Goal: Entertainment & Leisure: Browse casually

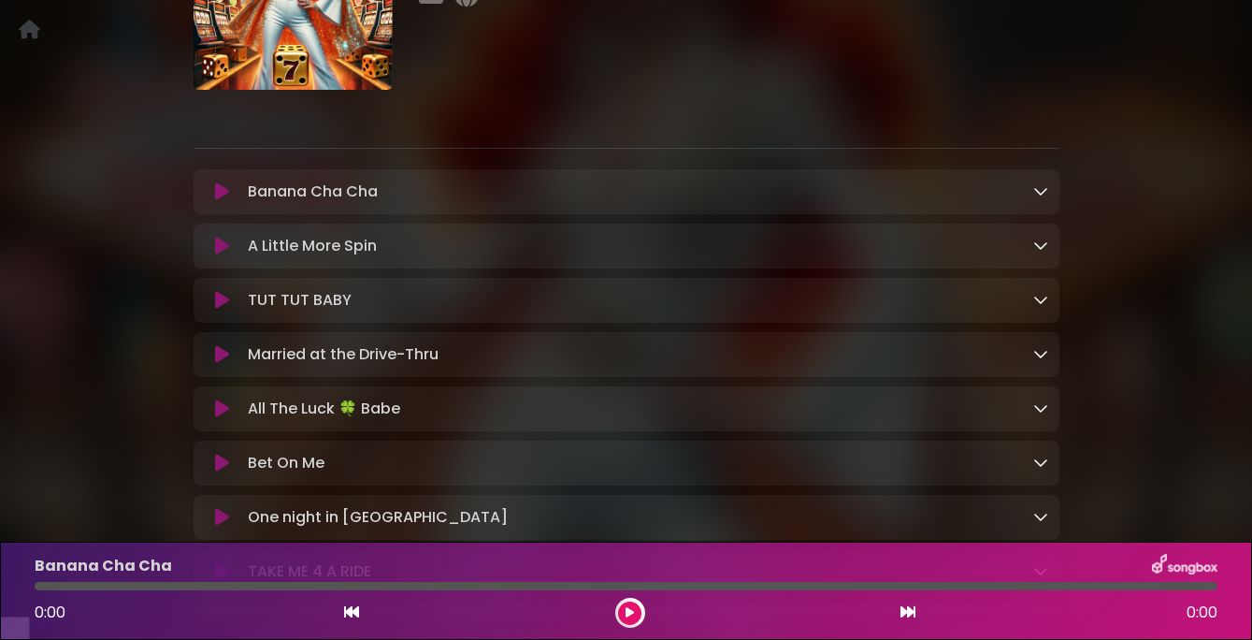
scroll to position [197, 0]
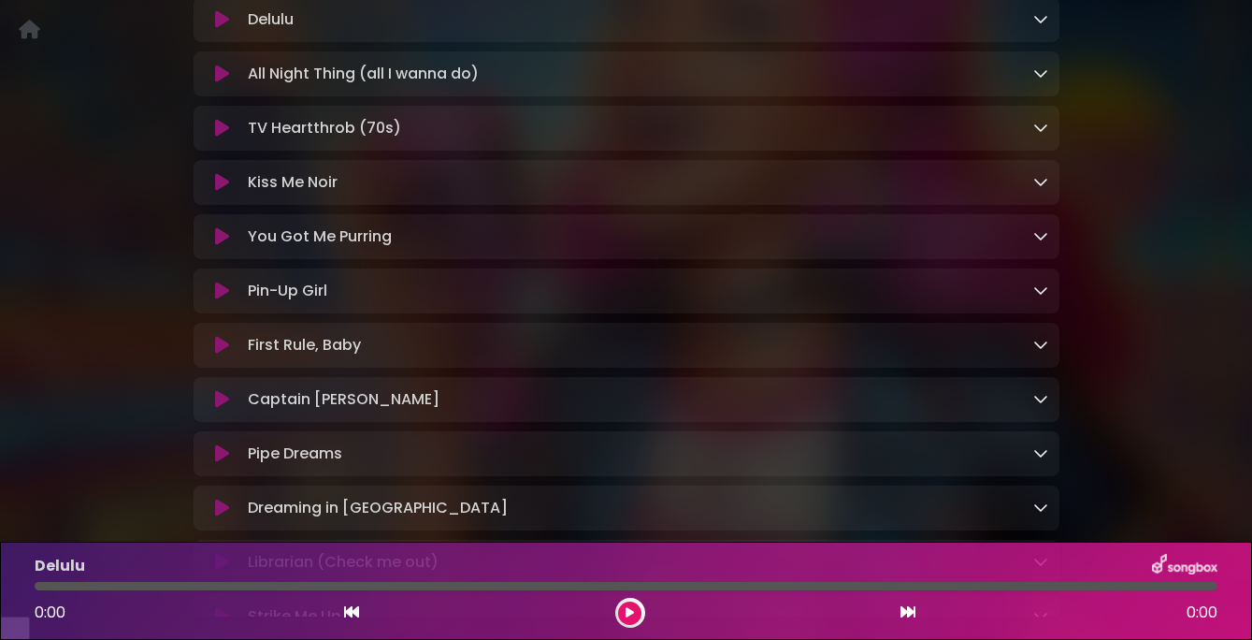
scroll to position [381, 0]
click at [227, 190] on icon at bounding box center [222, 180] width 14 height 19
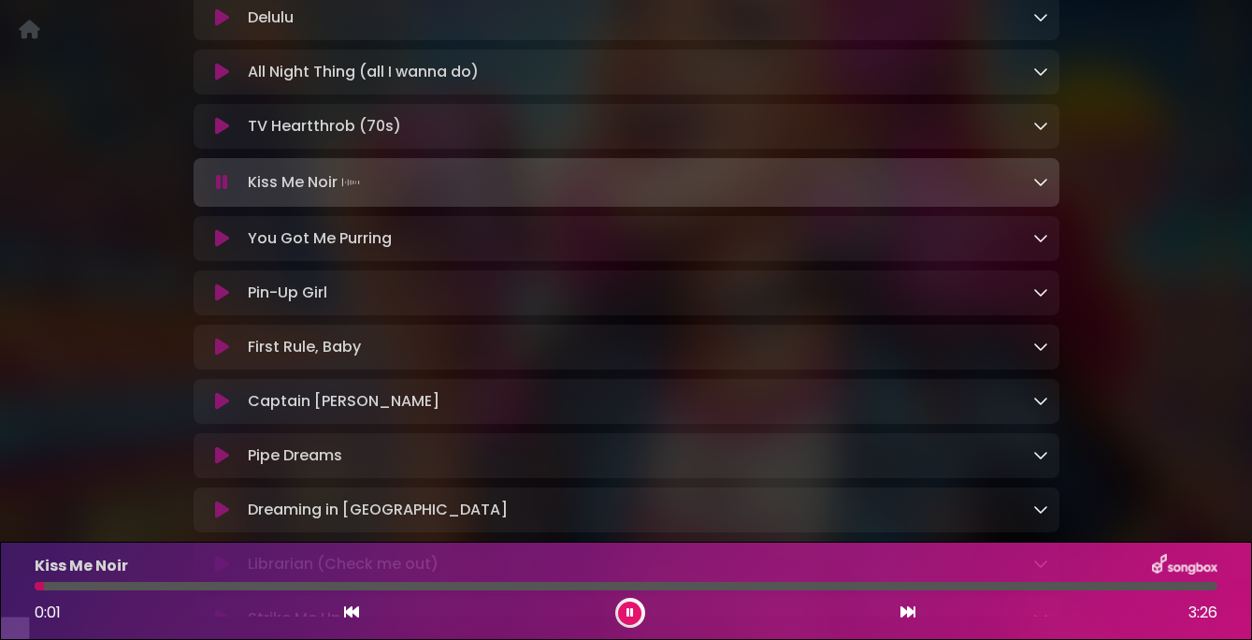
click at [227, 192] on icon at bounding box center [222, 182] width 12 height 19
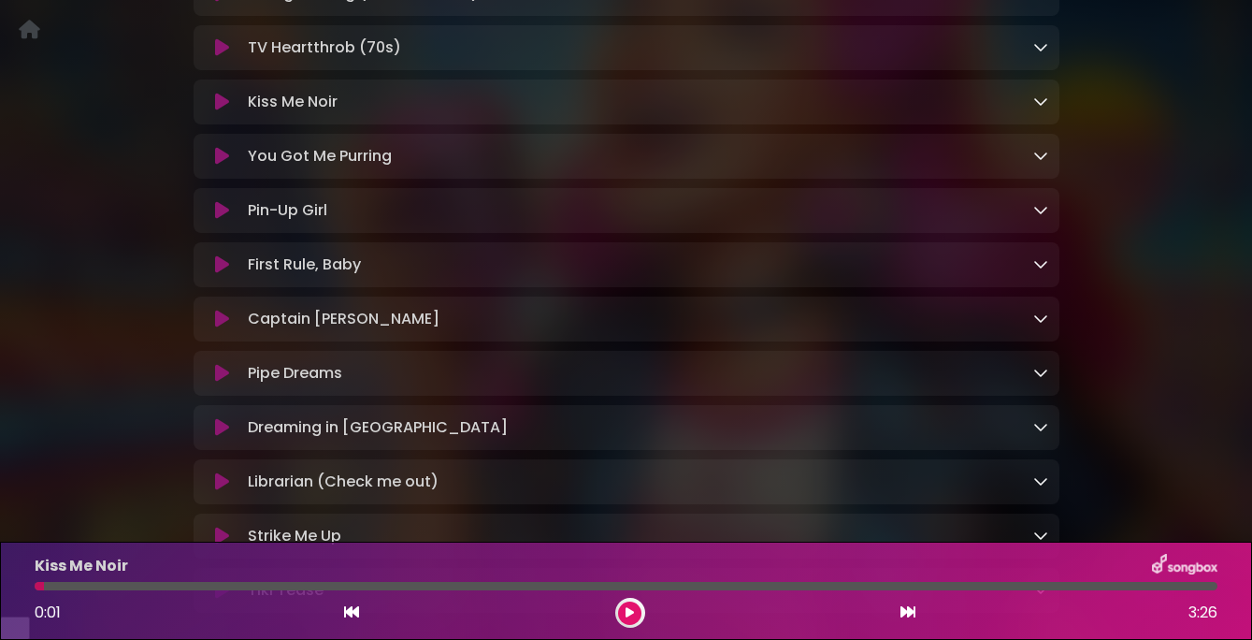
scroll to position [460, 0]
click at [221, 273] on icon at bounding box center [222, 263] width 14 height 19
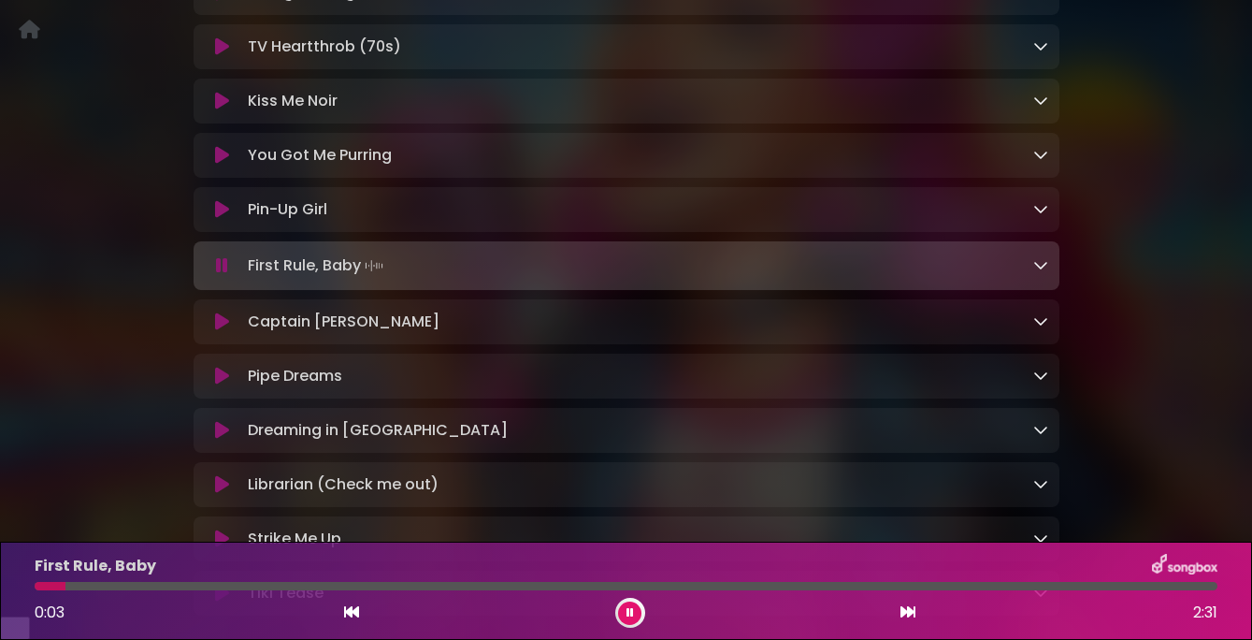
click at [221, 275] on icon at bounding box center [222, 265] width 12 height 19
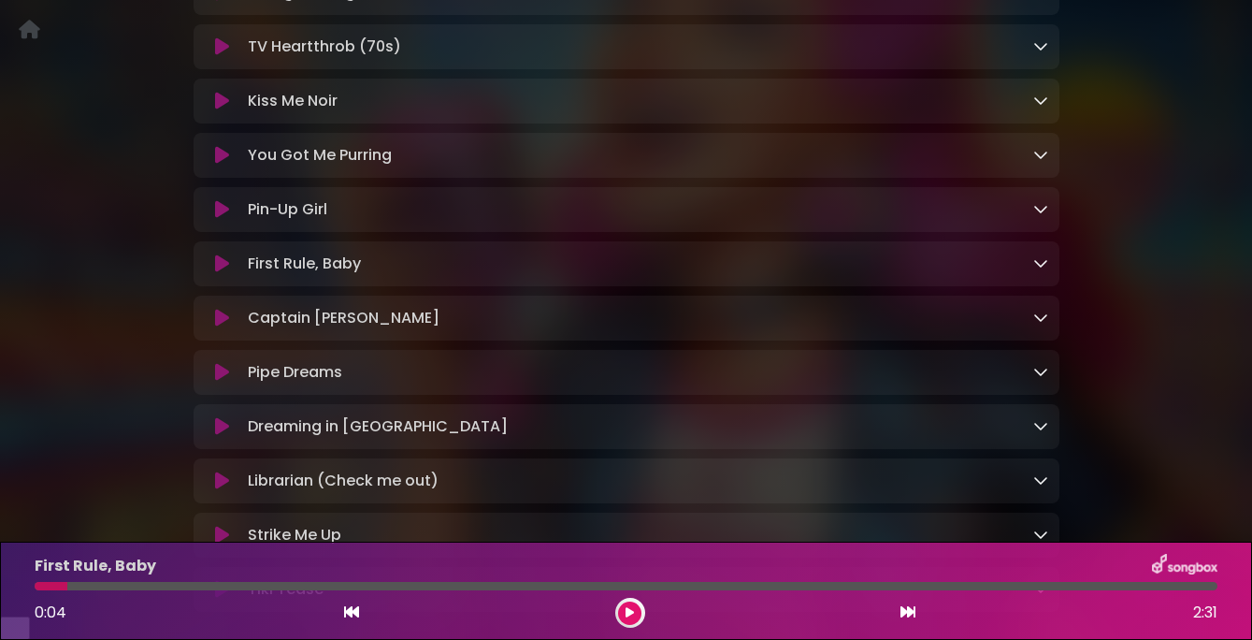
click at [221, 273] on icon at bounding box center [222, 263] width 14 height 19
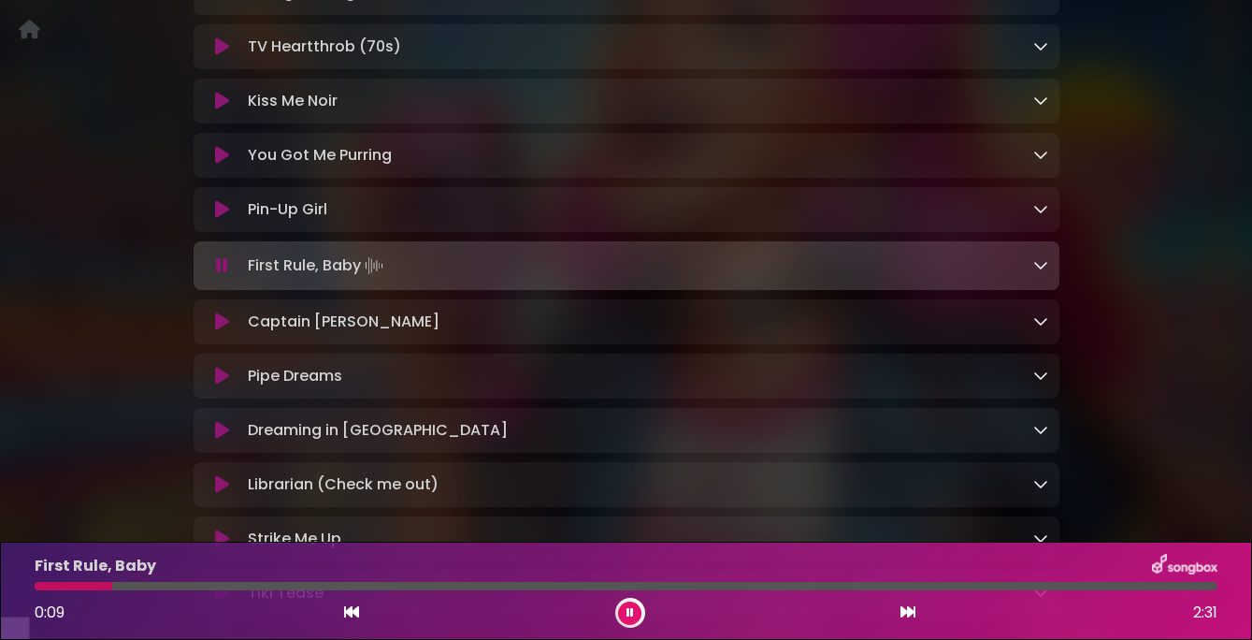
click at [220, 275] on icon at bounding box center [222, 265] width 12 height 19
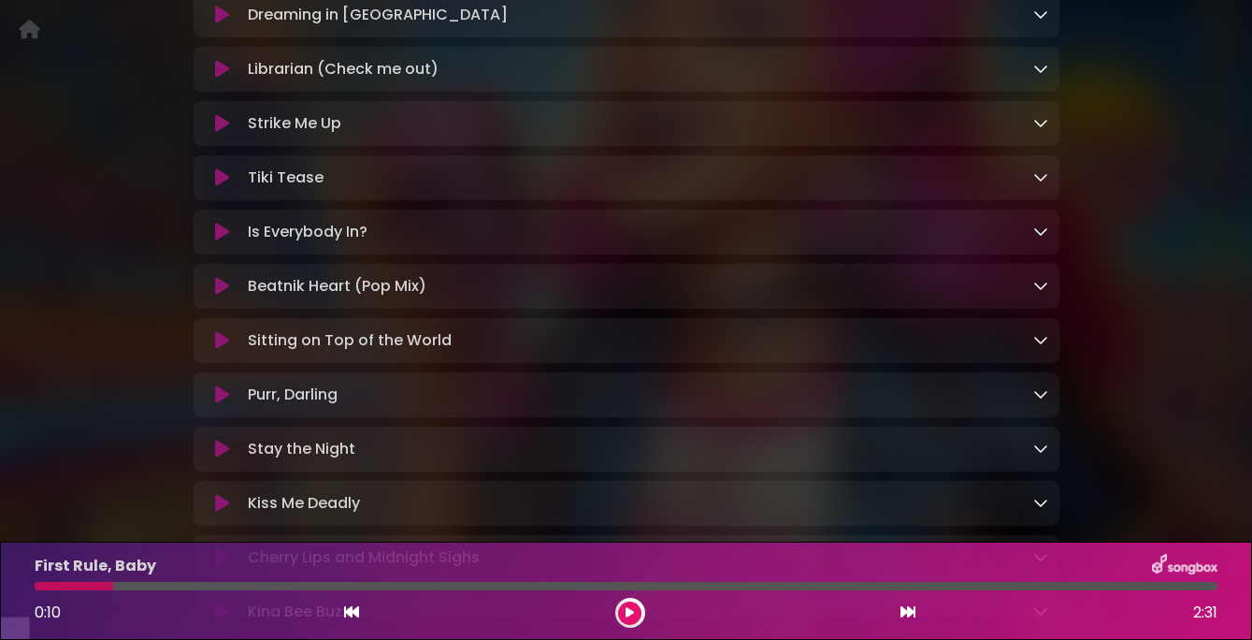
scroll to position [874, 0]
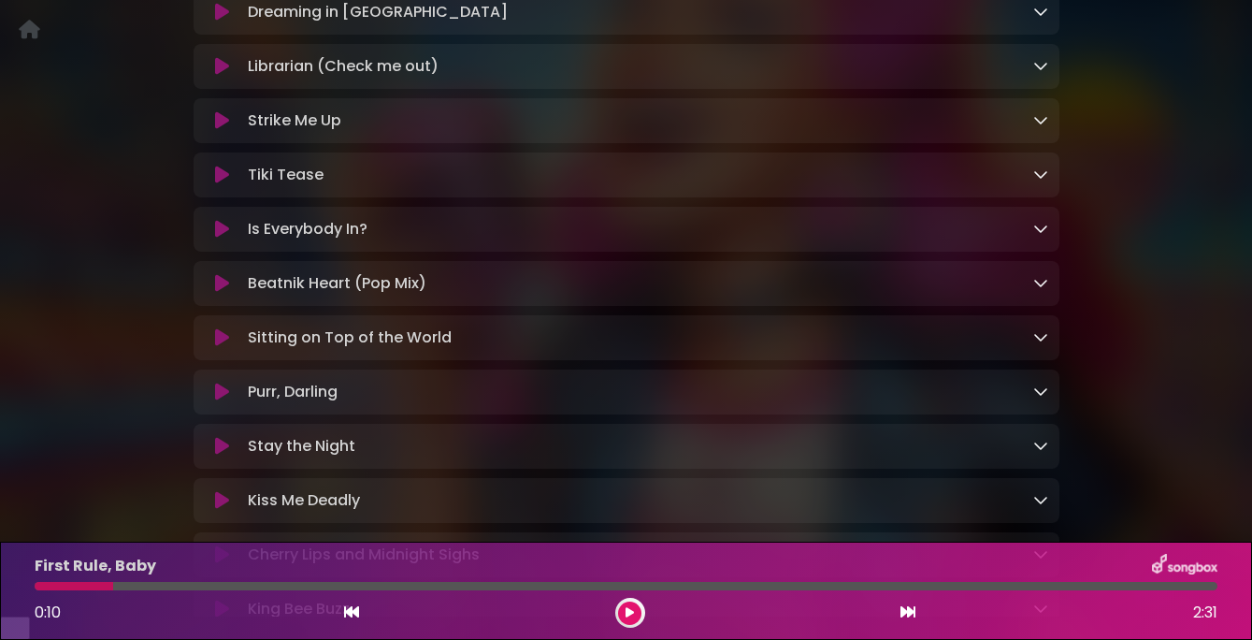
click at [217, 130] on icon at bounding box center [222, 120] width 14 height 19
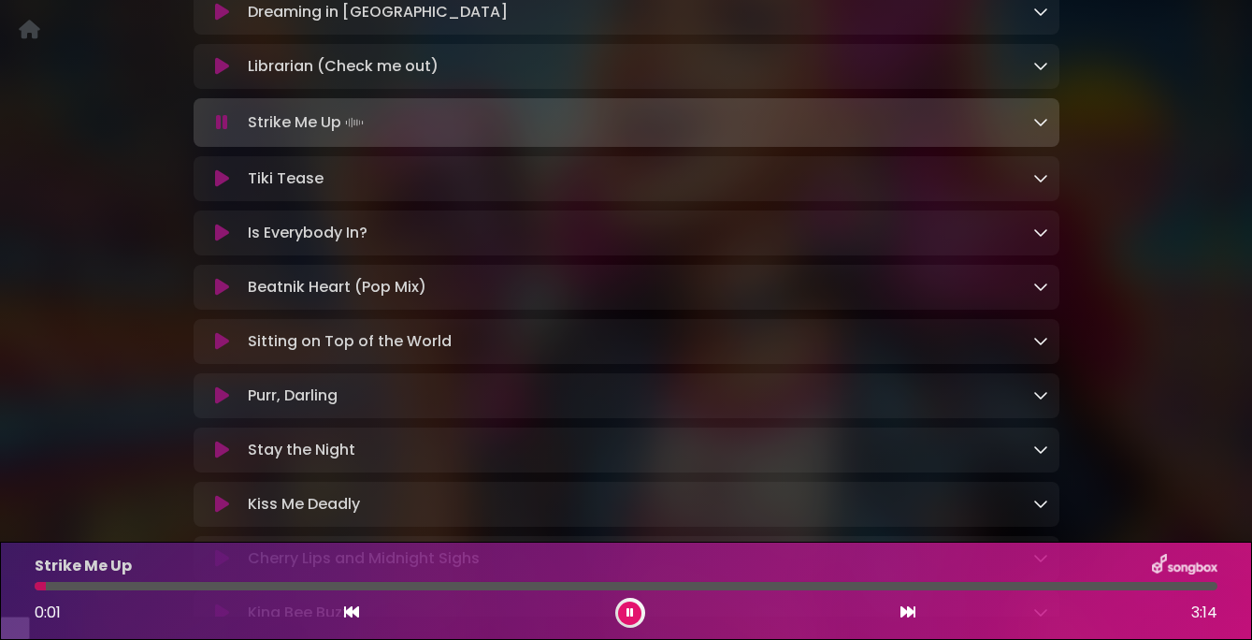
click at [217, 132] on icon at bounding box center [222, 122] width 12 height 19
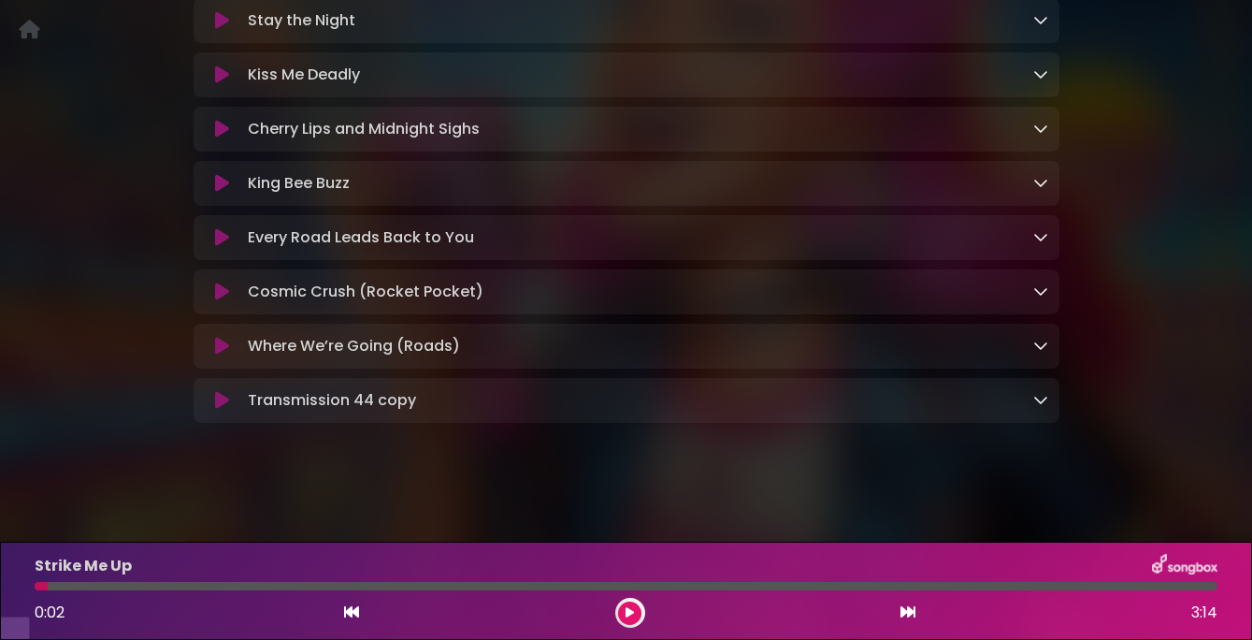
scroll to position [1305, 0]
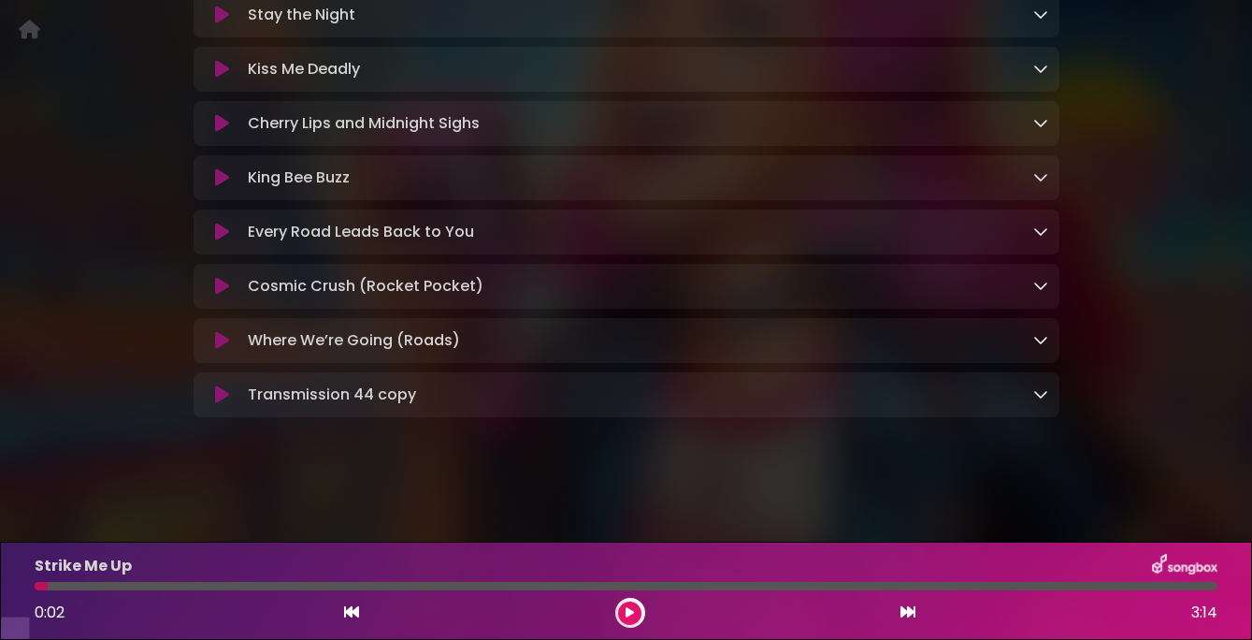
click at [226, 241] on icon at bounding box center [222, 232] width 14 height 19
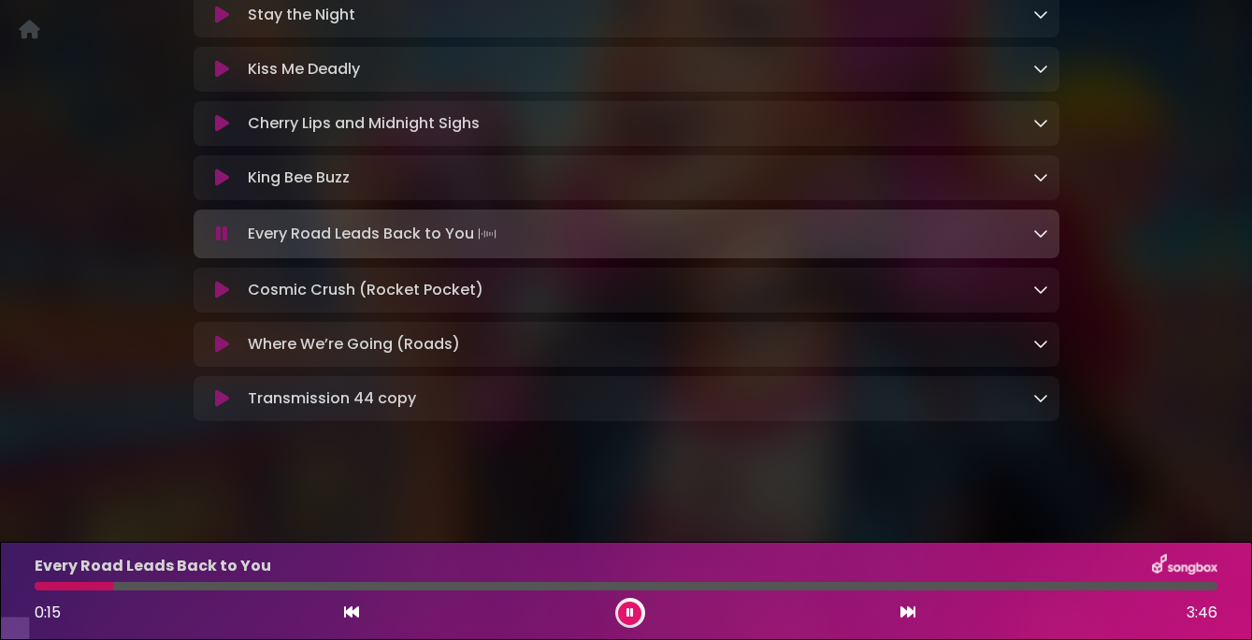
click at [226, 243] on icon at bounding box center [222, 233] width 12 height 19
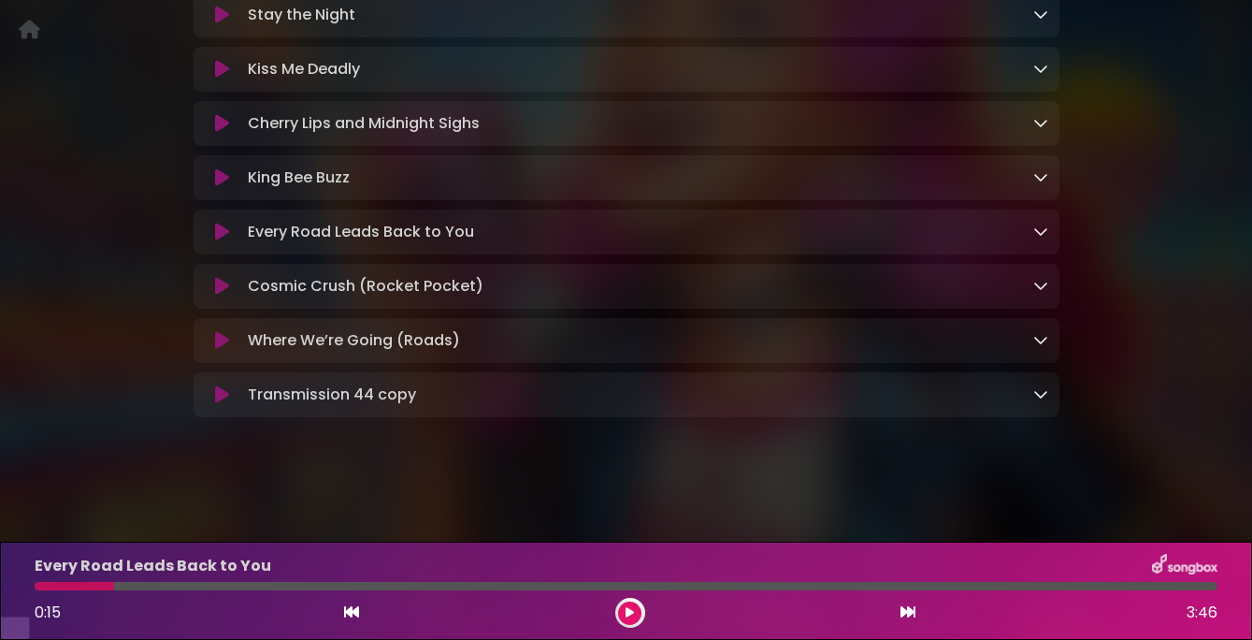
click at [226, 241] on icon at bounding box center [222, 232] width 14 height 19
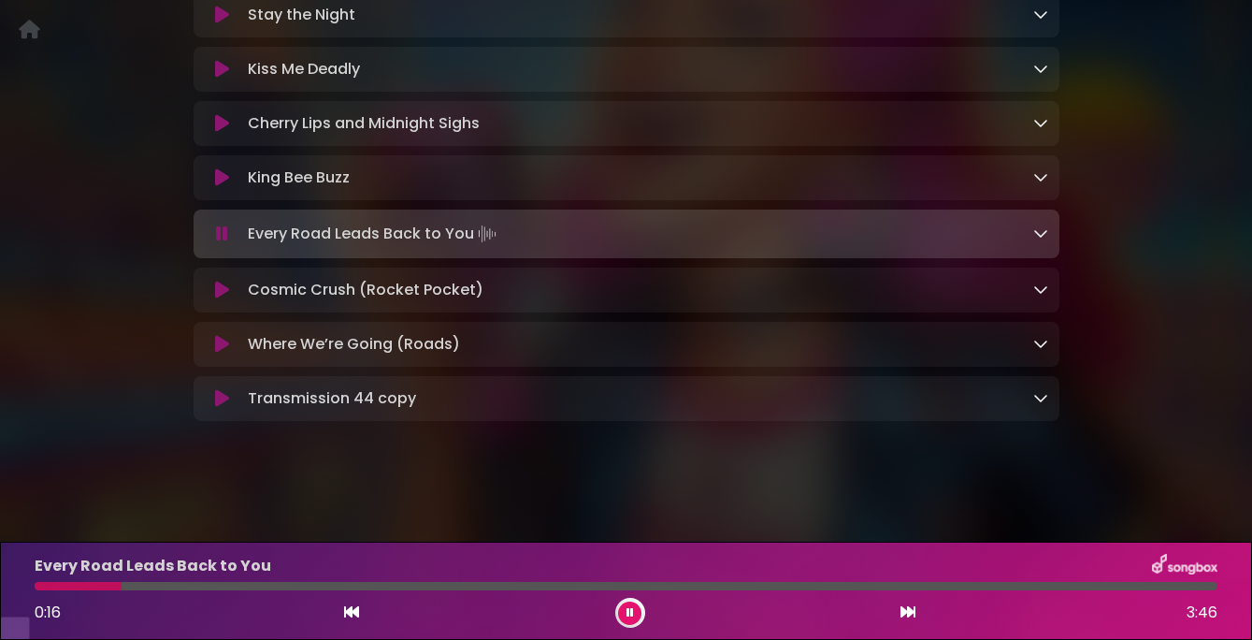
click at [185, 584] on div at bounding box center [626, 586] width 1183 height 8
click at [633, 607] on button at bounding box center [629, 612] width 23 height 23
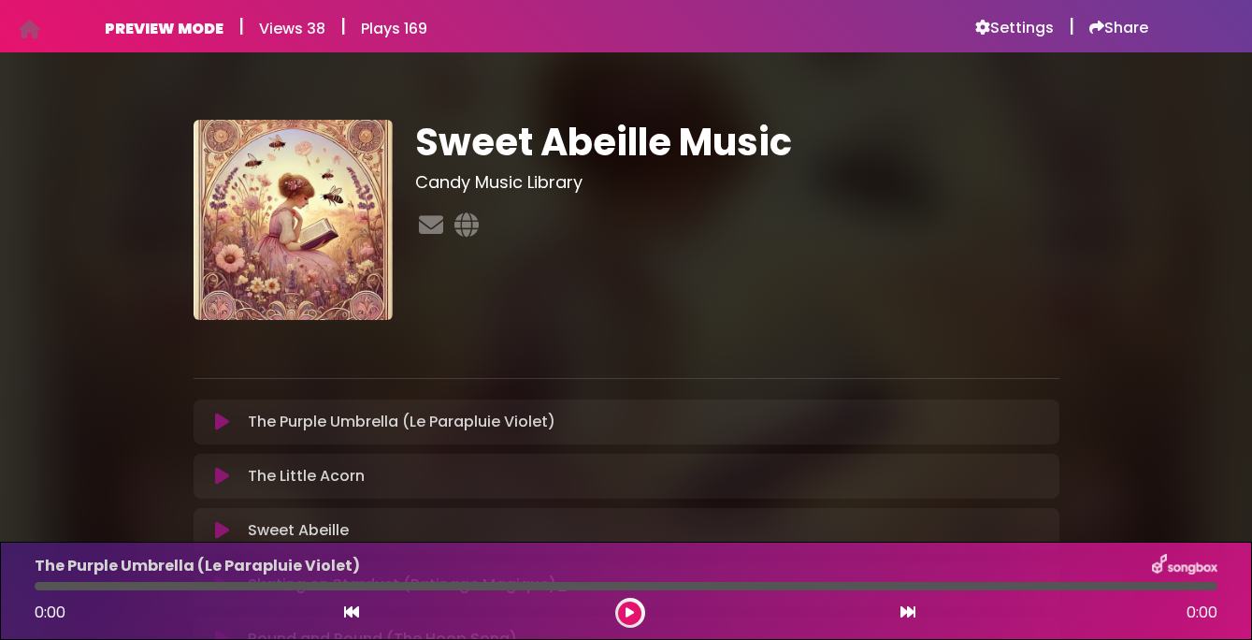
click at [226, 425] on icon at bounding box center [222, 421] width 14 height 19
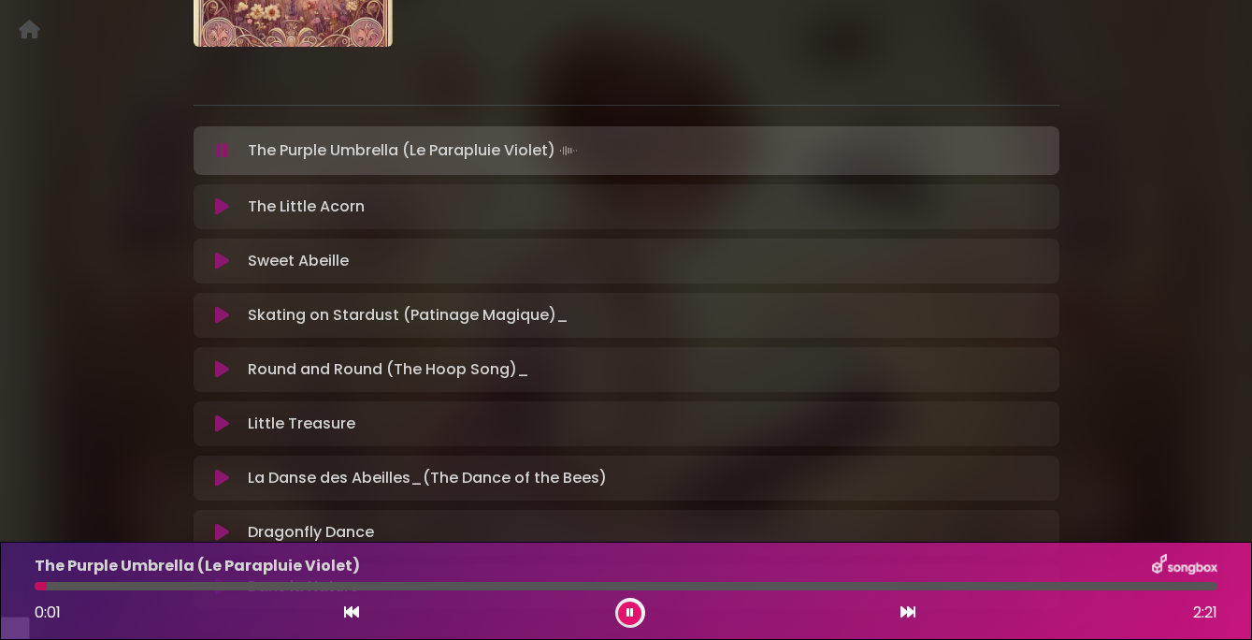
scroll to position [261, 0]
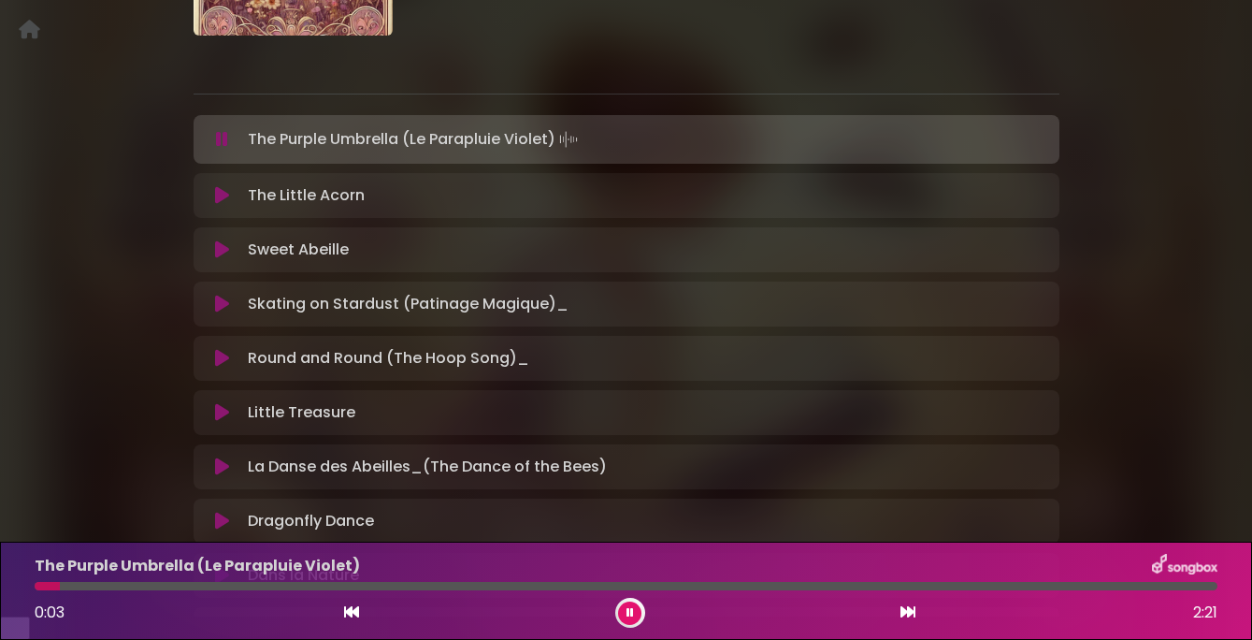
click at [223, 205] on icon at bounding box center [222, 195] width 14 height 19
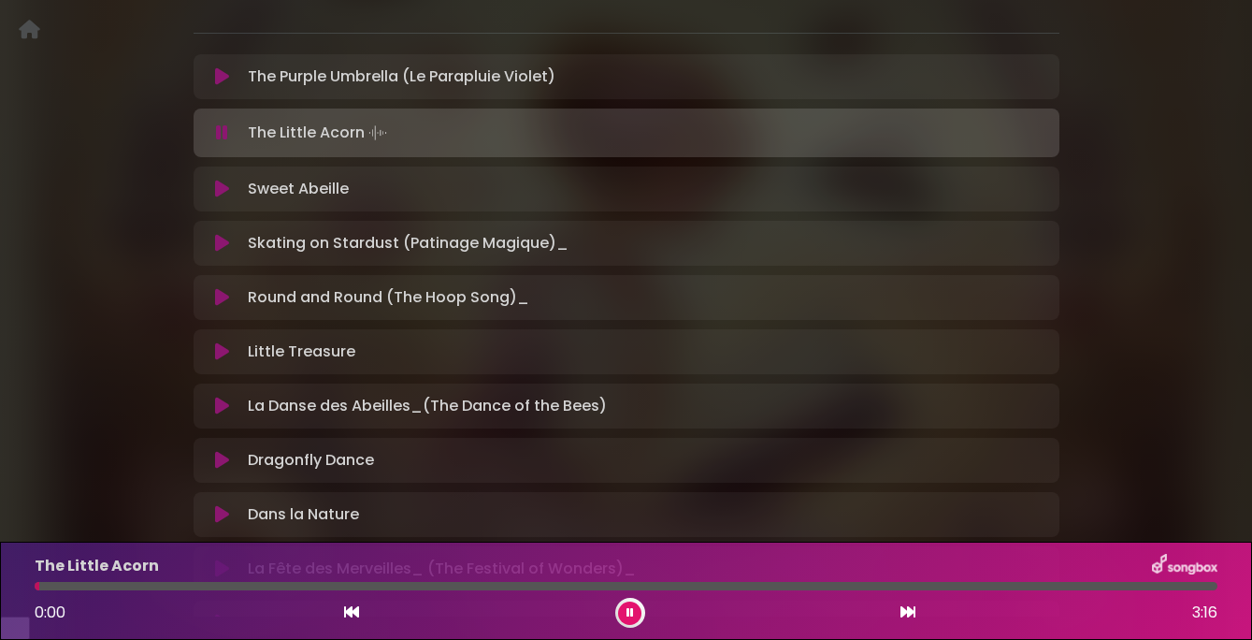
scroll to position [332, 0]
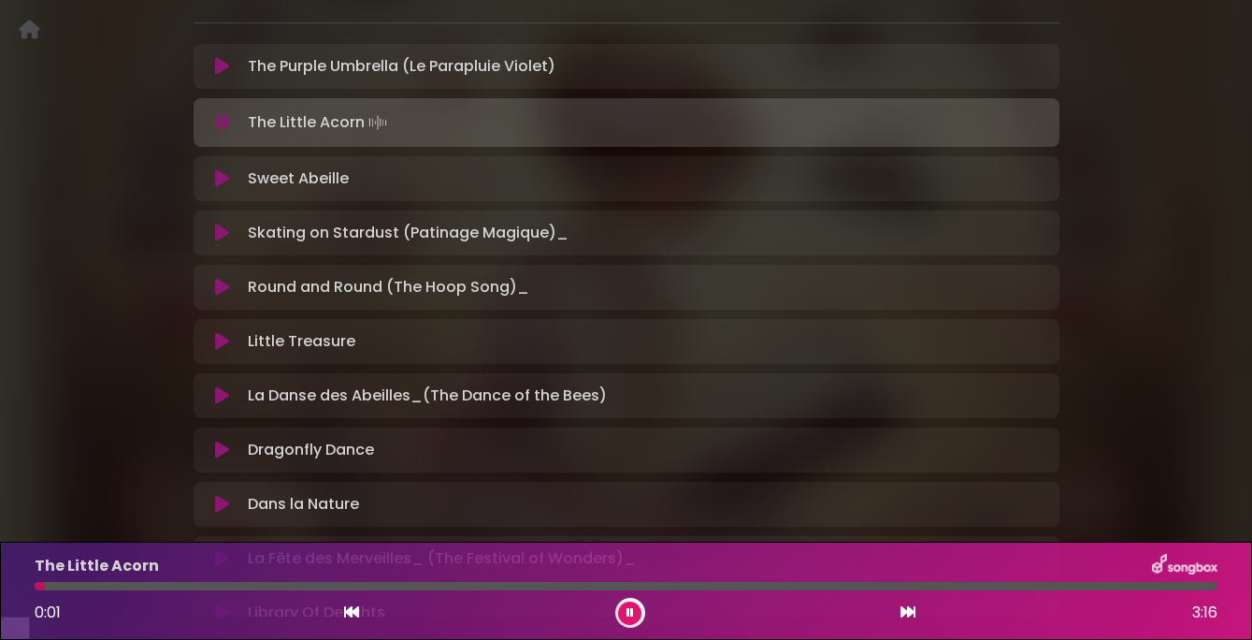
click at [219, 188] on icon at bounding box center [222, 178] width 14 height 19
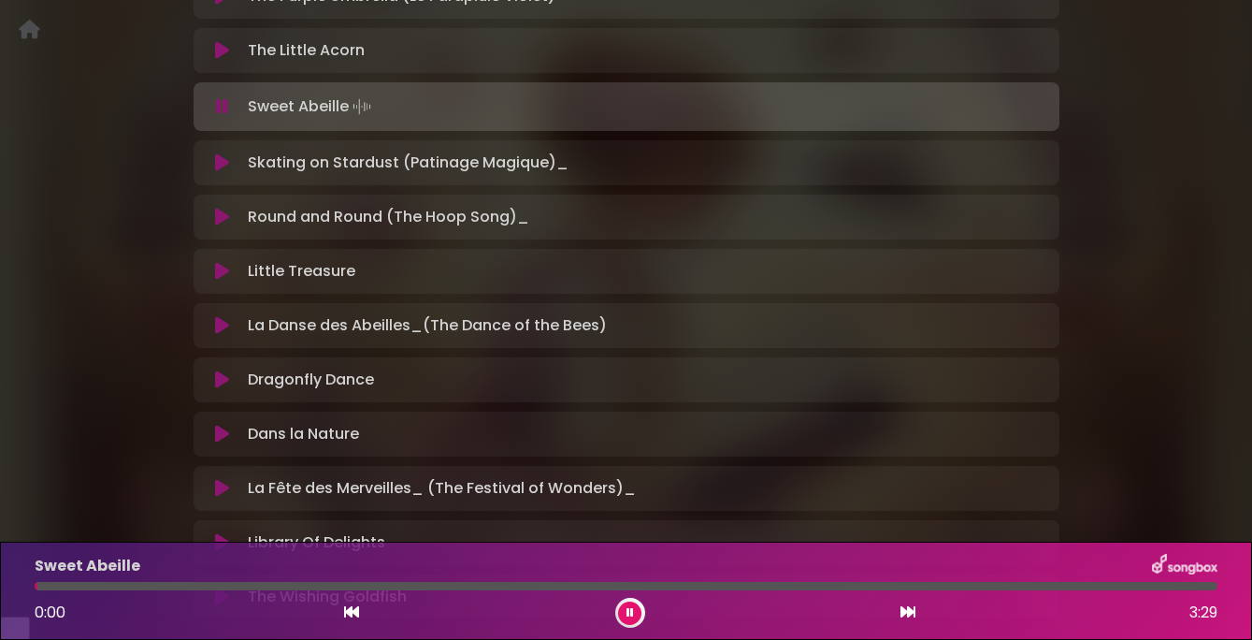
scroll to position [412, 0]
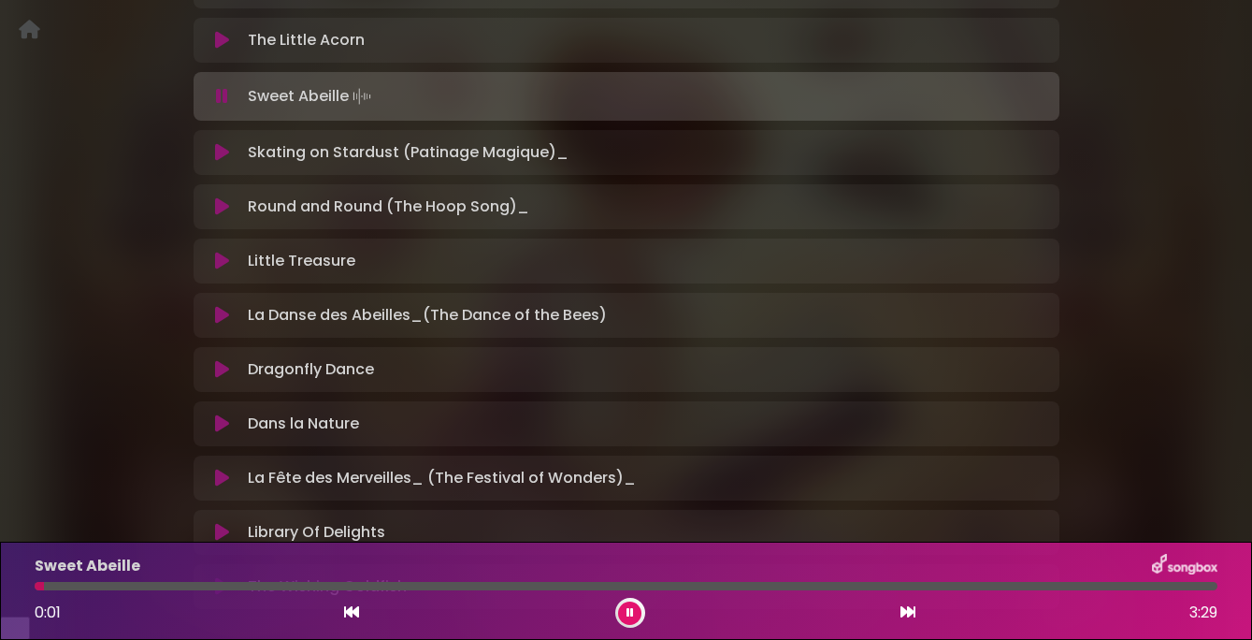
click at [223, 162] on icon at bounding box center [222, 152] width 14 height 19
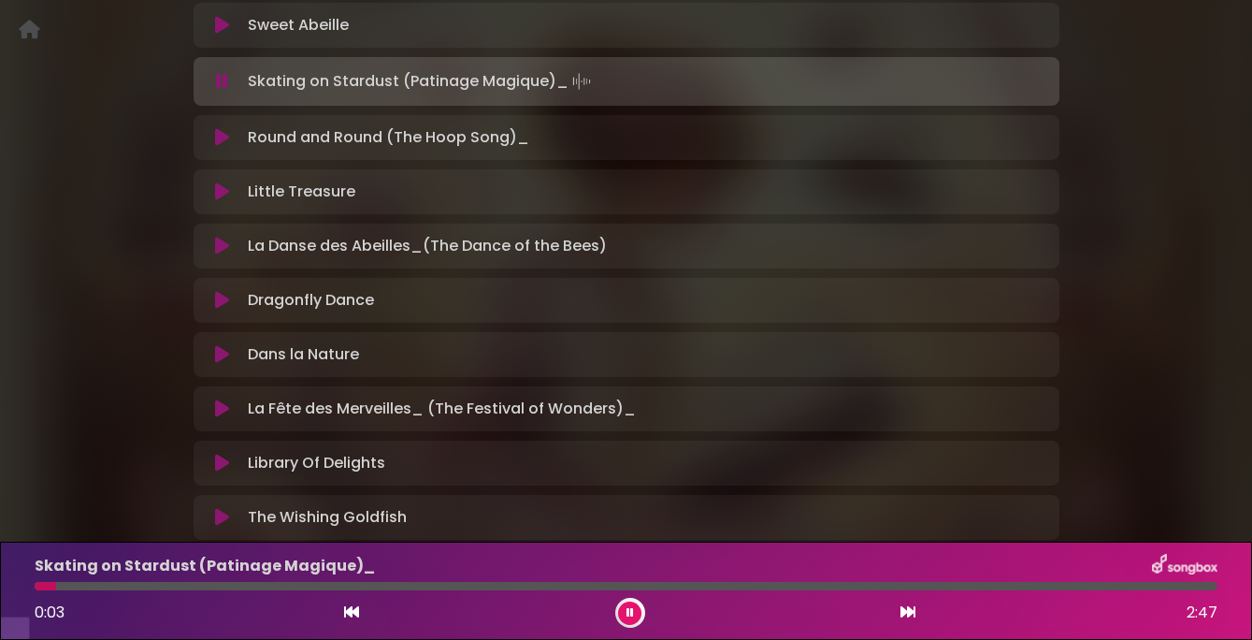
scroll to position [501, 0]
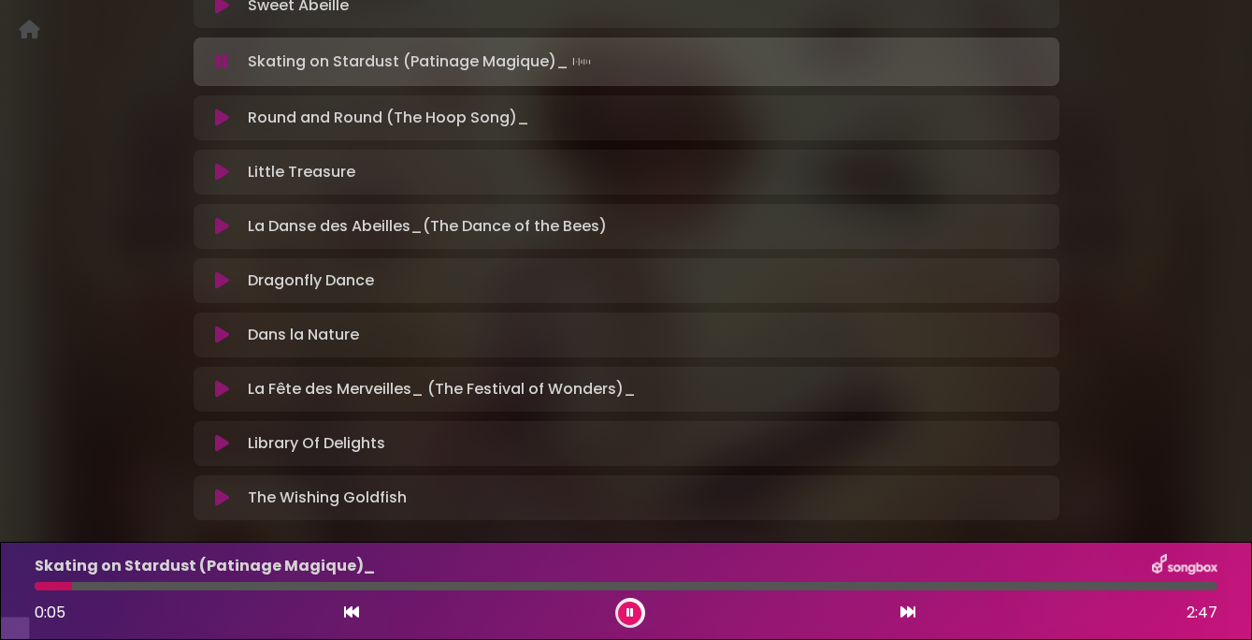
click at [222, 181] on icon at bounding box center [222, 172] width 14 height 19
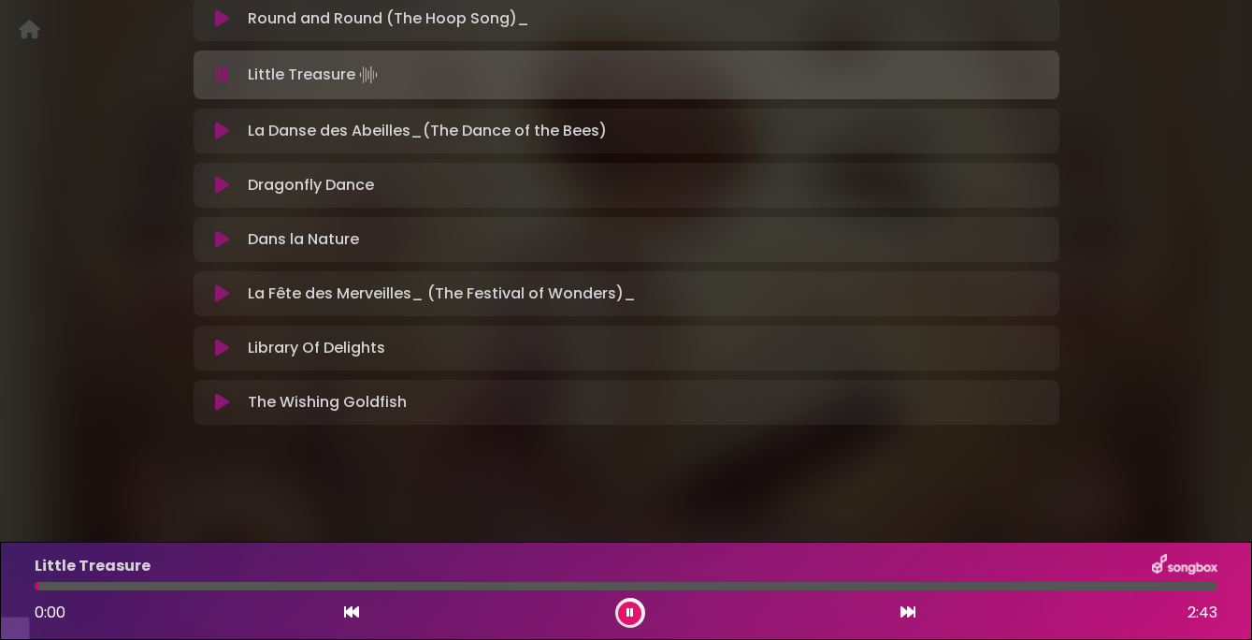
scroll to position [599, 0]
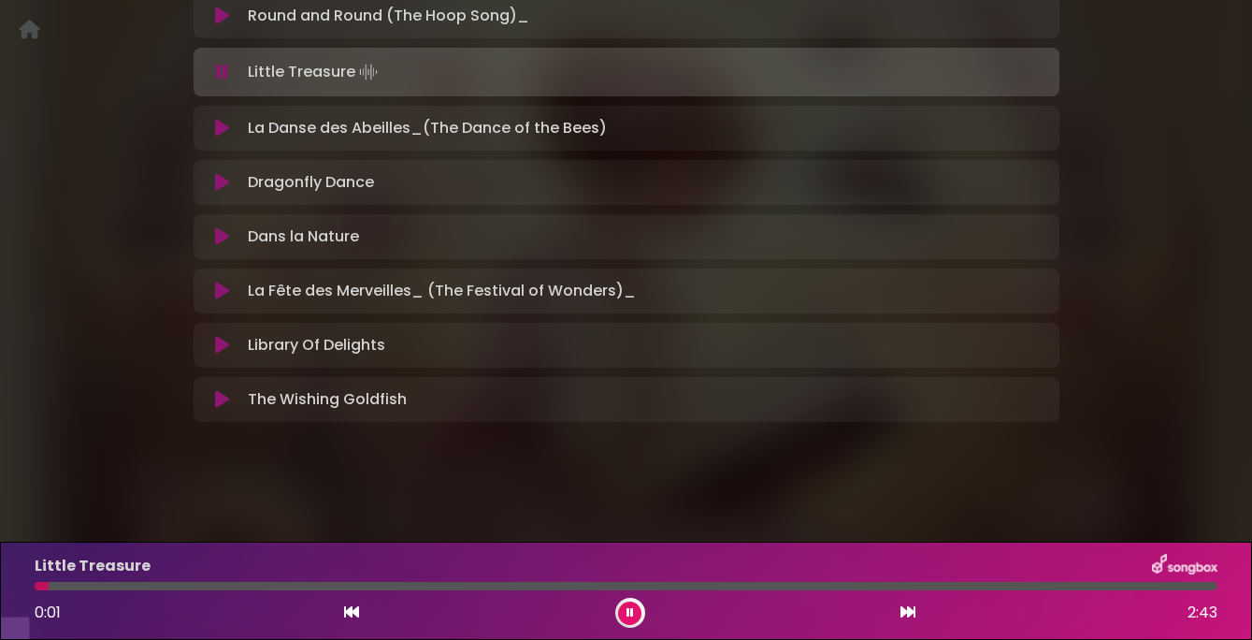
click at [215, 137] on icon at bounding box center [222, 128] width 14 height 19
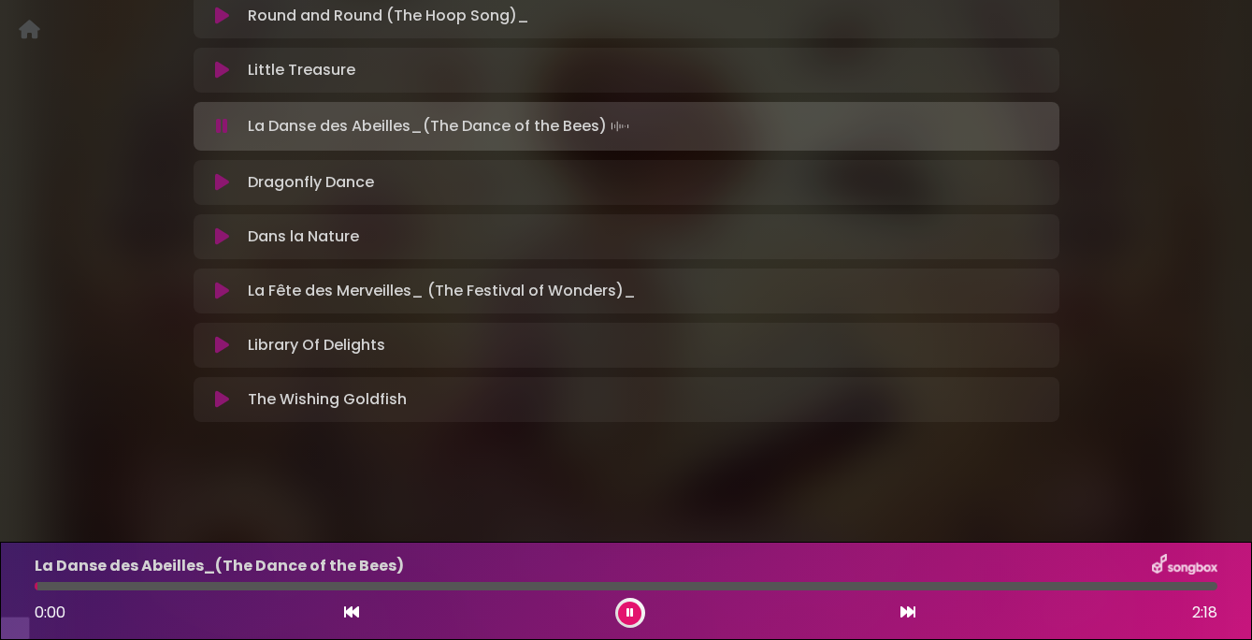
scroll to position [609, 0]
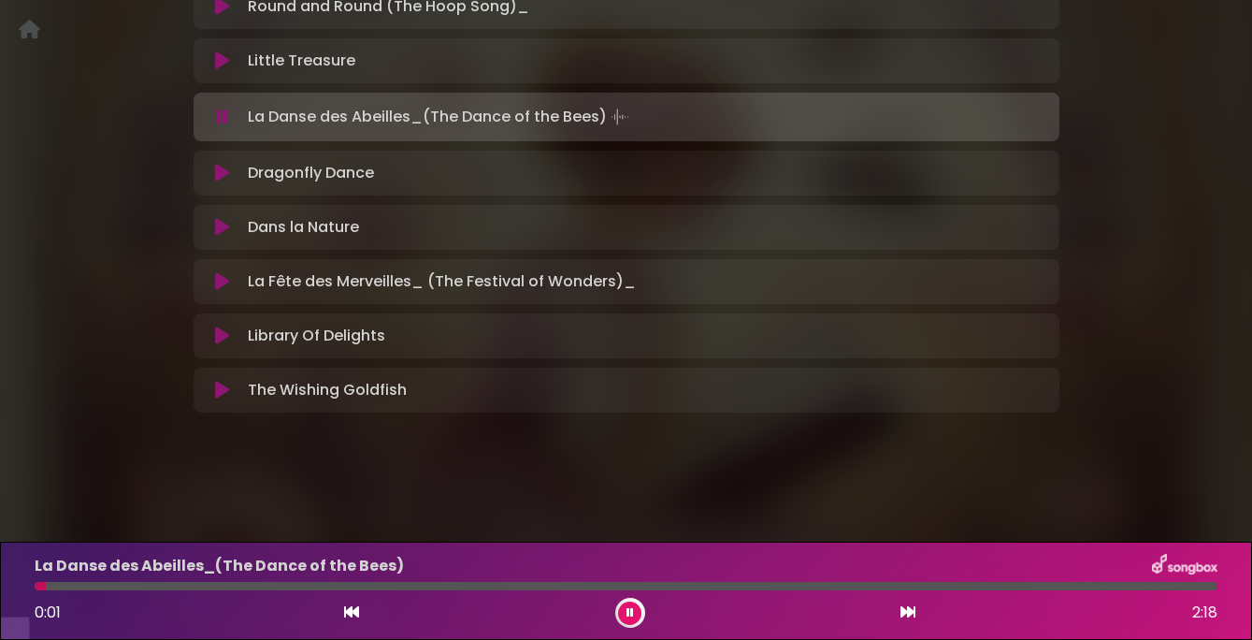
click at [223, 182] on icon at bounding box center [222, 173] width 14 height 19
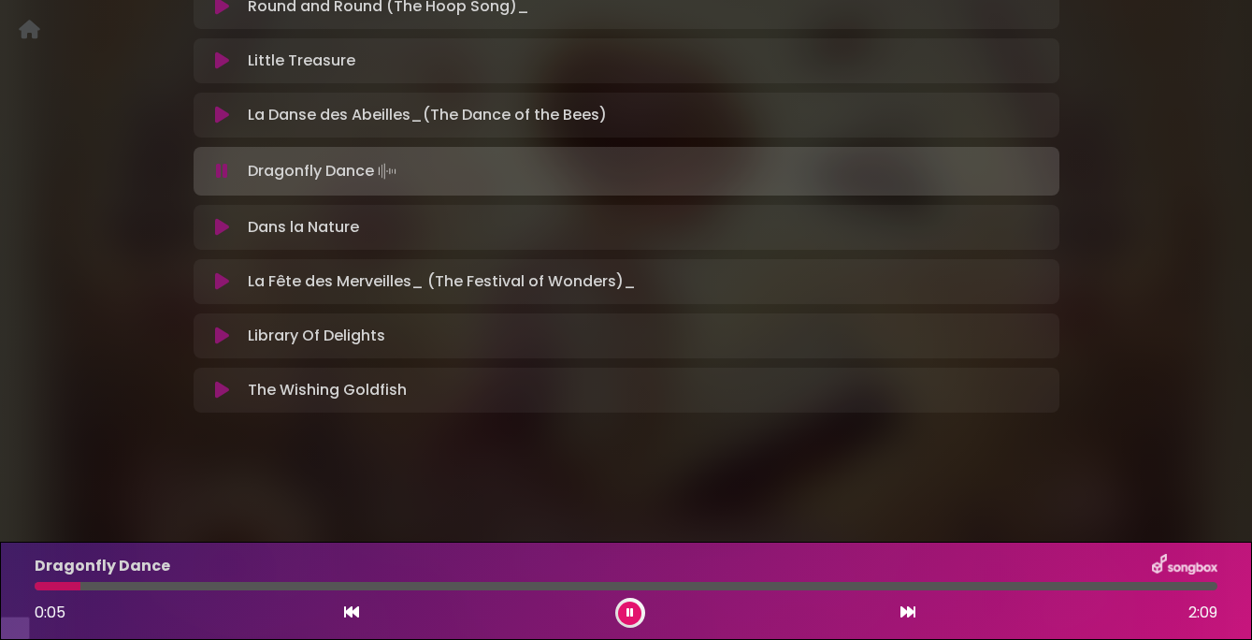
click at [223, 180] on icon at bounding box center [222, 171] width 12 height 19
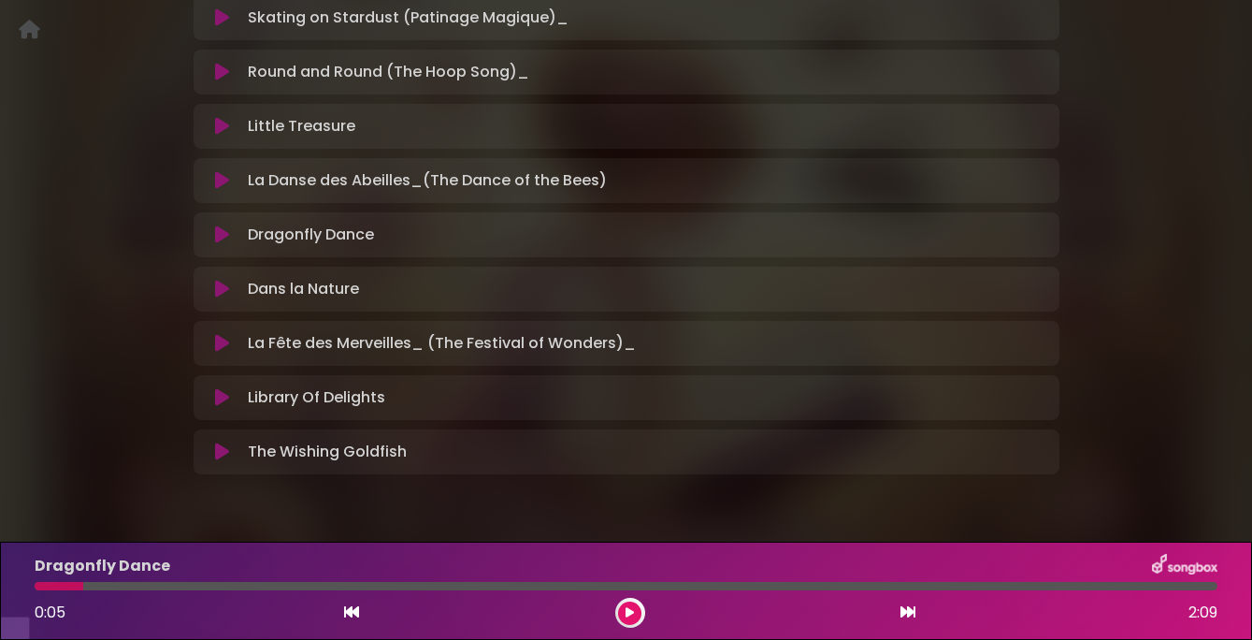
scroll to position [546, 0]
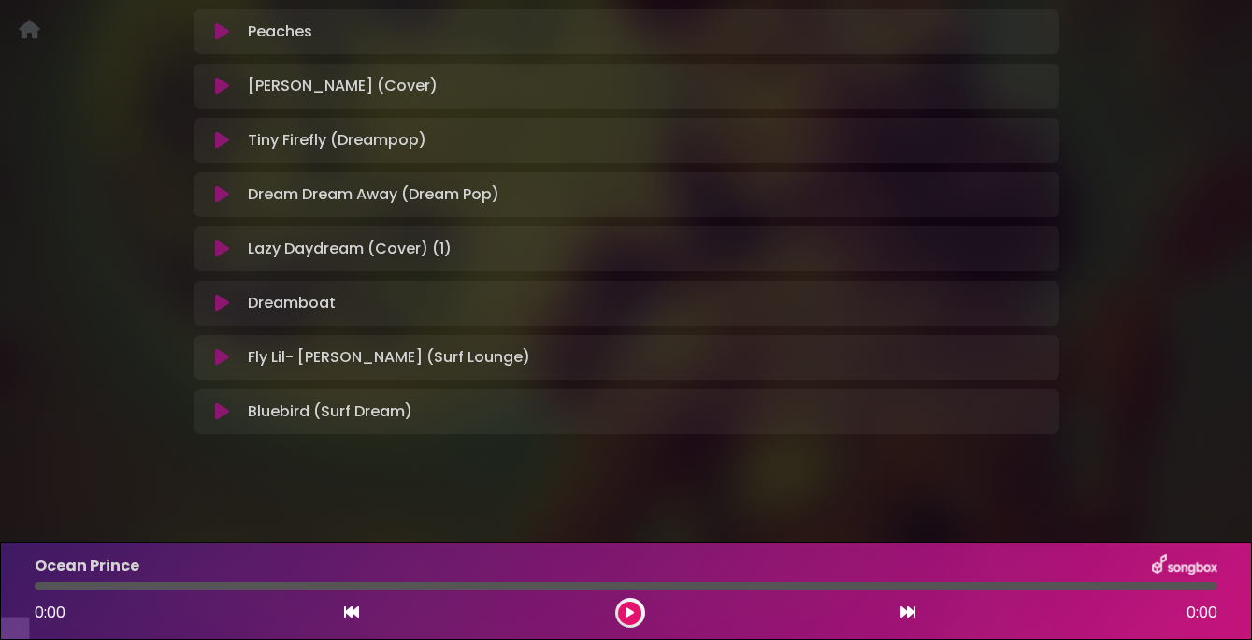
scroll to position [422, 0]
click at [227, 420] on icon at bounding box center [222, 410] width 14 height 19
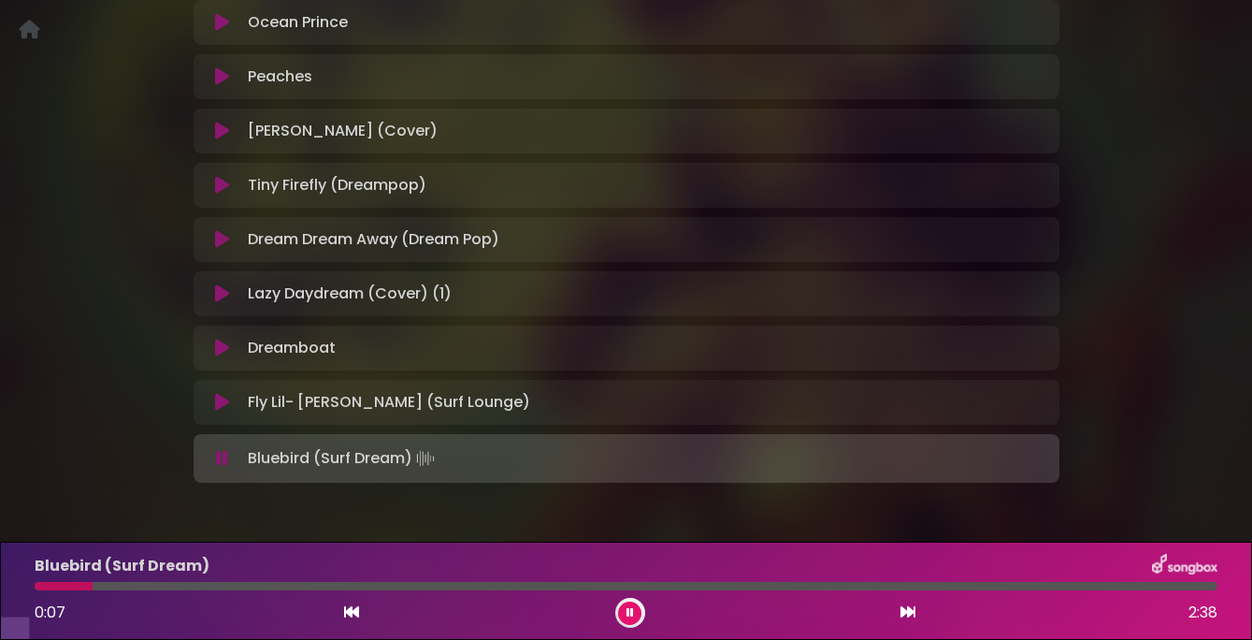
scroll to position [381, 0]
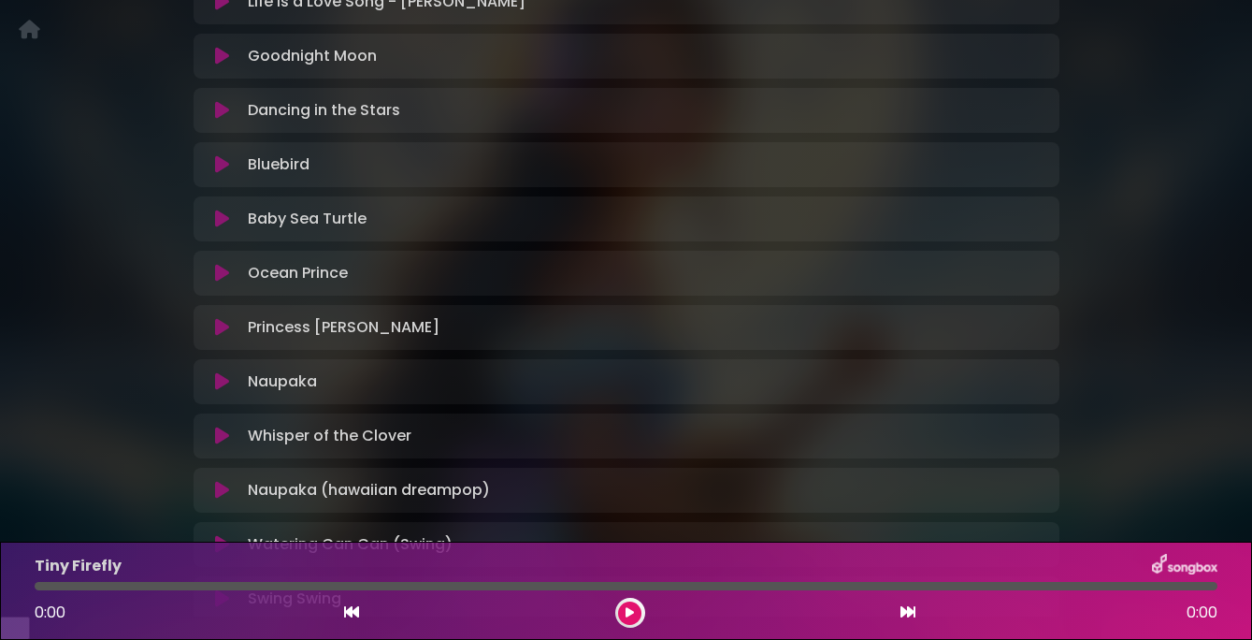
scroll to position [619, 0]
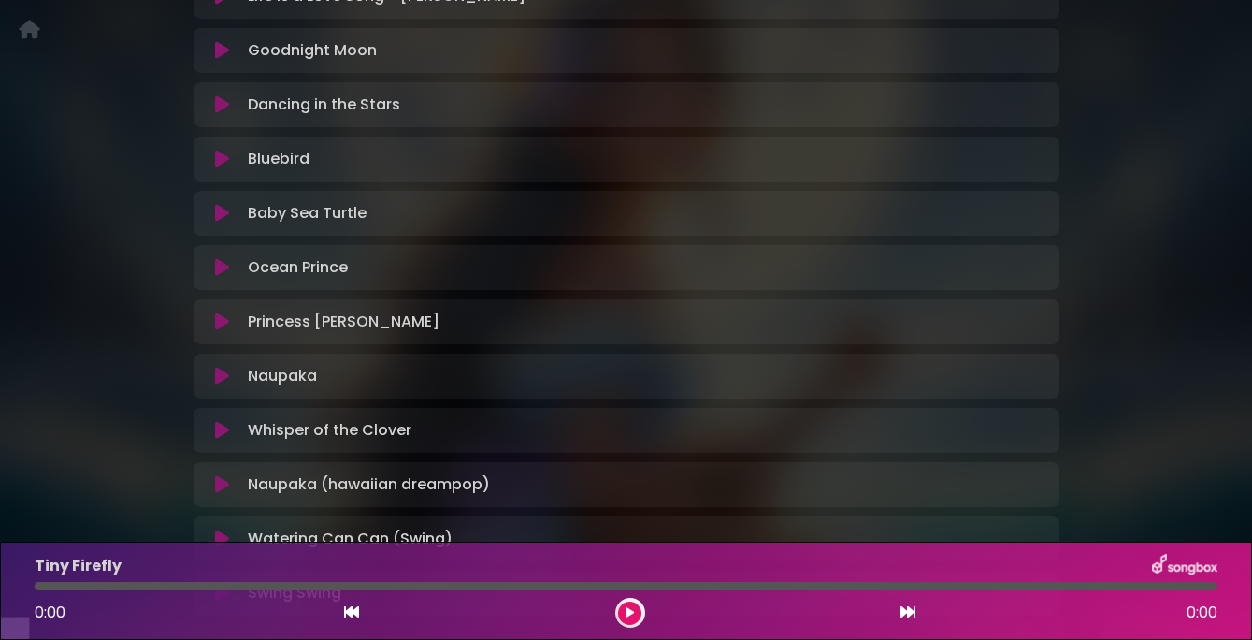
click at [225, 170] on div "Bluebird Loading Track..." at bounding box center [626, 159] width 843 height 22
click at [225, 168] on icon at bounding box center [222, 159] width 14 height 19
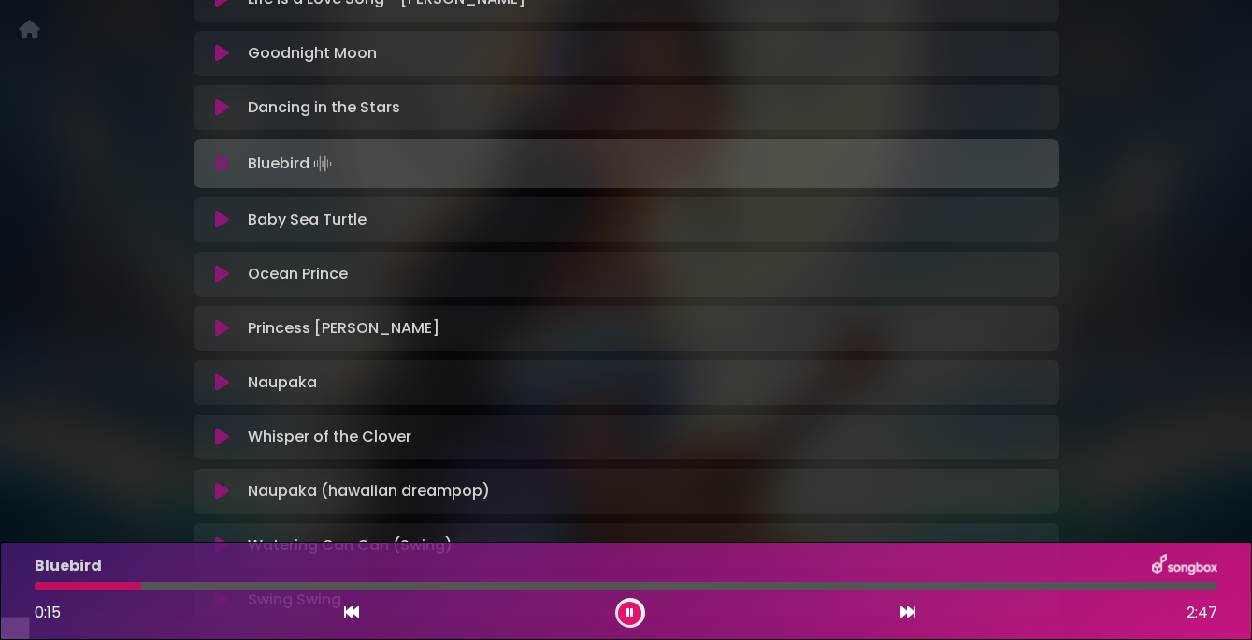
scroll to position [604, 0]
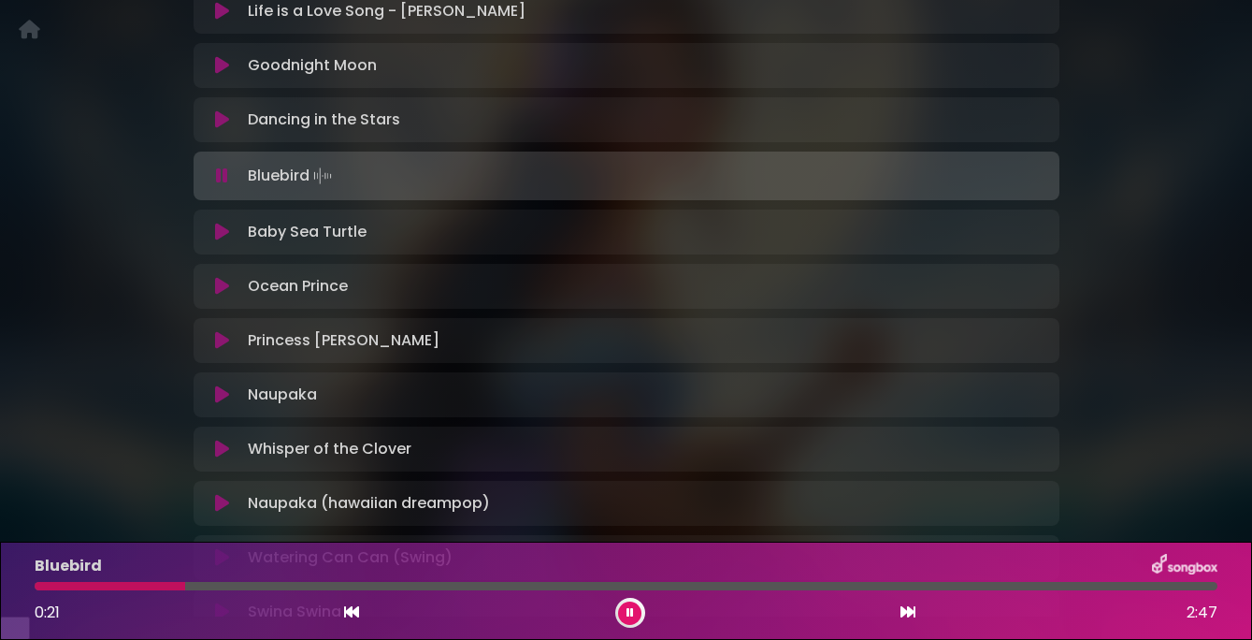
click at [223, 241] on icon at bounding box center [222, 232] width 14 height 19
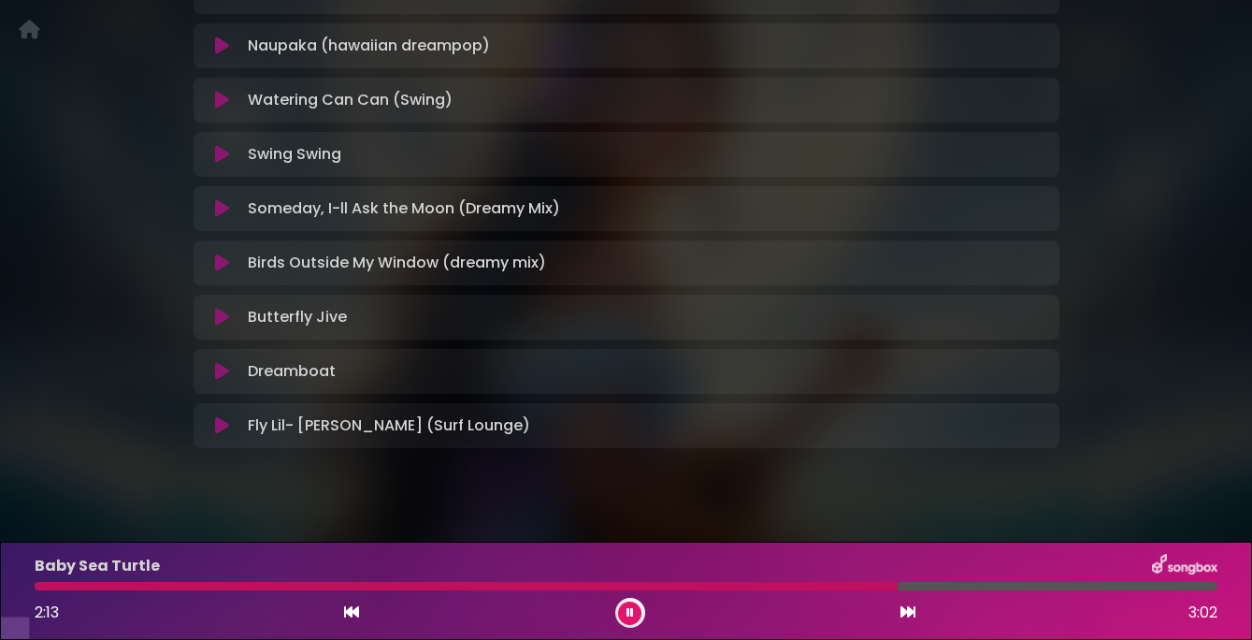
scroll to position [1063, 0]
click at [632, 610] on icon at bounding box center [629, 612] width 7 height 11
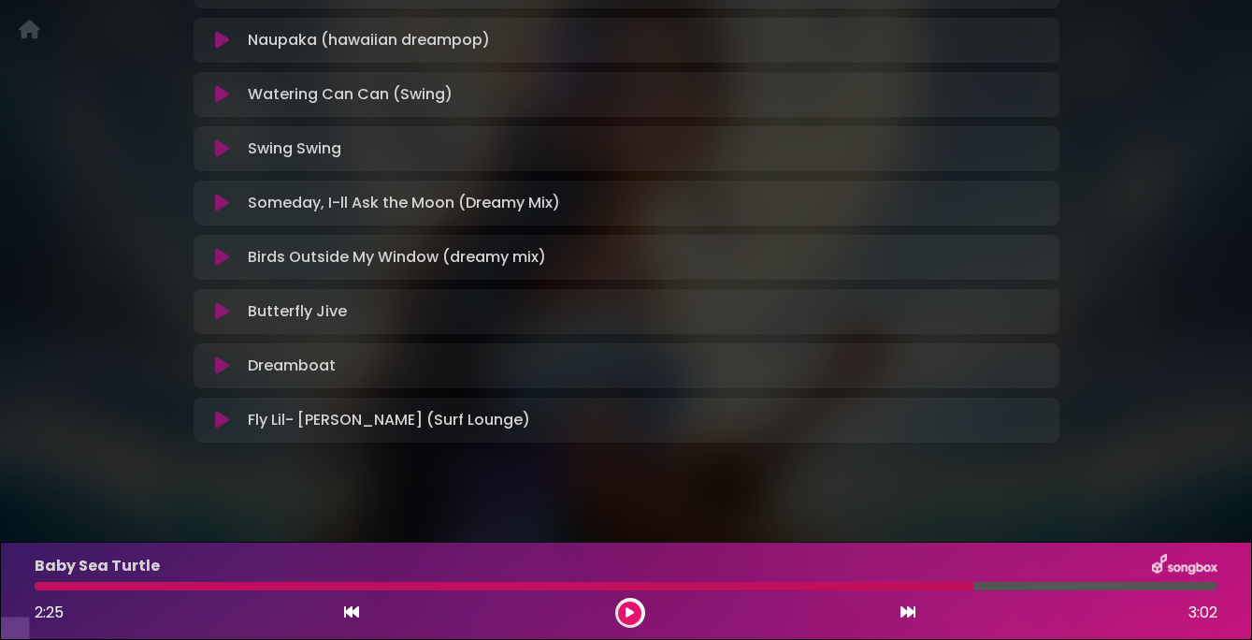
scroll to position [1059, 0]
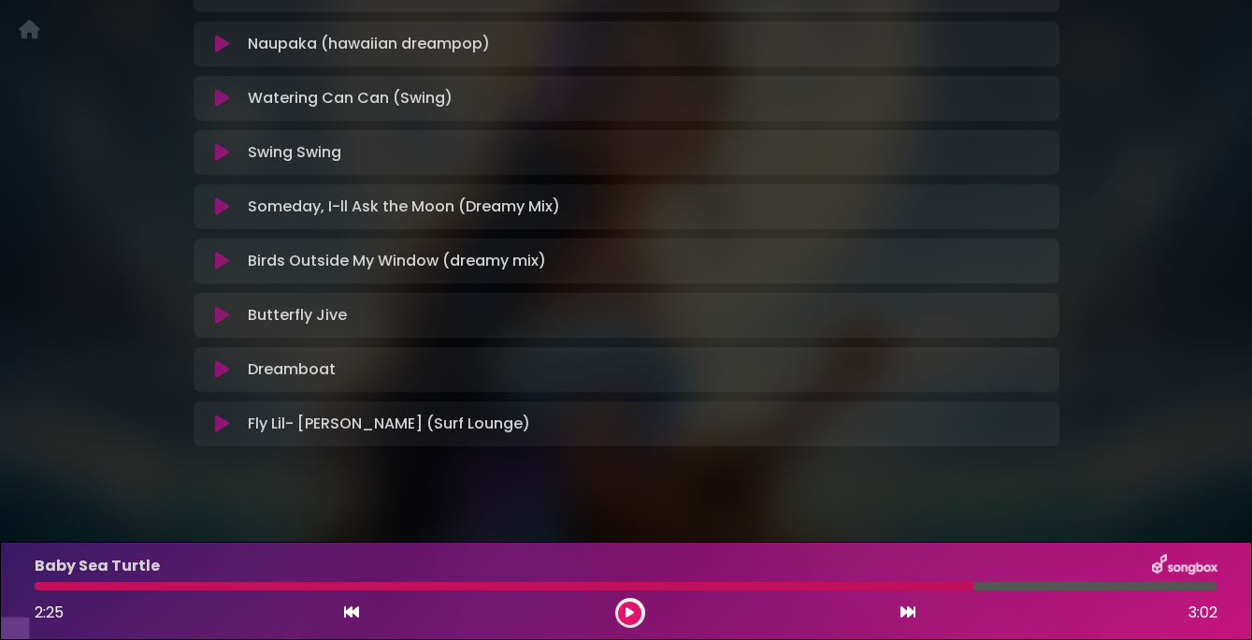
click at [220, 379] on icon at bounding box center [222, 369] width 14 height 19
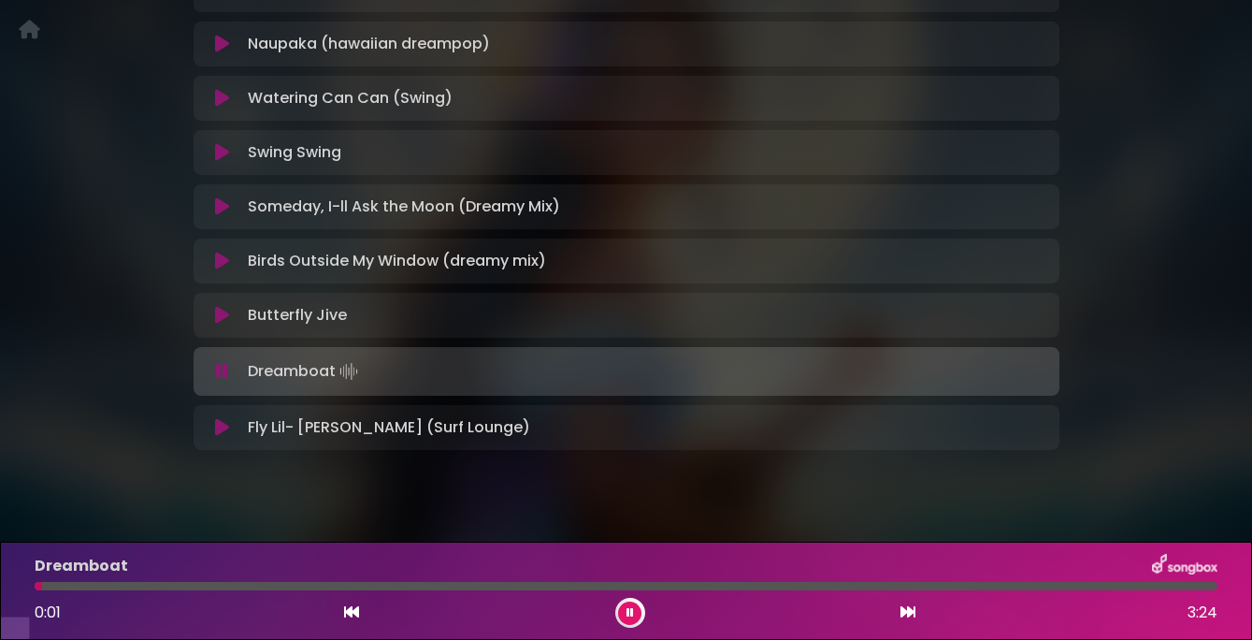
click at [220, 381] on icon at bounding box center [222, 371] width 12 height 19
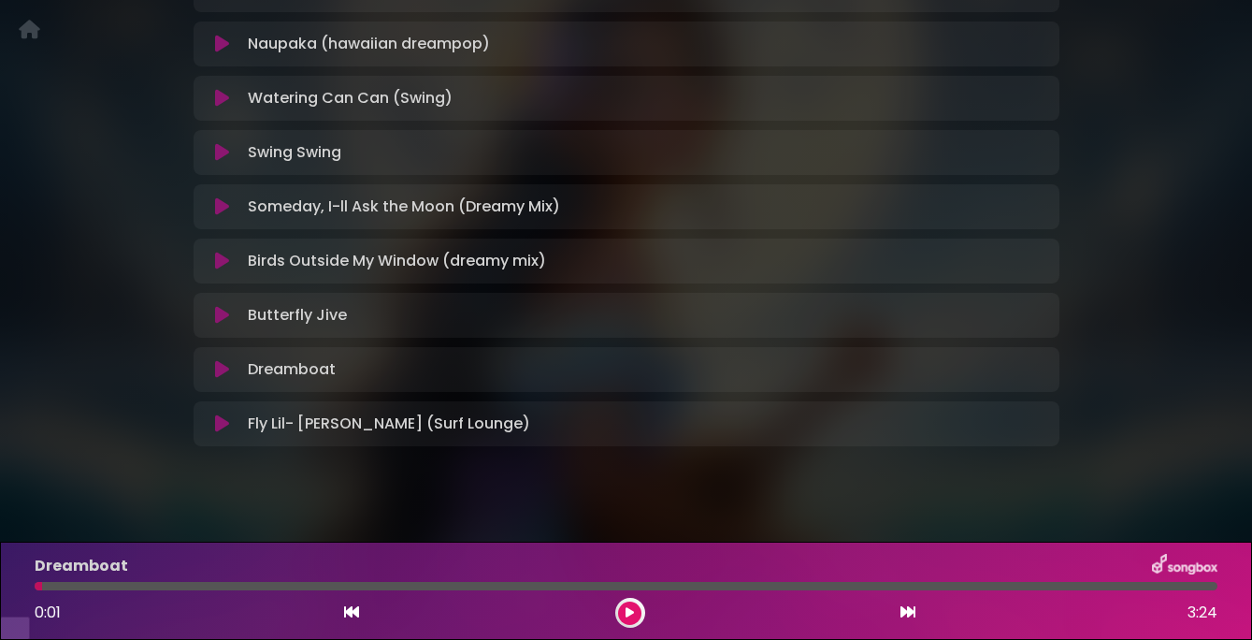
click at [220, 379] on icon at bounding box center [222, 369] width 14 height 19
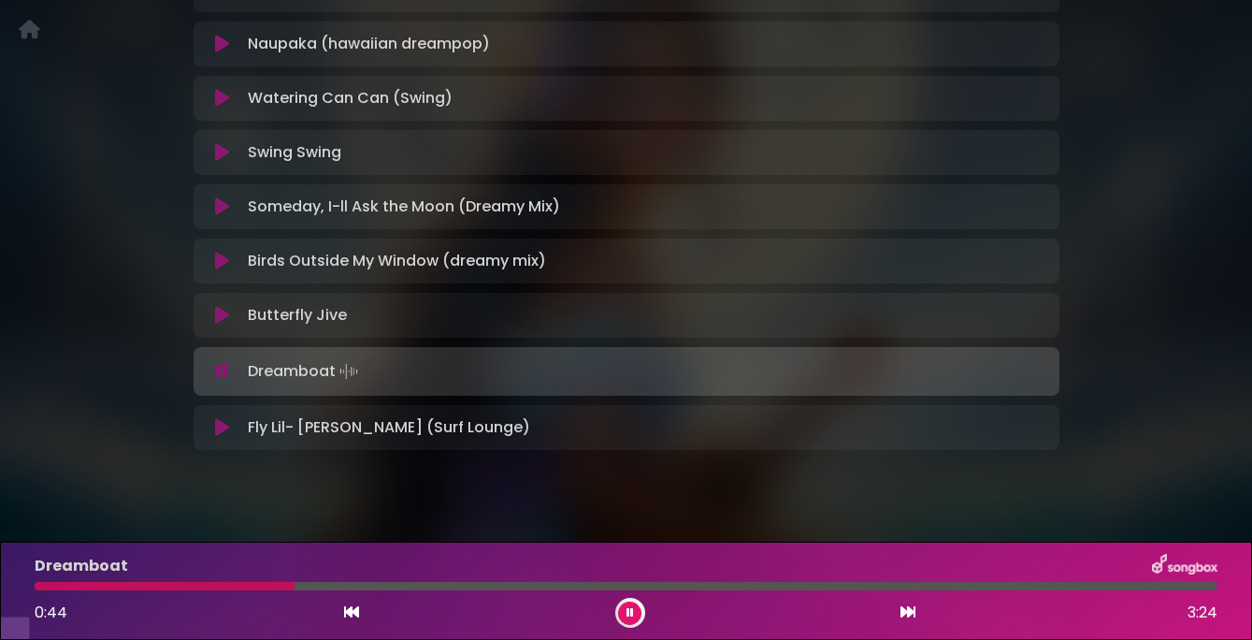
scroll to position [1110, 0]
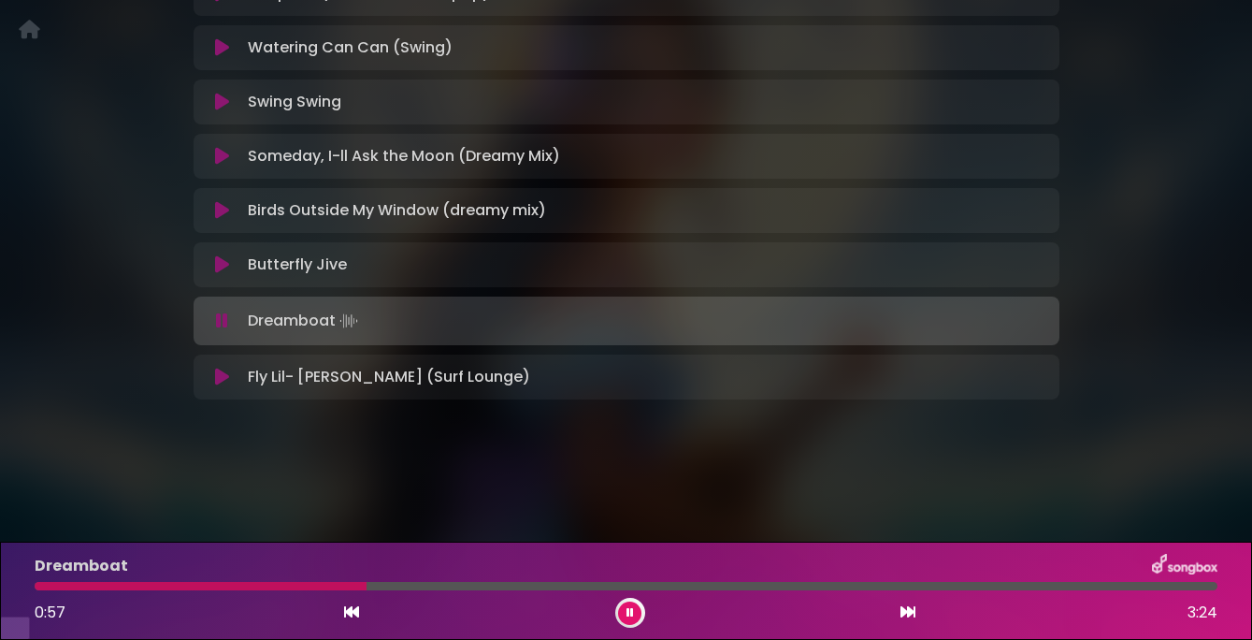
click at [222, 386] on icon at bounding box center [222, 376] width 14 height 19
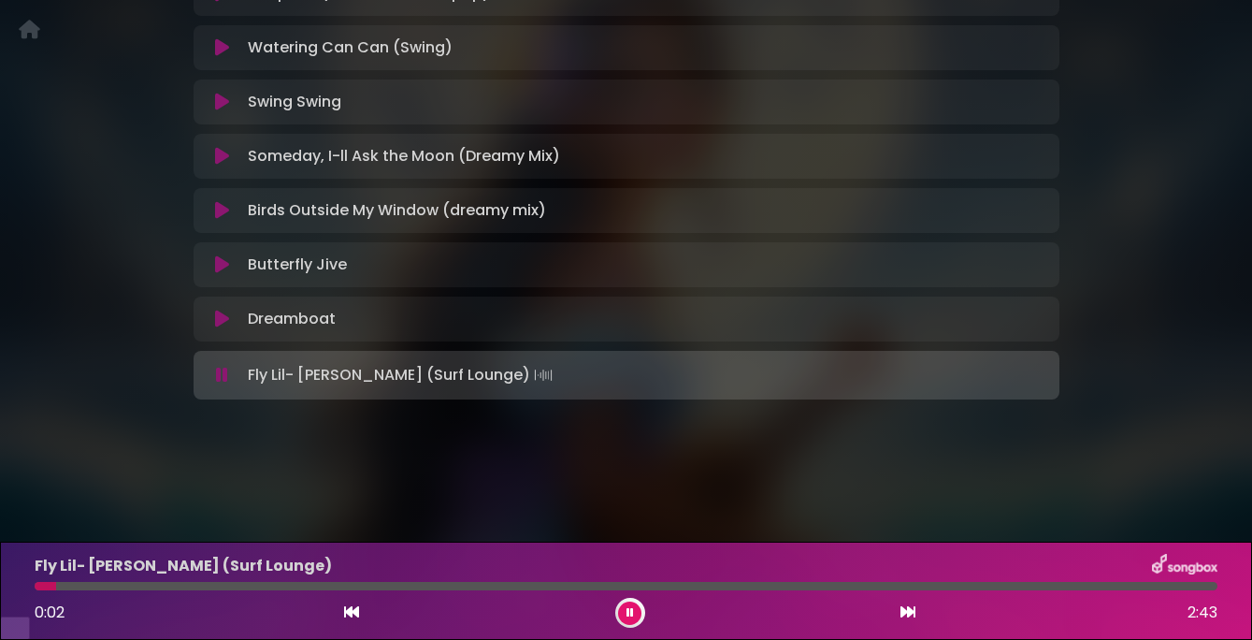
scroll to position [1056, 0]
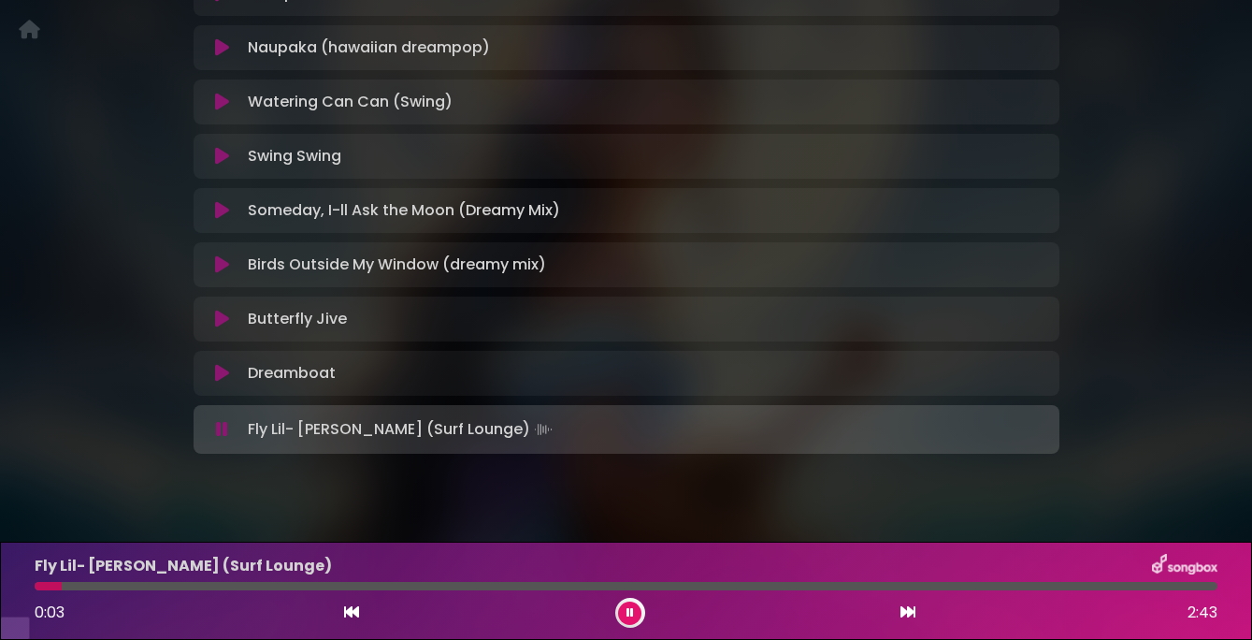
click at [224, 439] on icon at bounding box center [222, 429] width 12 height 19
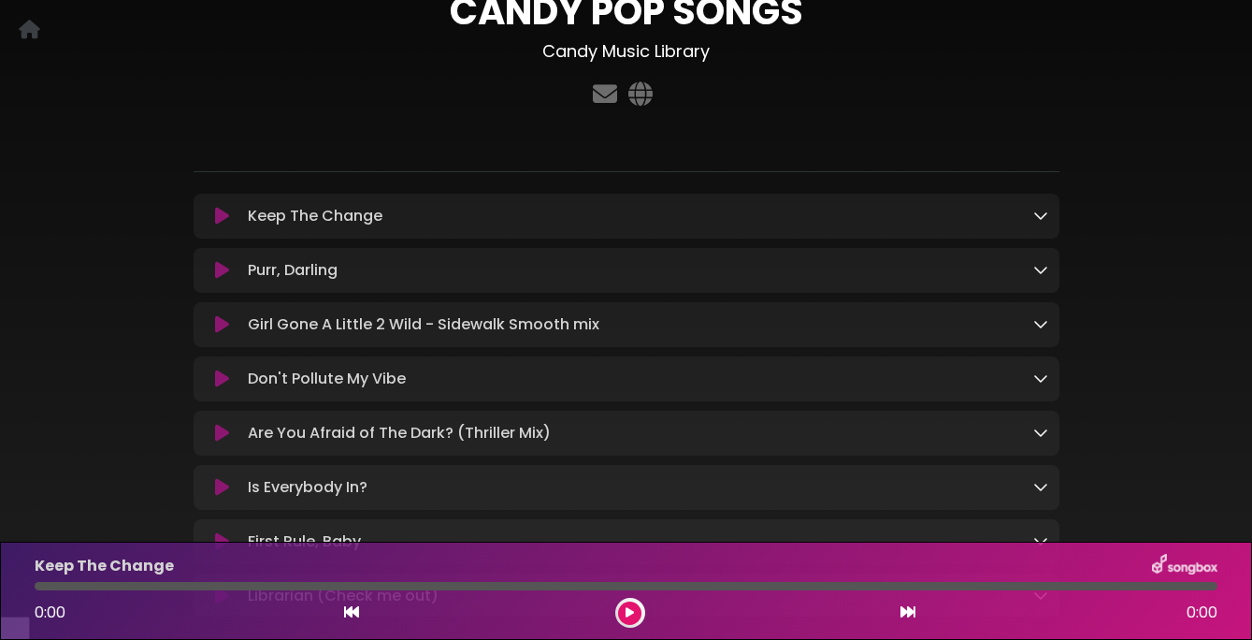
scroll to position [110, 0]
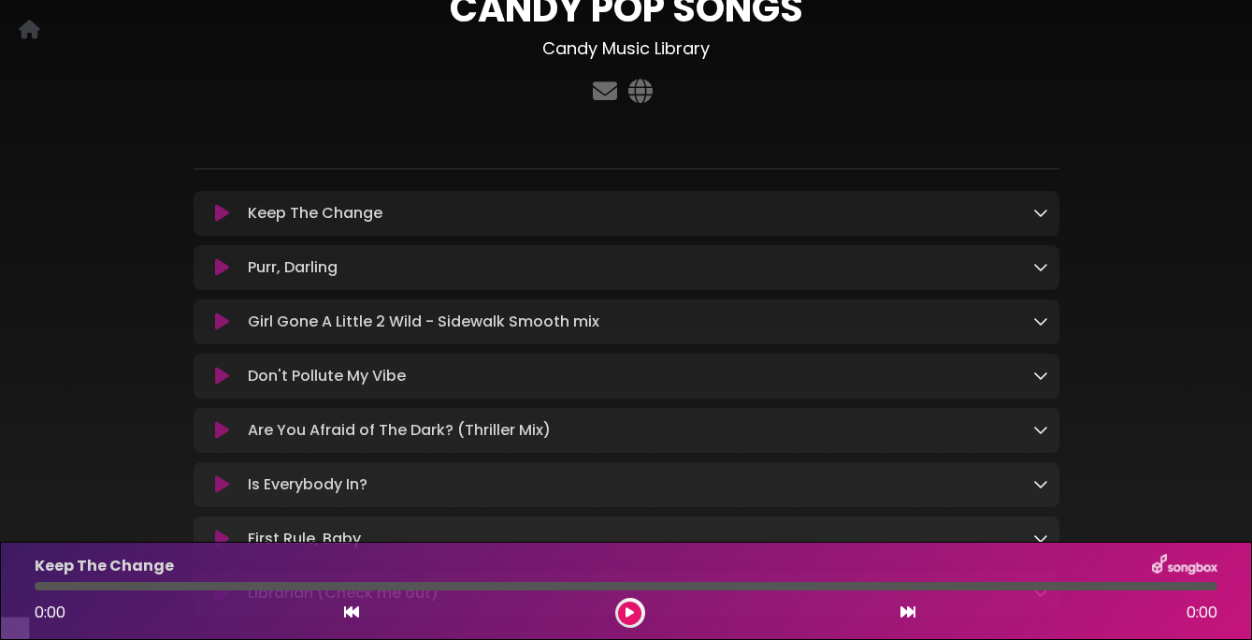
click at [221, 331] on icon at bounding box center [222, 321] width 14 height 19
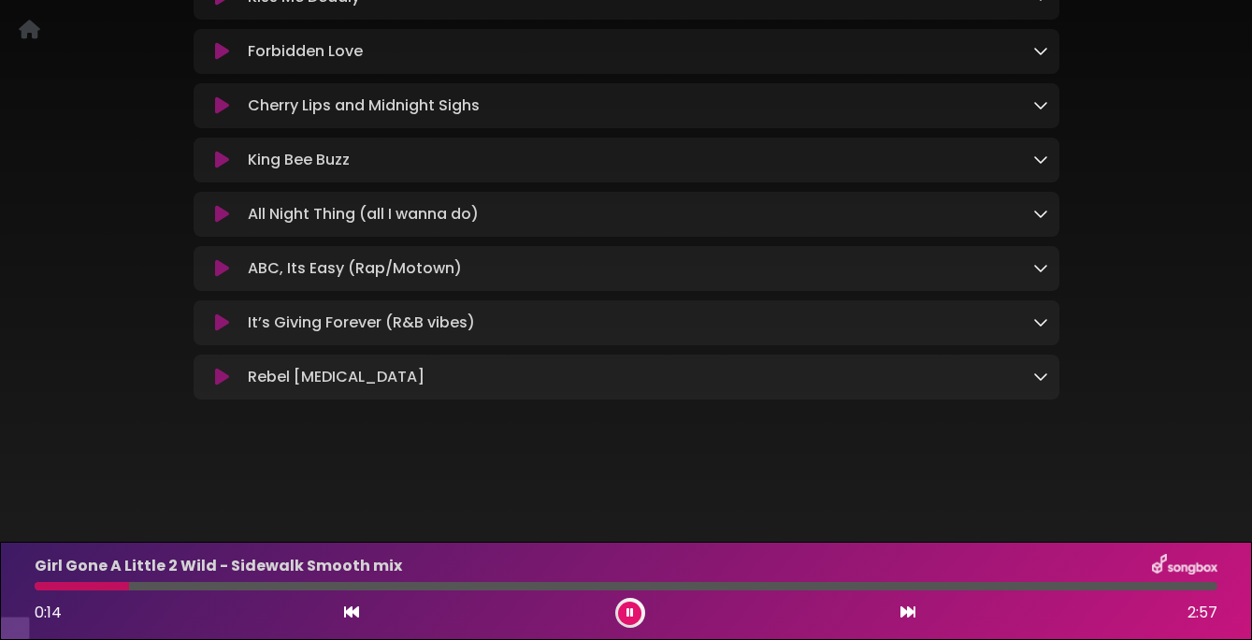
scroll to position [2185, 0]
click at [227, 386] on icon at bounding box center [222, 376] width 14 height 19
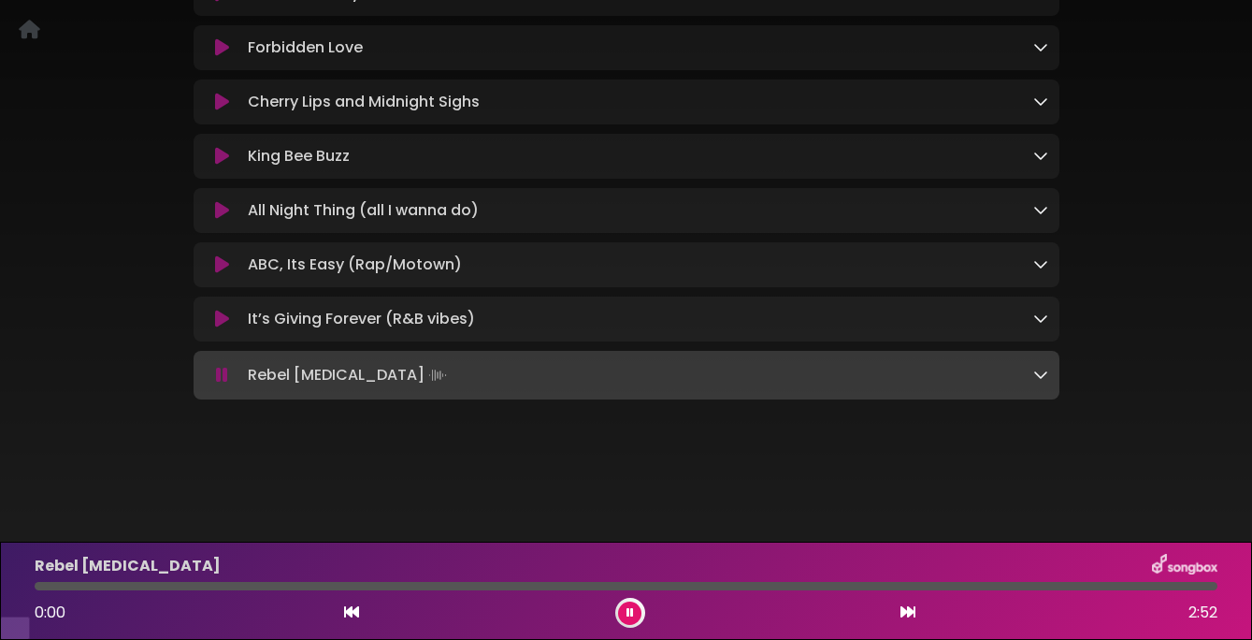
scroll to position [2181, 0]
click at [219, 328] on icon at bounding box center [222, 318] width 14 height 19
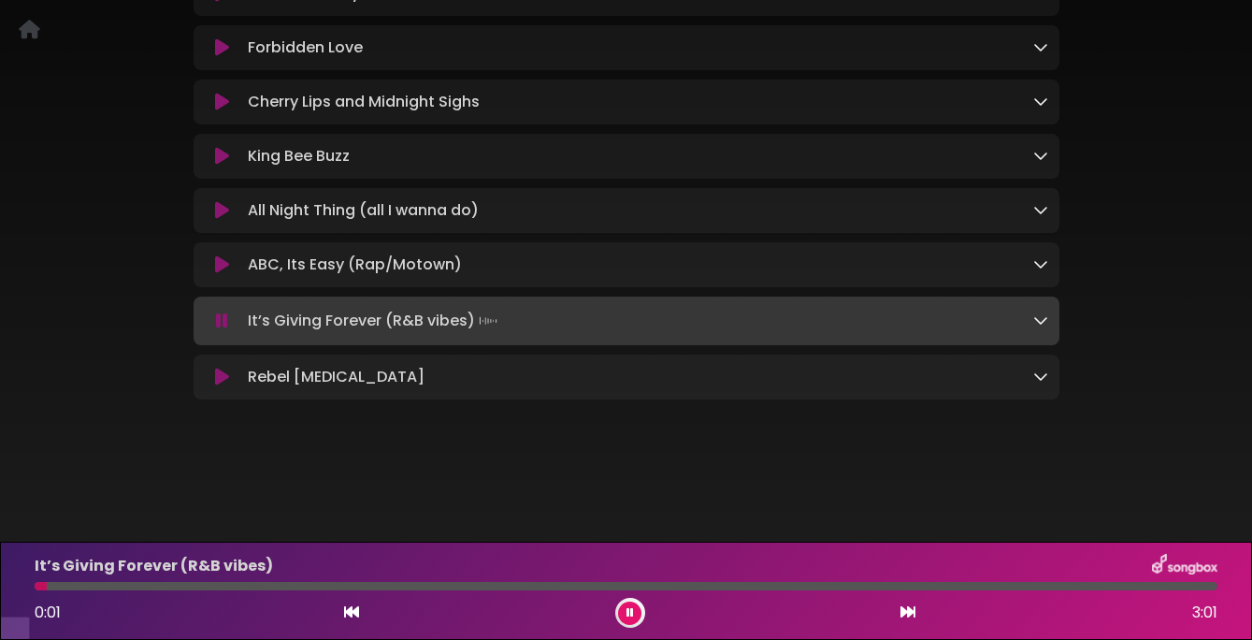
click at [219, 330] on icon at bounding box center [222, 320] width 12 height 19
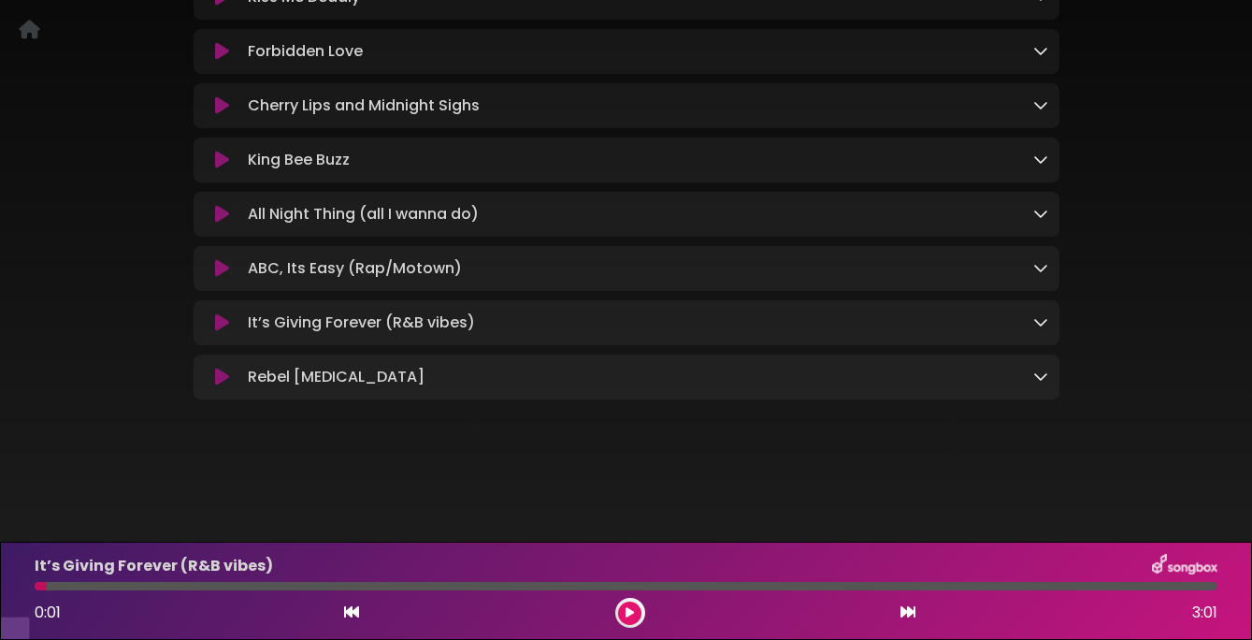
click at [215, 169] on icon at bounding box center [222, 160] width 14 height 19
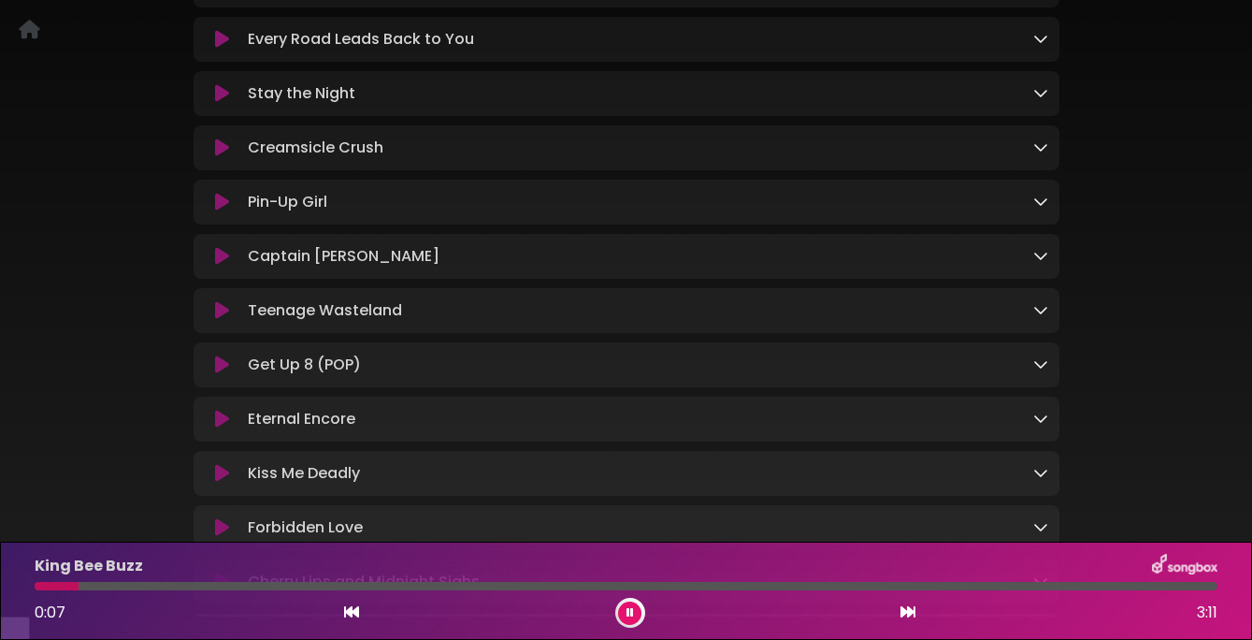
scroll to position [1691, 0]
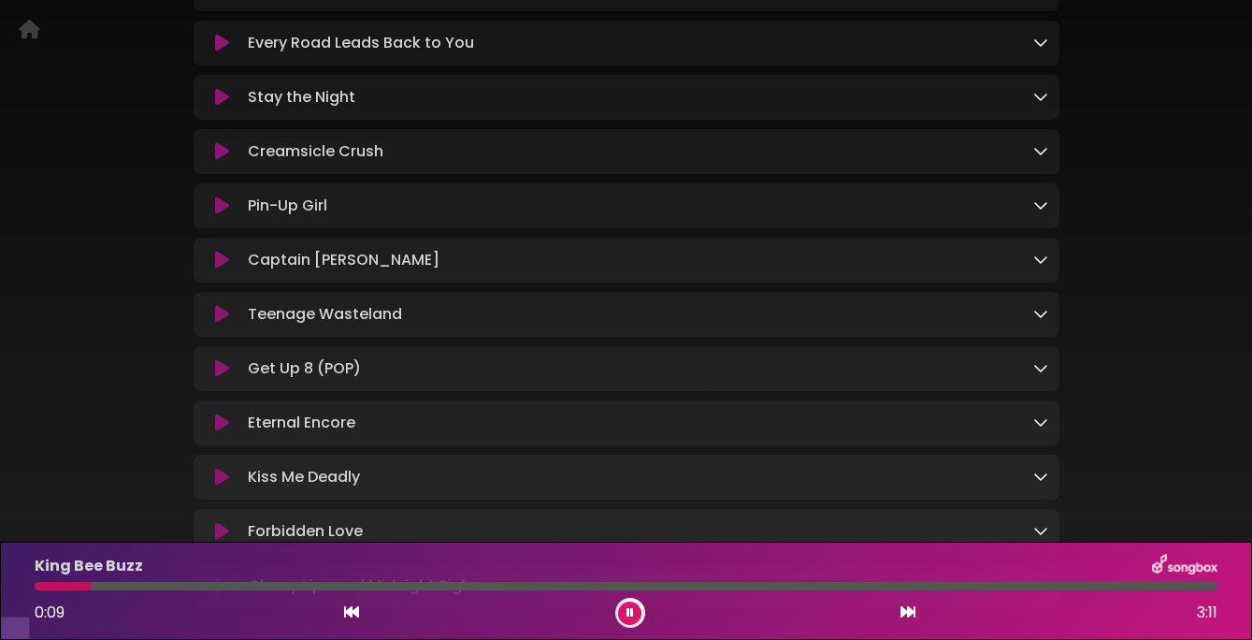
click at [220, 269] on icon at bounding box center [222, 260] width 14 height 19
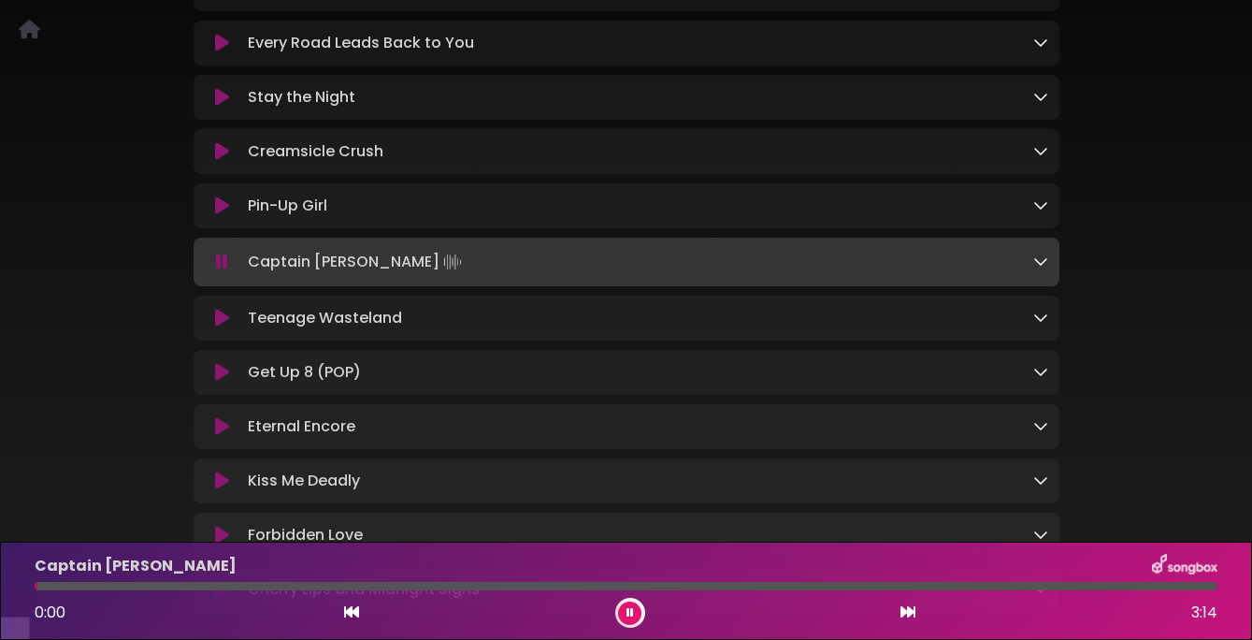
scroll to position [1646, 0]
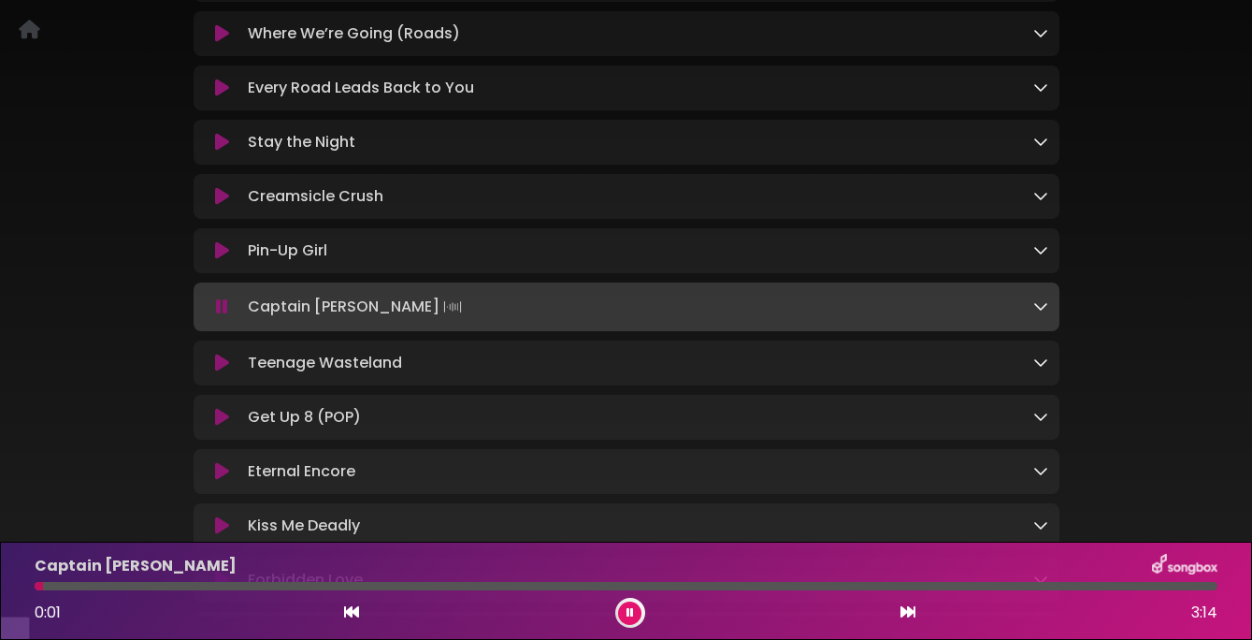
click at [218, 260] on icon at bounding box center [222, 250] width 14 height 19
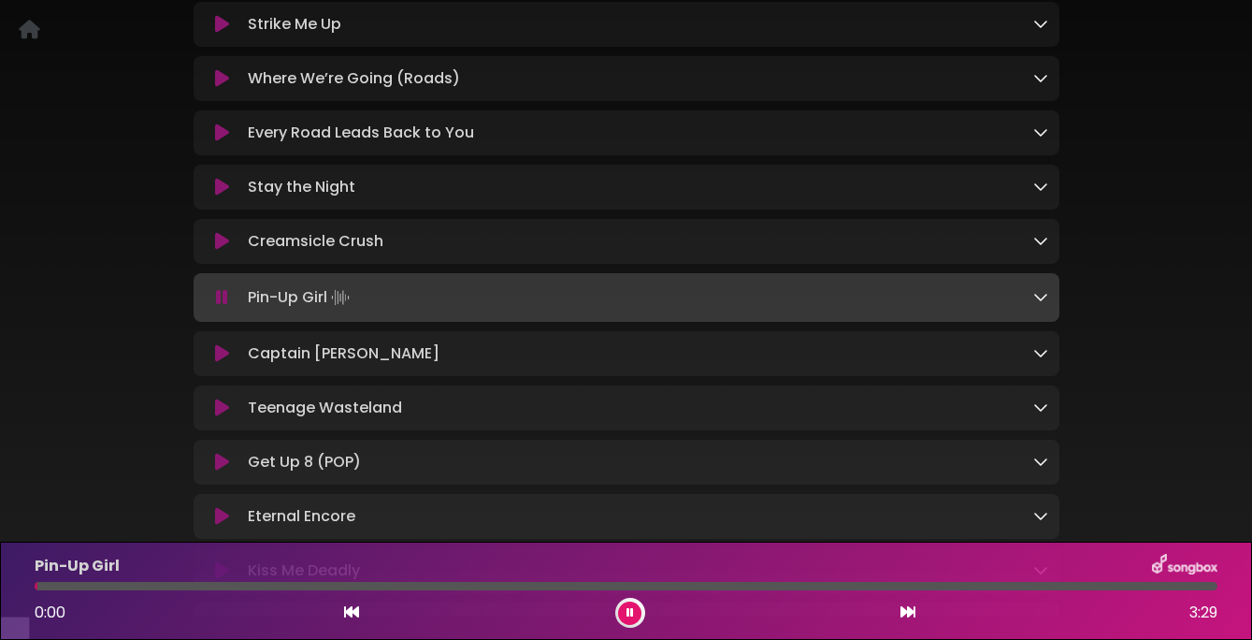
scroll to position [1597, 0]
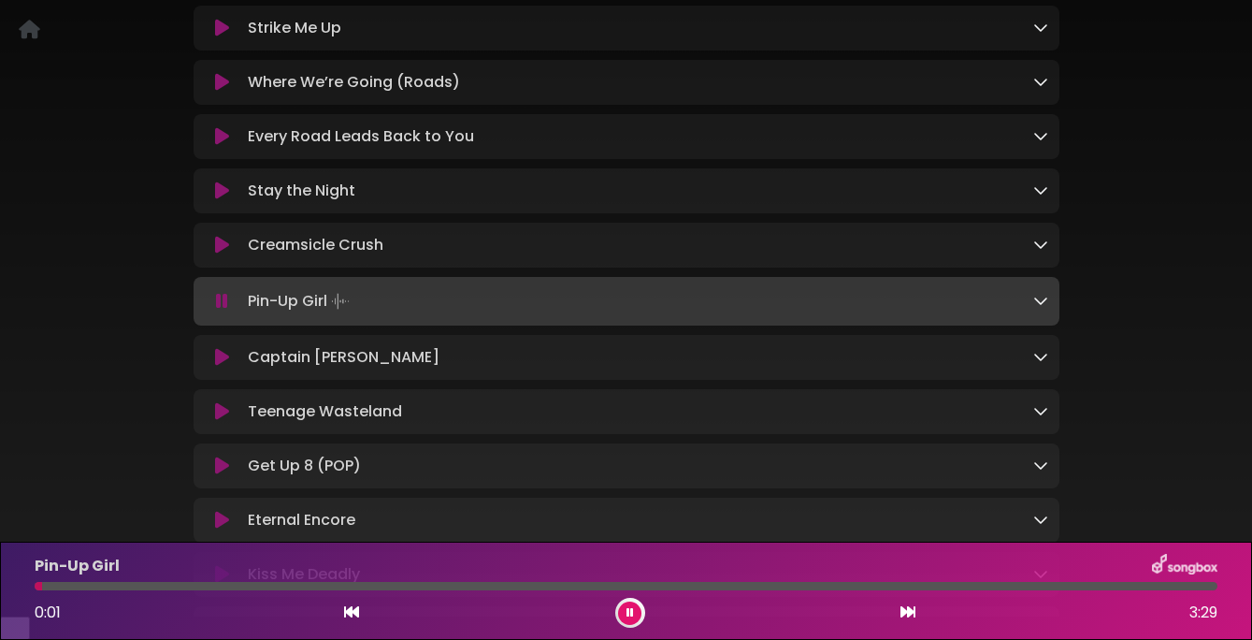
click at [218, 254] on icon at bounding box center [222, 245] width 14 height 19
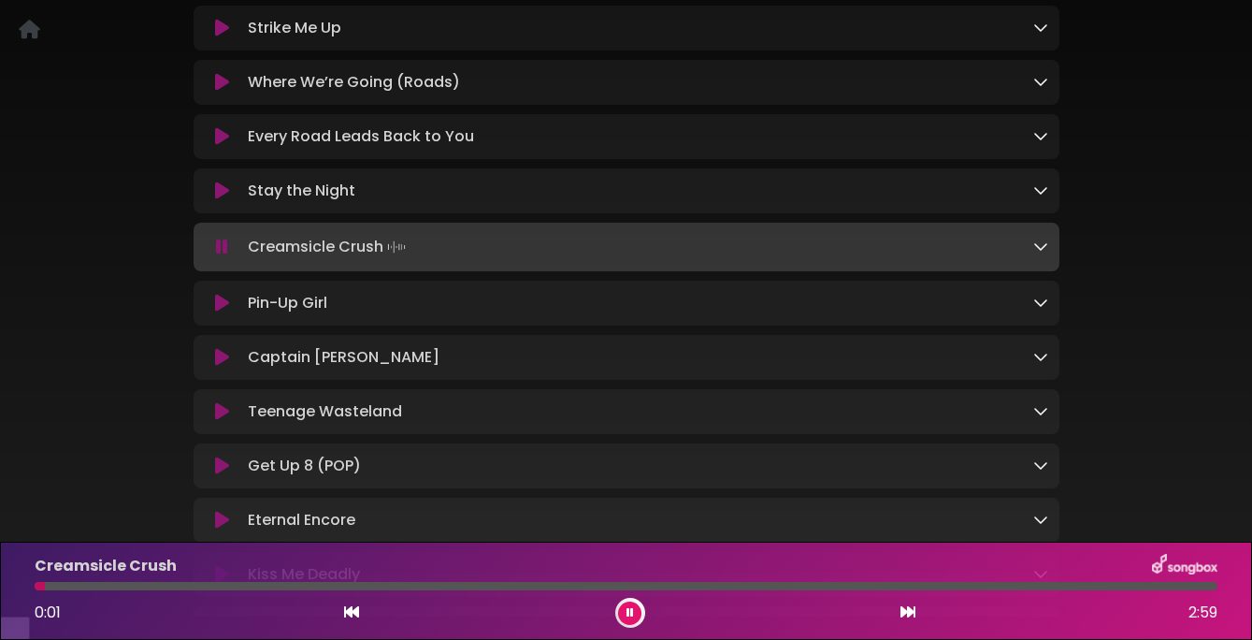
click at [218, 256] on icon at bounding box center [222, 246] width 12 height 19
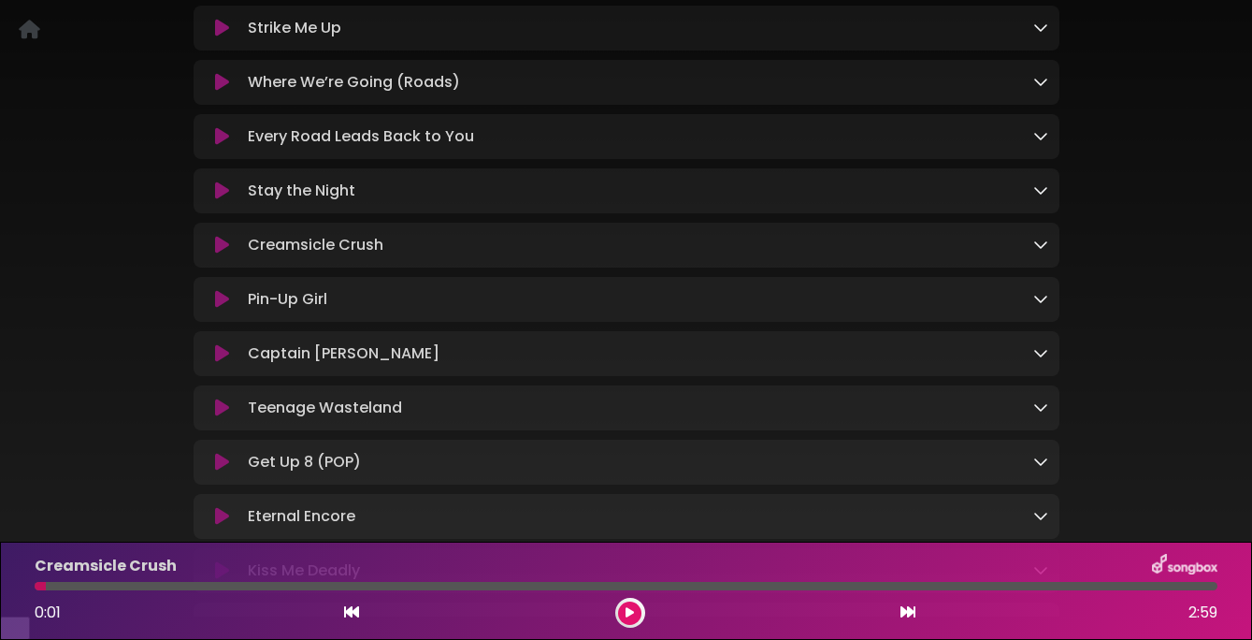
click at [218, 254] on icon at bounding box center [222, 245] width 14 height 19
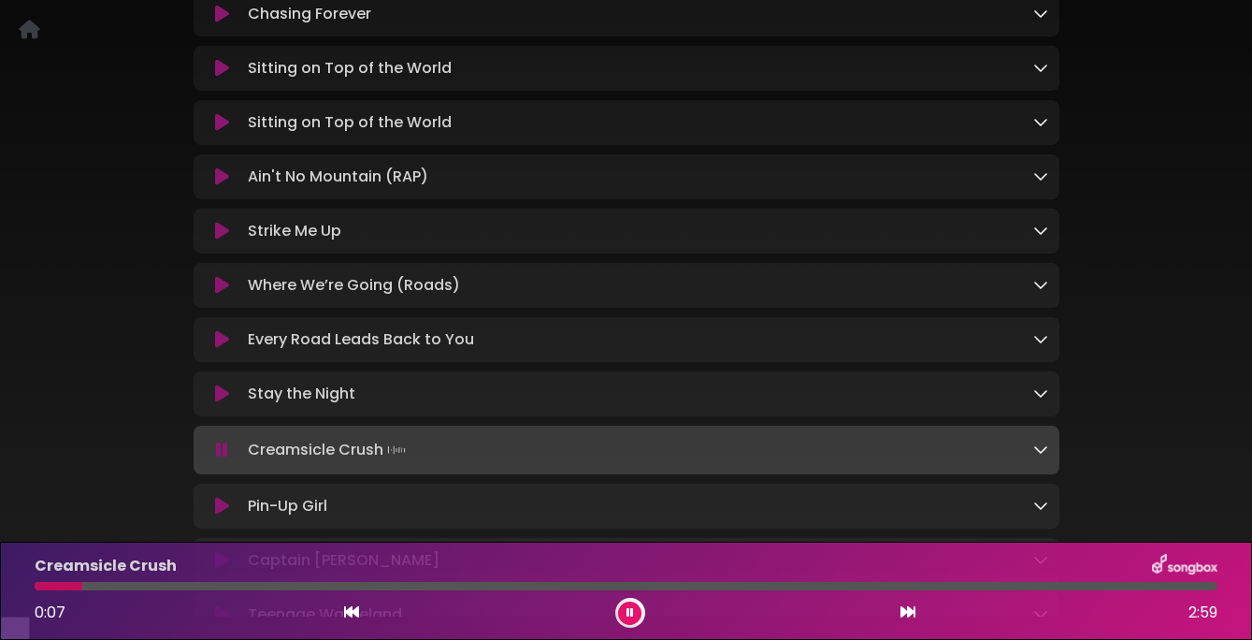
scroll to position [1396, 0]
click at [223, 457] on icon at bounding box center [222, 448] width 12 height 19
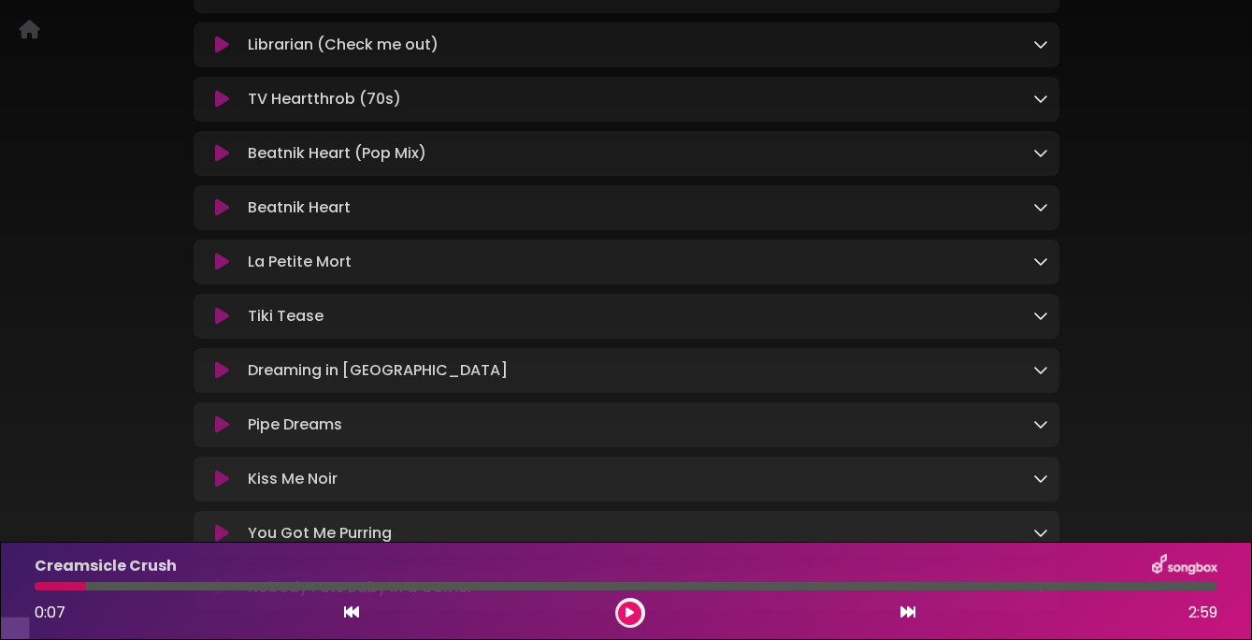
scroll to position [644, 0]
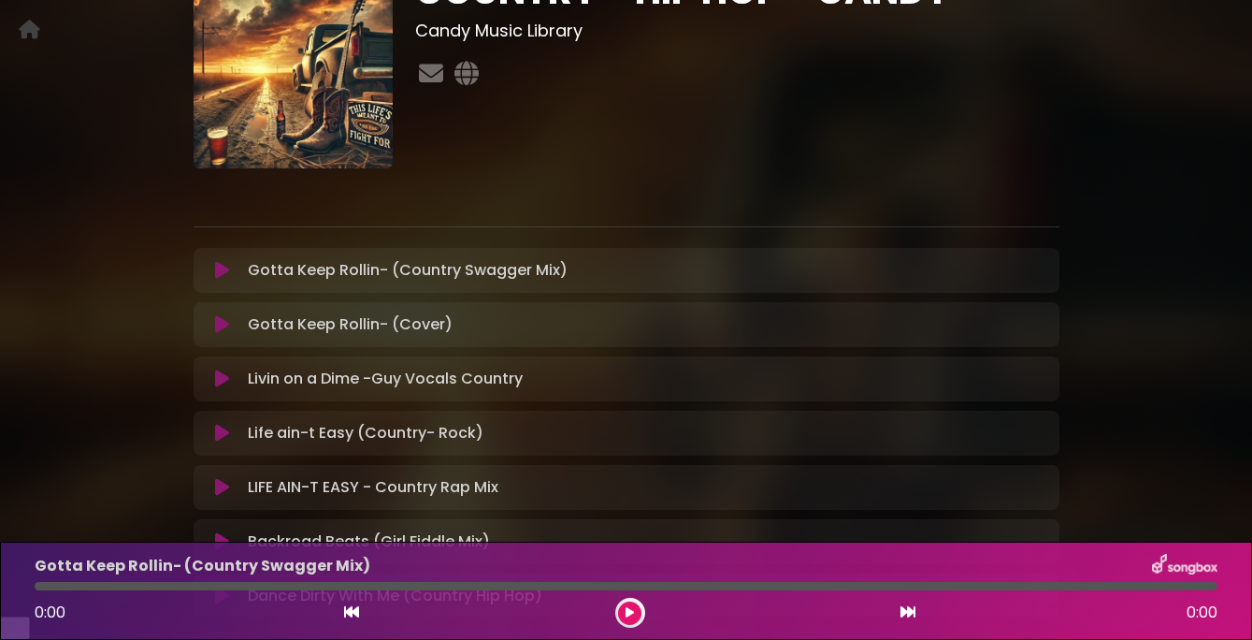
scroll to position [199, 0]
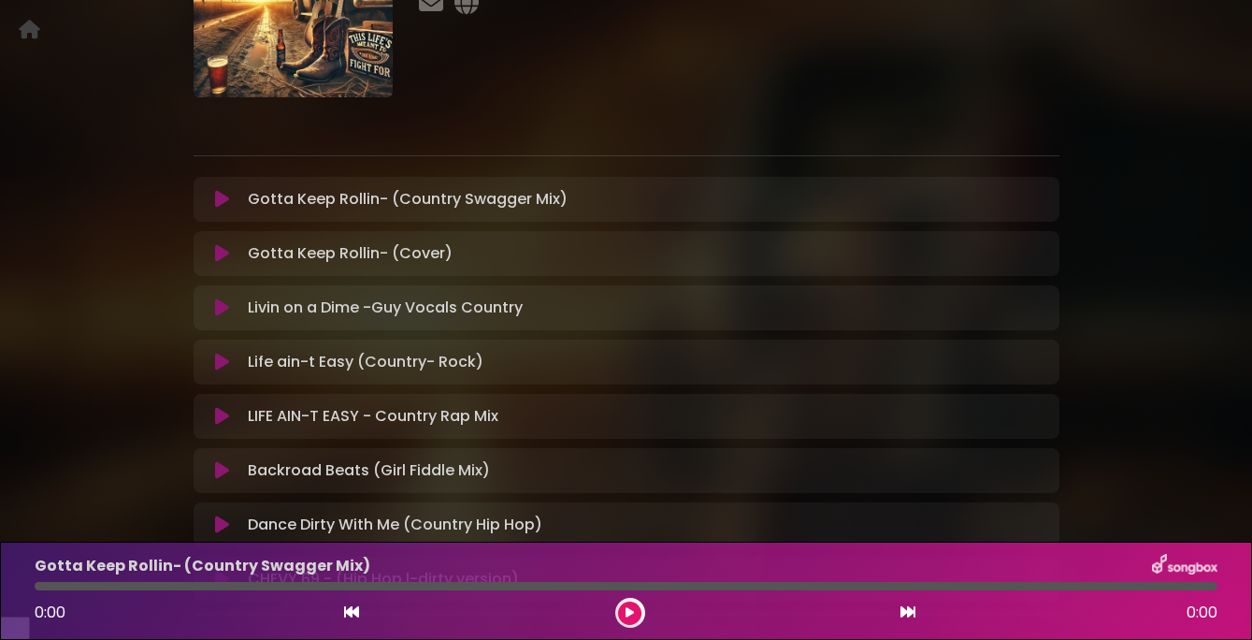
click at [226, 371] on icon at bounding box center [222, 362] width 14 height 19
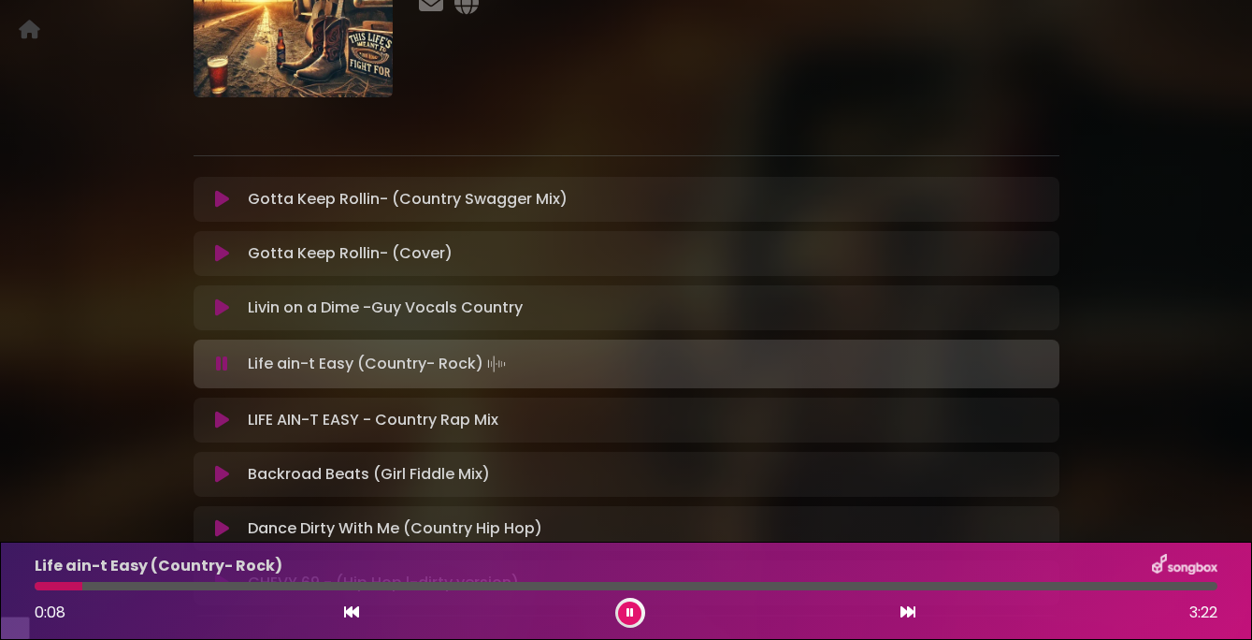
click at [226, 373] on icon at bounding box center [222, 363] width 12 height 19
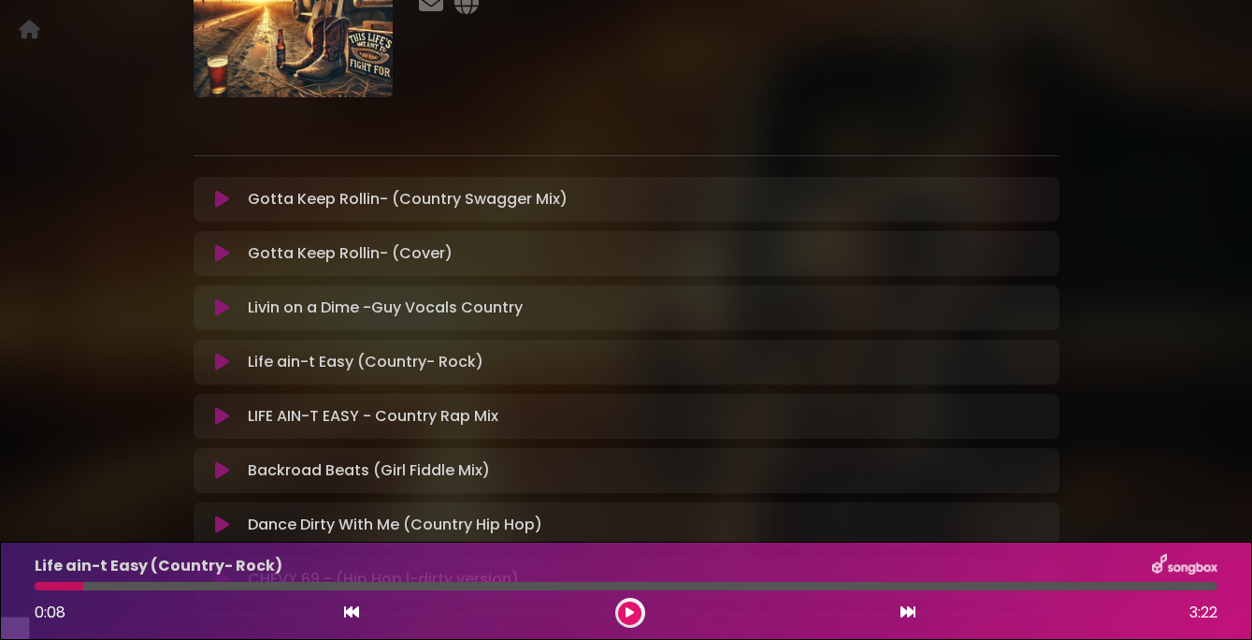
click at [228, 425] on icon at bounding box center [222, 416] width 14 height 19
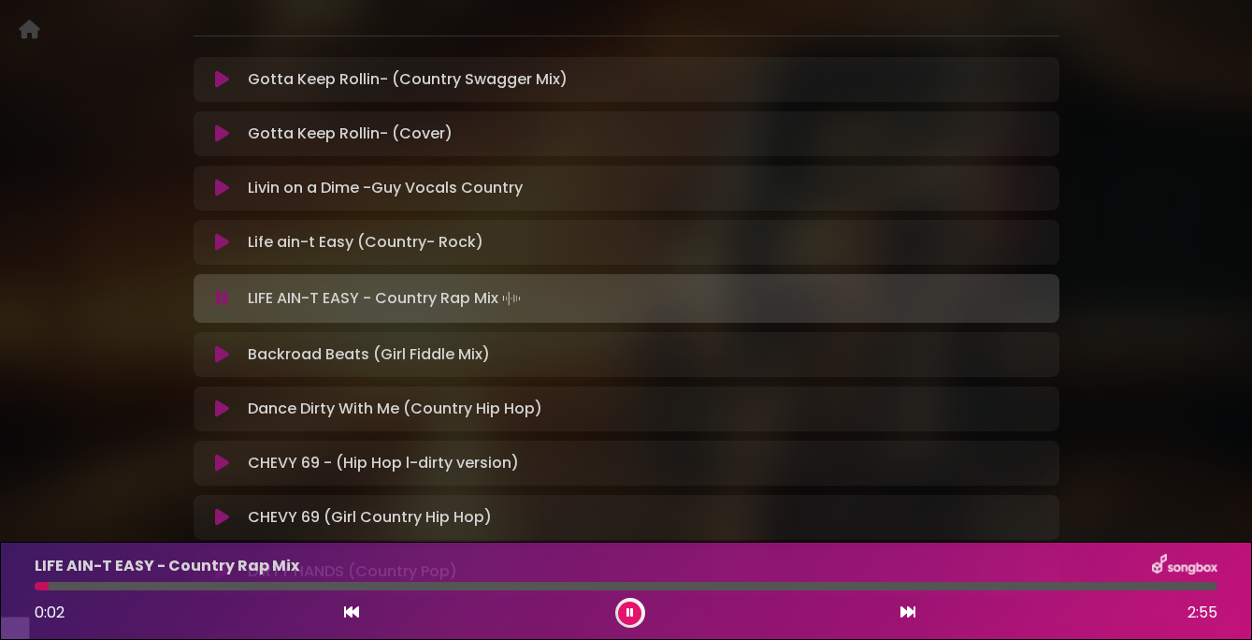
scroll to position [332, 0]
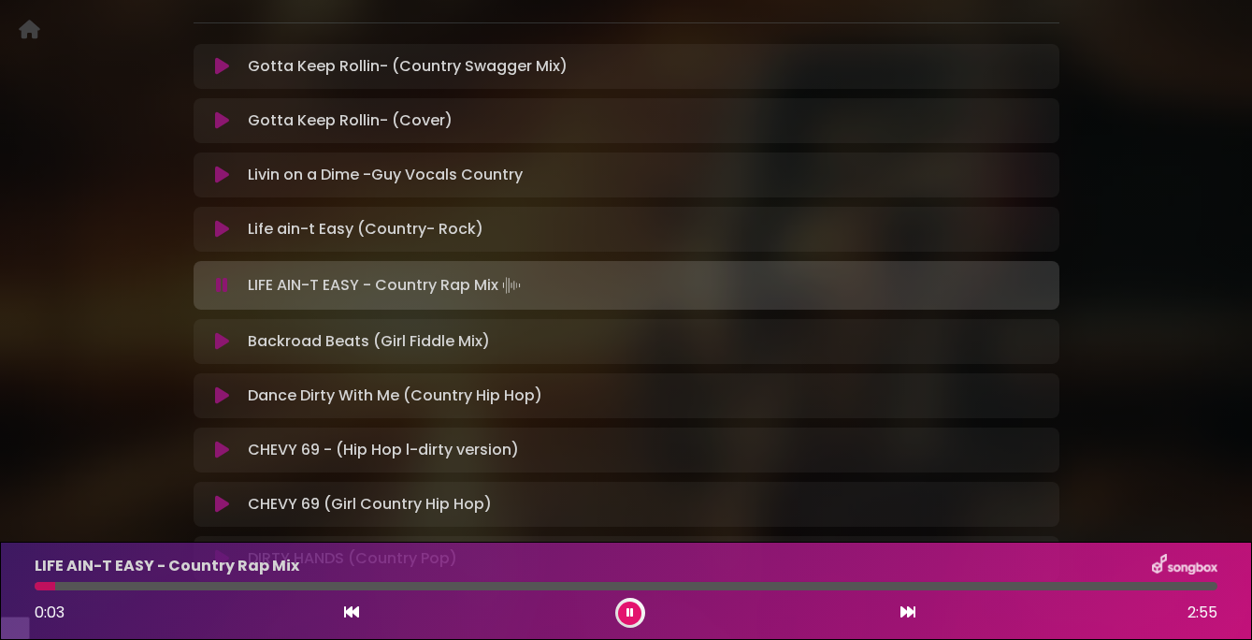
click at [224, 295] on icon at bounding box center [222, 285] width 12 height 19
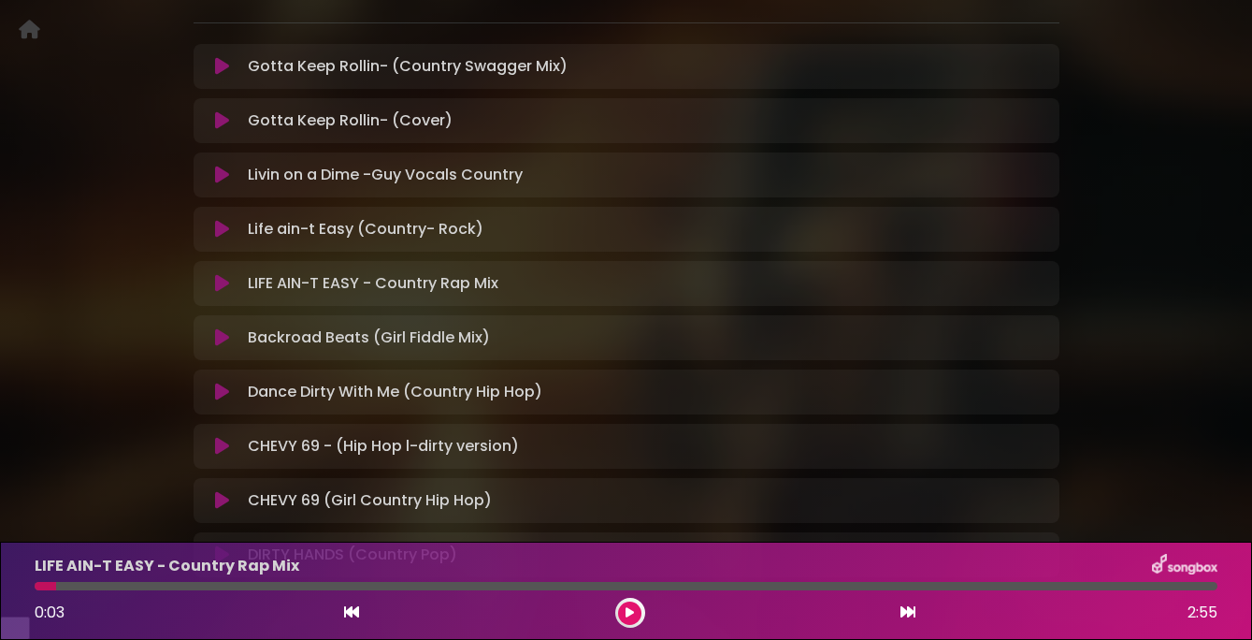
click at [222, 293] on icon at bounding box center [222, 283] width 14 height 19
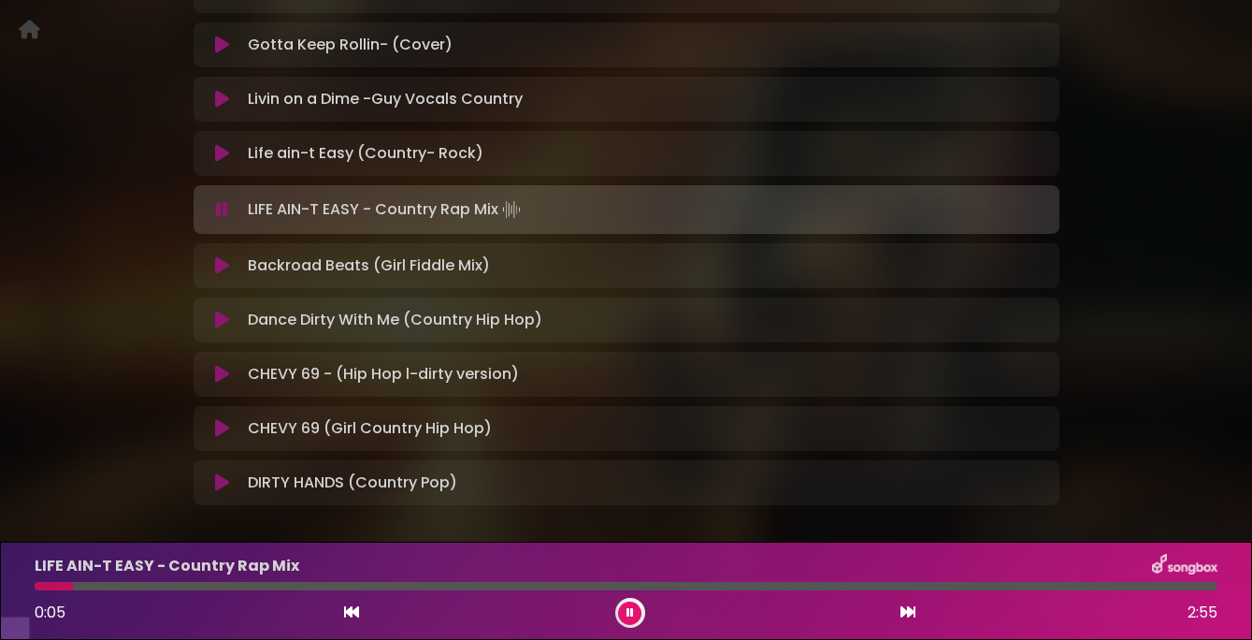
scroll to position [410, 0]
click at [211, 217] on button at bounding box center [223, 207] width 36 height 19
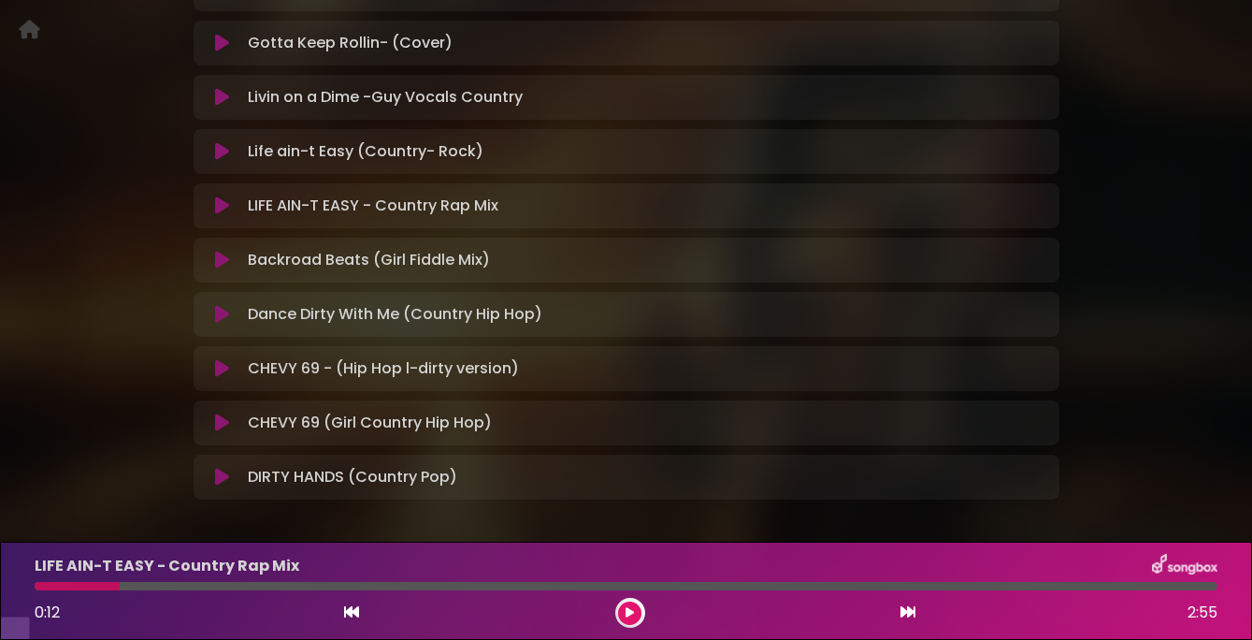
click at [221, 269] on icon at bounding box center [222, 260] width 14 height 19
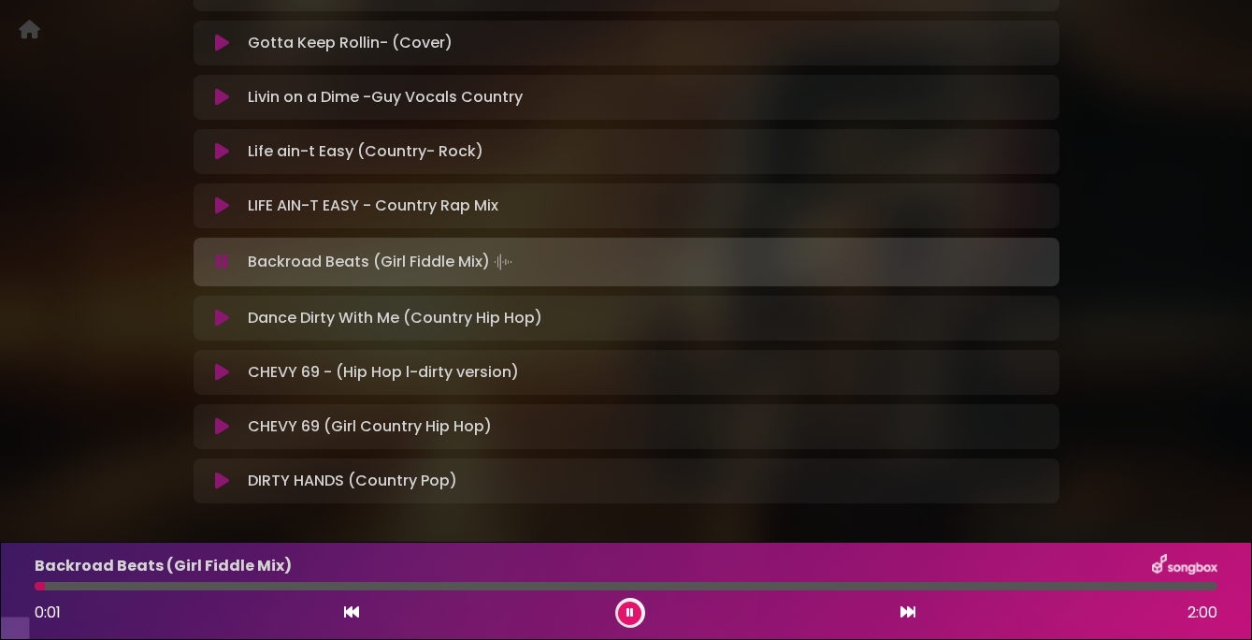
click at [221, 271] on icon at bounding box center [222, 261] width 12 height 19
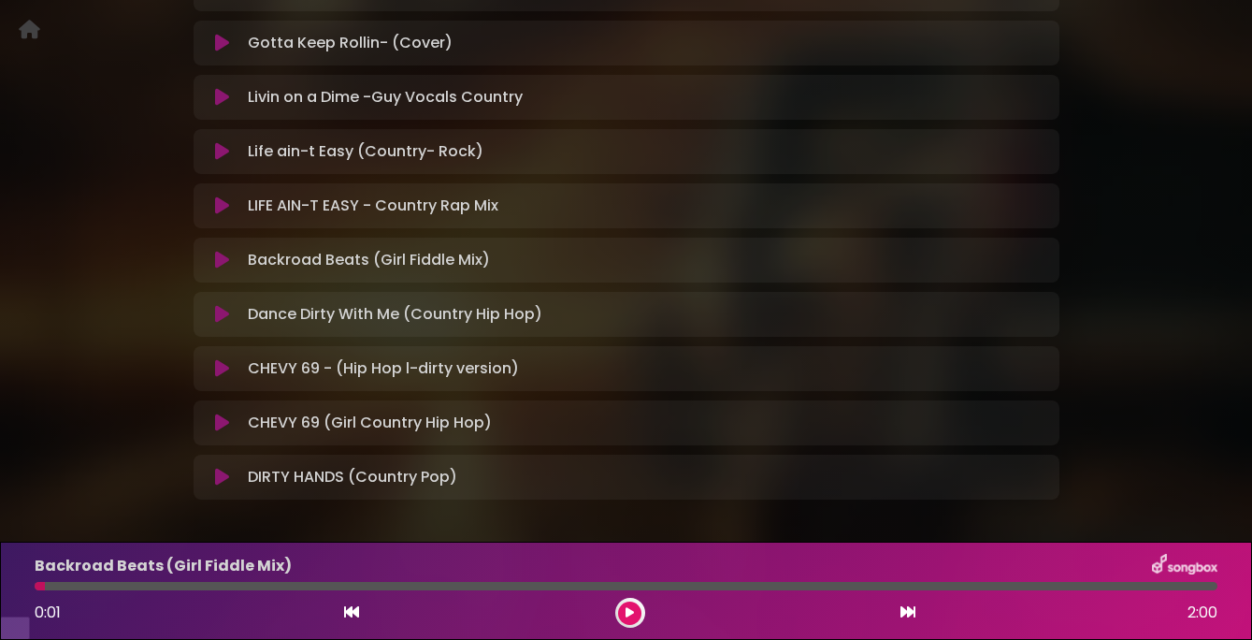
click at [224, 215] on icon at bounding box center [222, 205] width 14 height 19
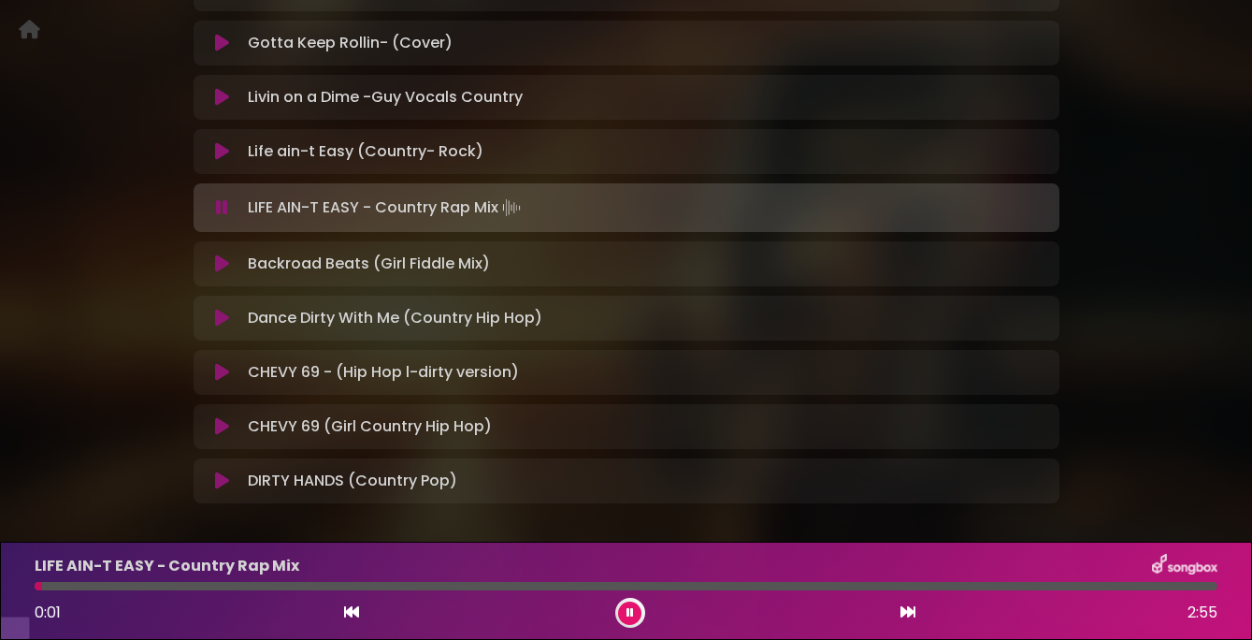
click at [224, 217] on icon at bounding box center [222, 207] width 12 height 19
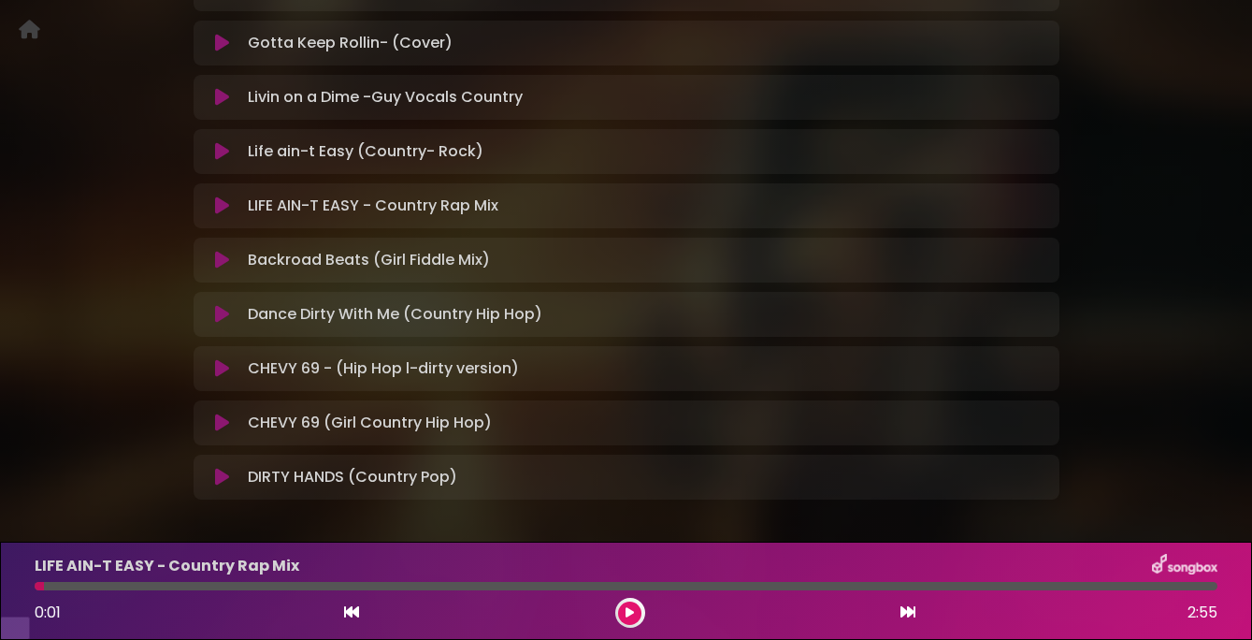
click at [218, 52] on icon at bounding box center [222, 43] width 14 height 19
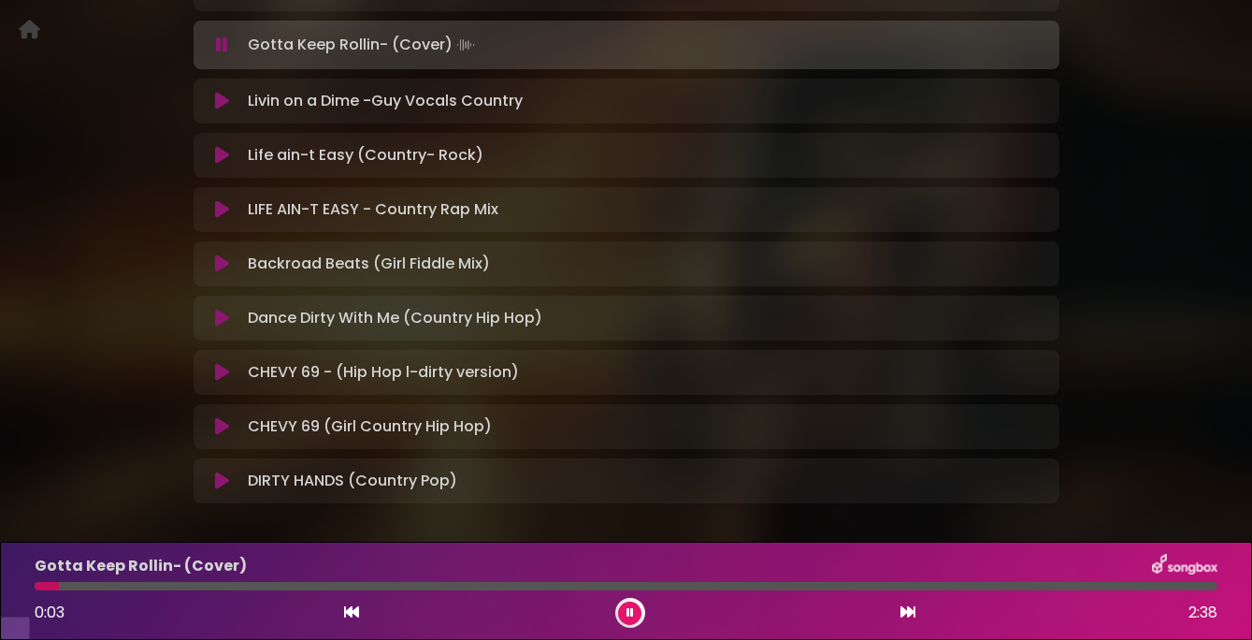
click at [218, 54] on icon at bounding box center [222, 45] width 12 height 19
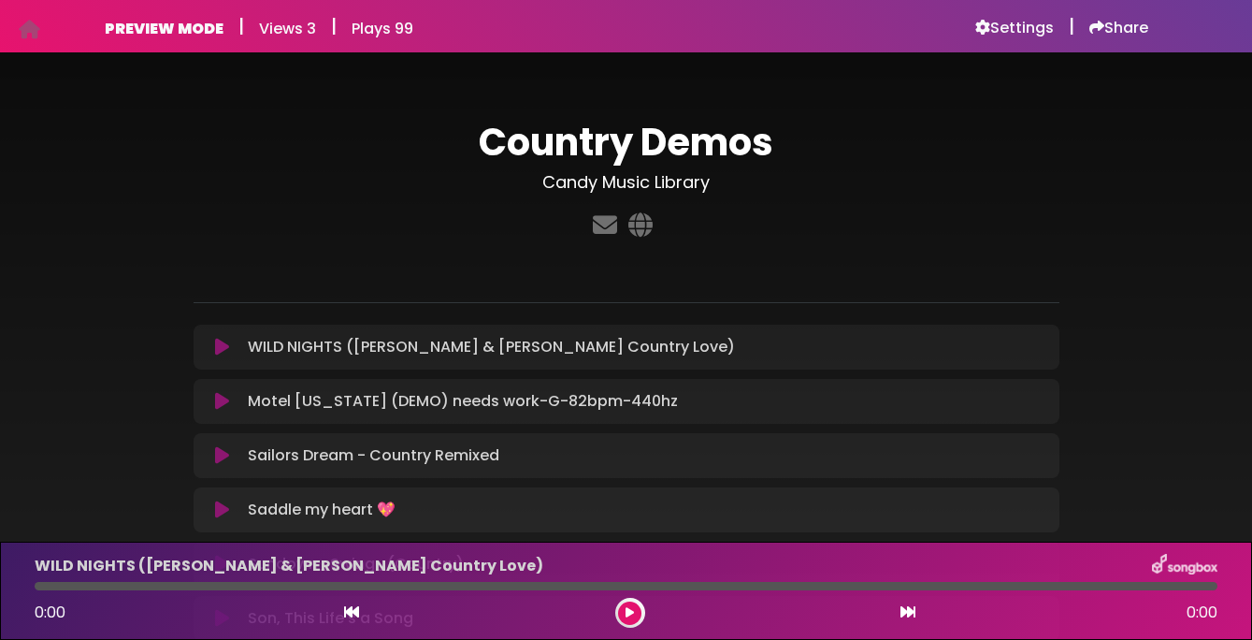
click at [222, 407] on icon at bounding box center [222, 401] width 14 height 19
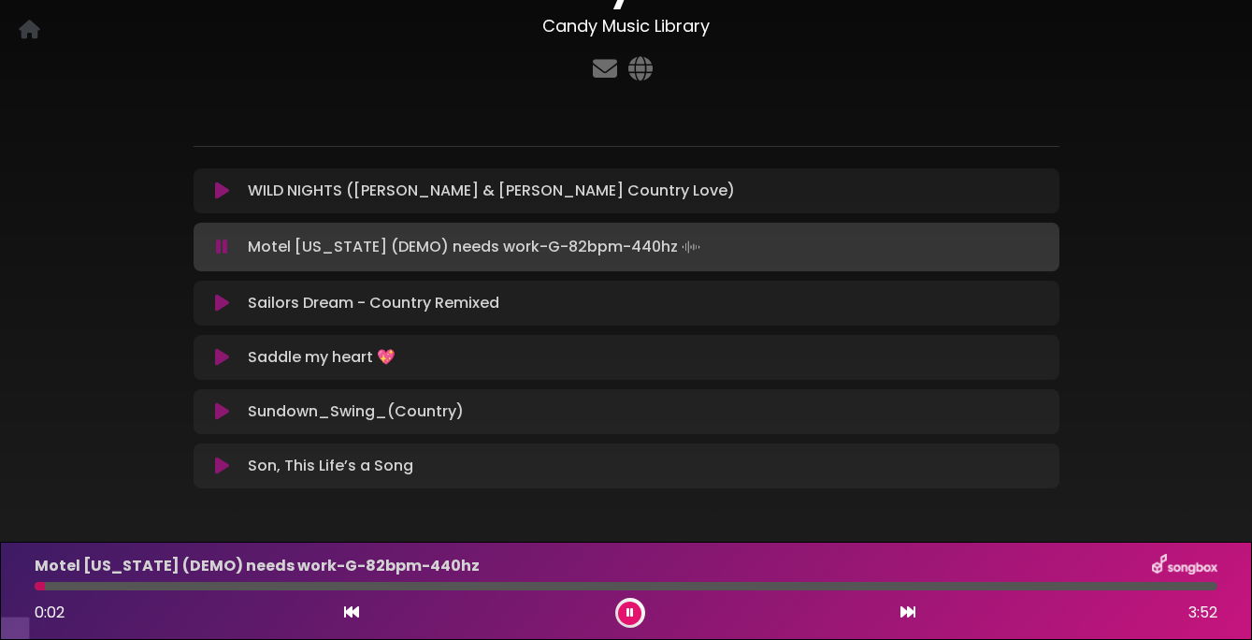
scroll to position [135, 0]
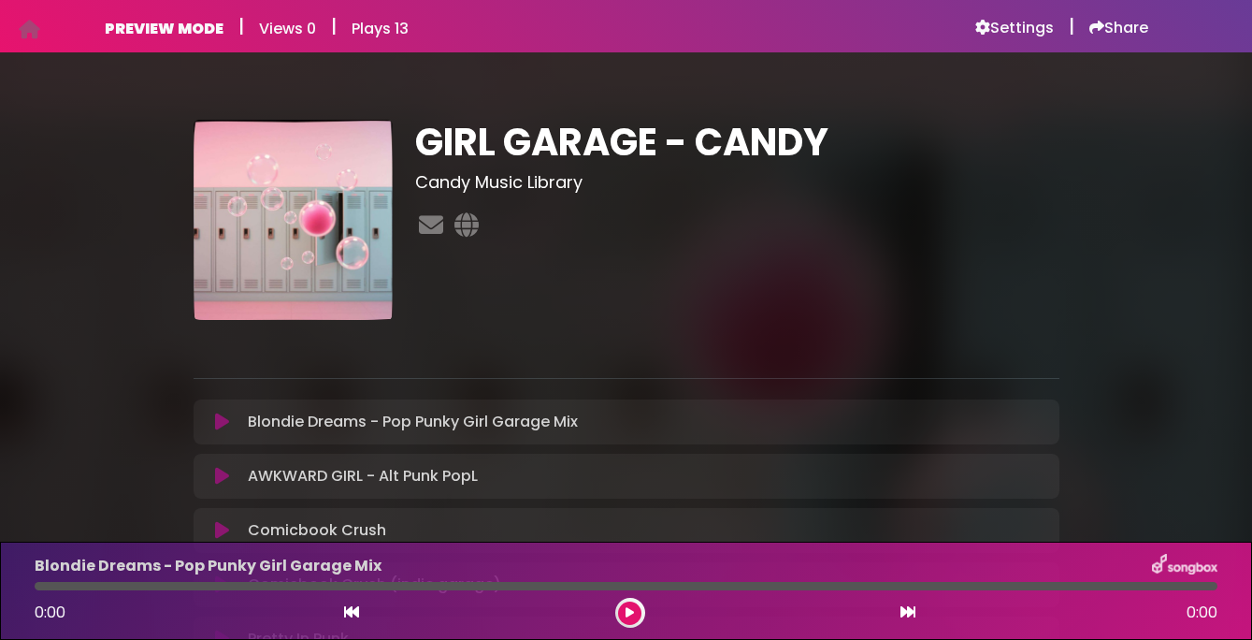
click at [226, 421] on icon at bounding box center [222, 421] width 14 height 19
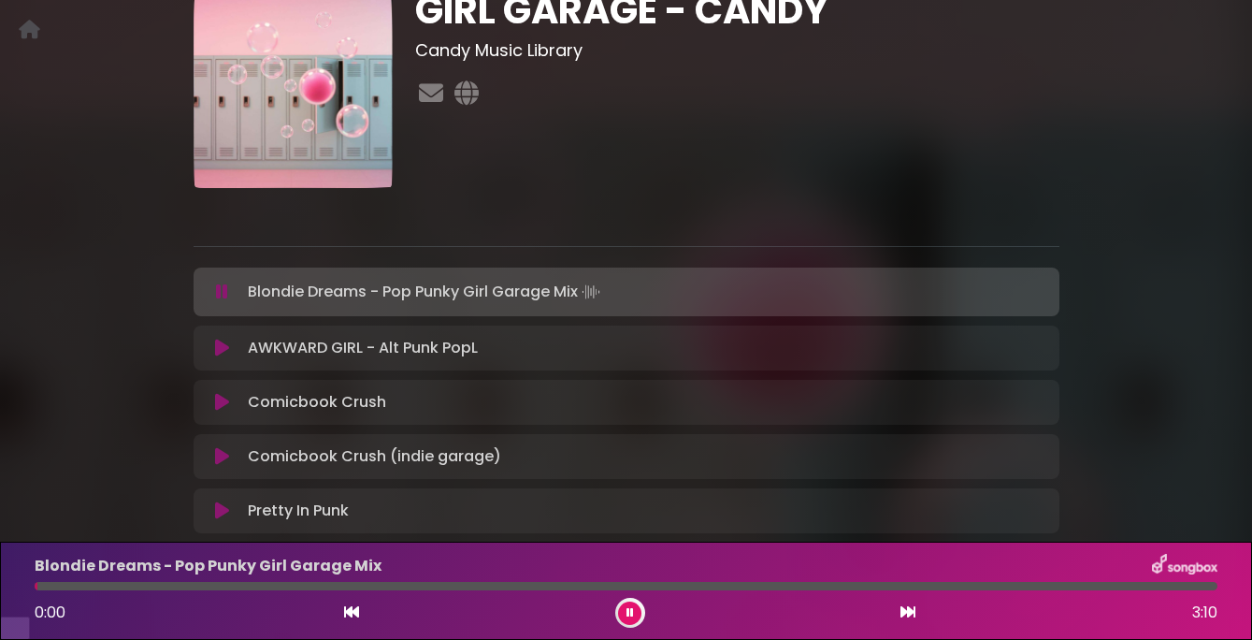
scroll to position [115, 0]
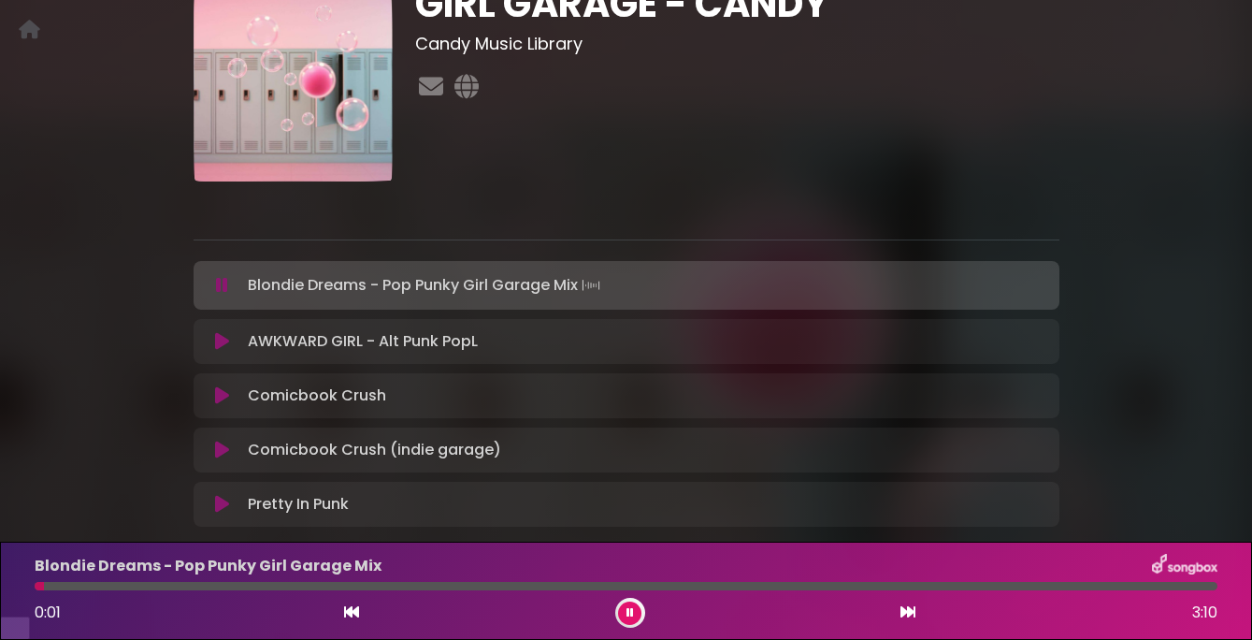
click at [222, 351] on icon at bounding box center [222, 341] width 14 height 19
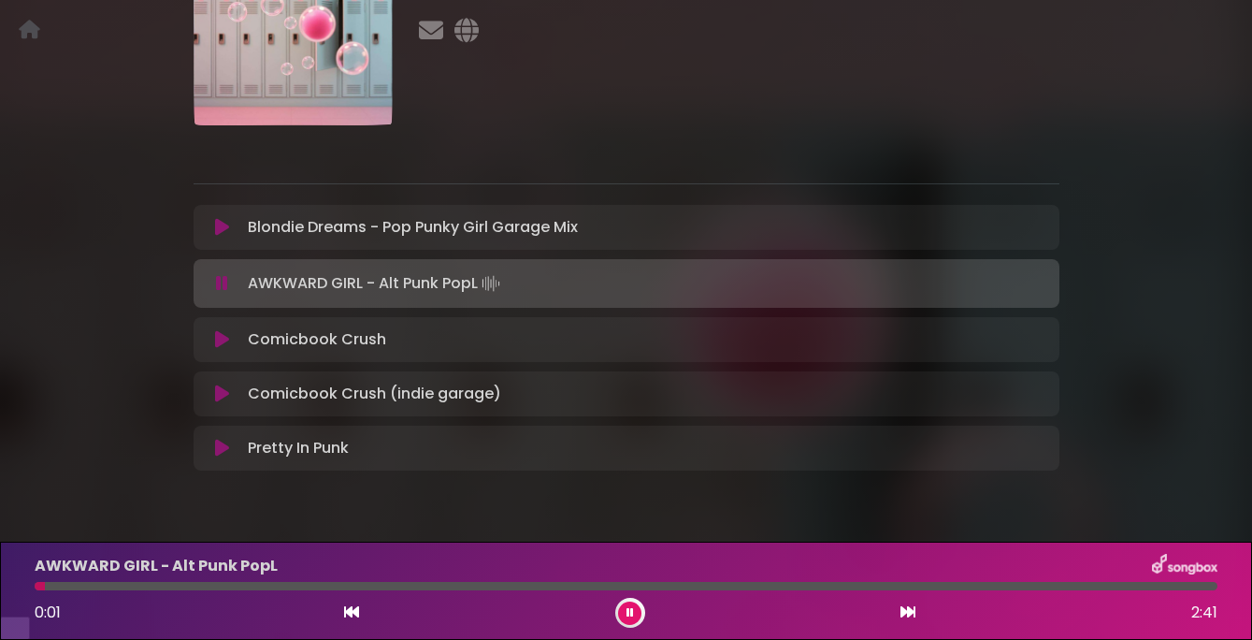
scroll to position [188, 0]
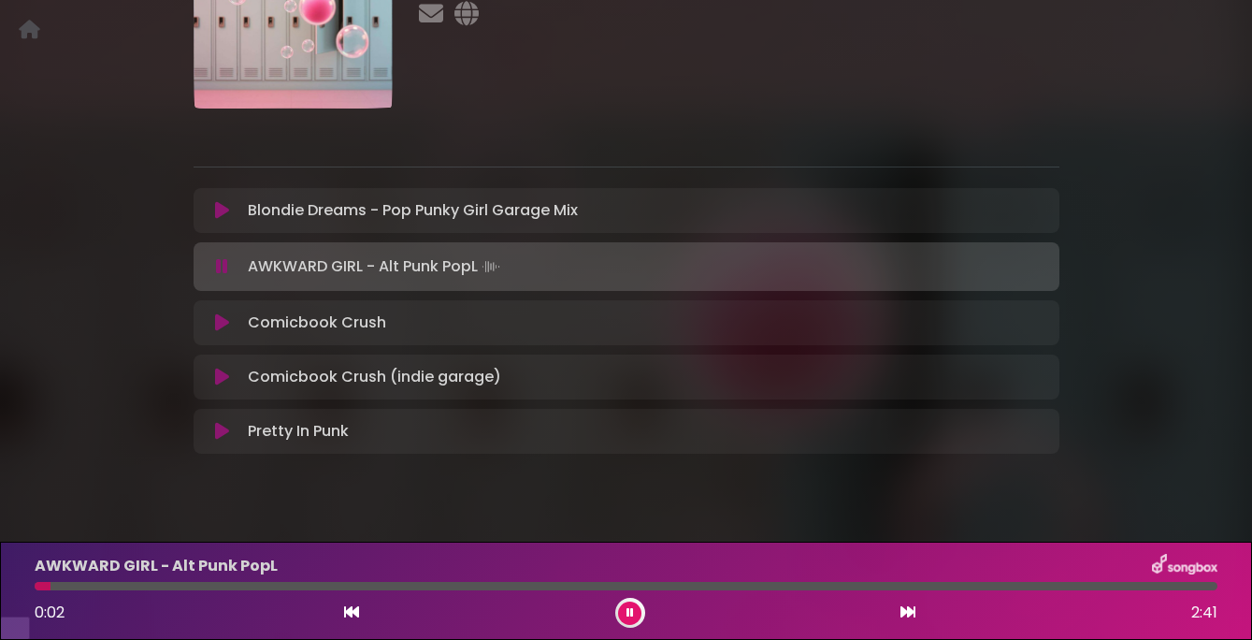
click at [223, 332] on icon at bounding box center [222, 322] width 14 height 19
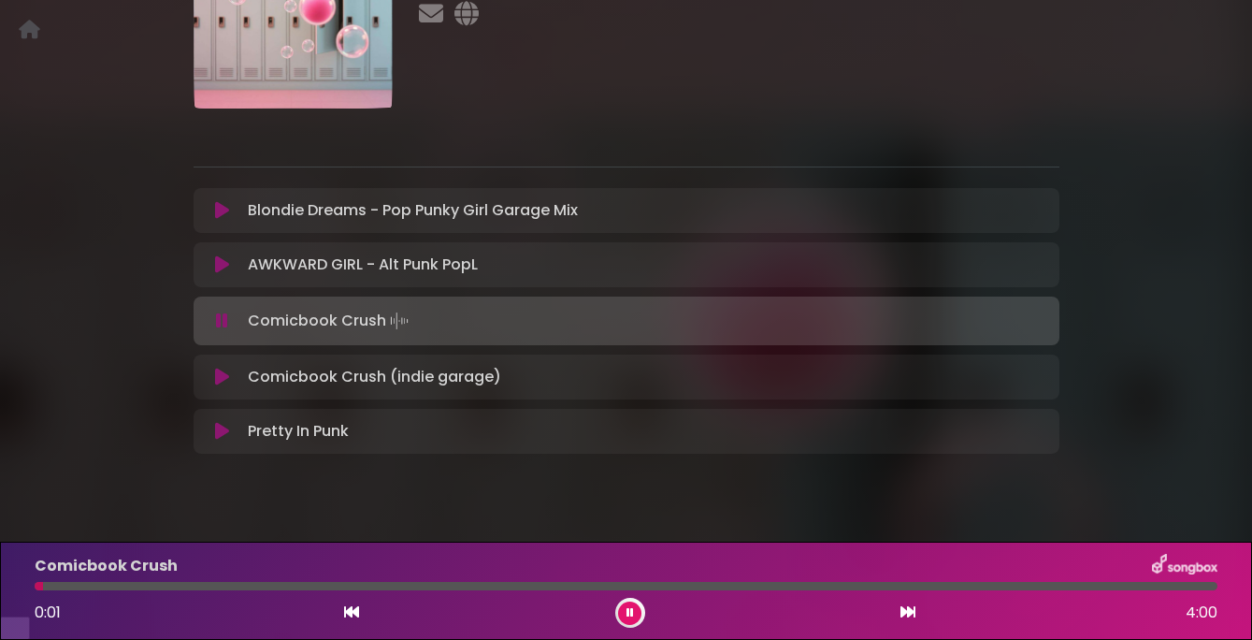
click at [223, 330] on icon at bounding box center [222, 320] width 12 height 19
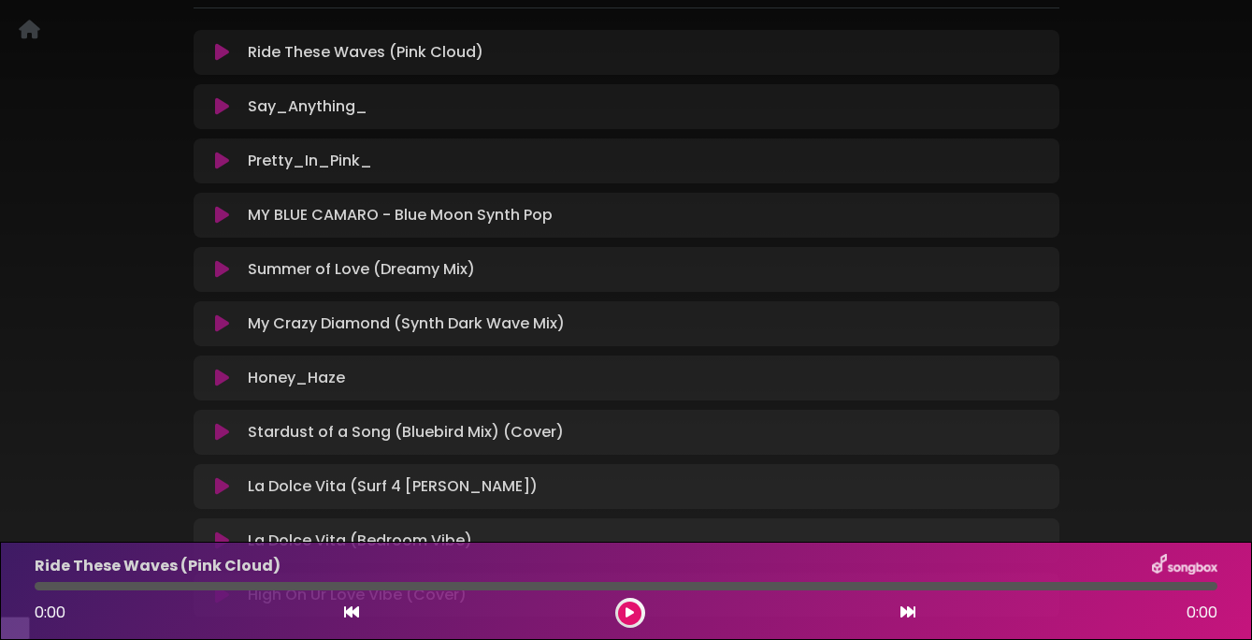
scroll to position [276, 0]
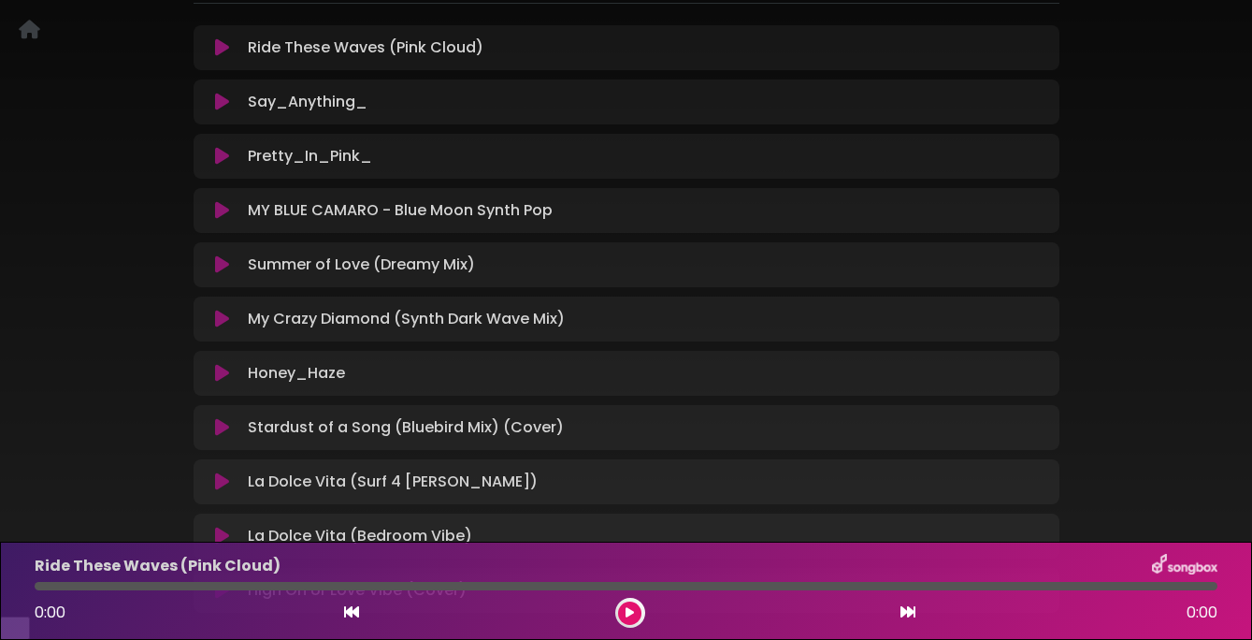
click at [222, 220] on icon at bounding box center [222, 210] width 14 height 19
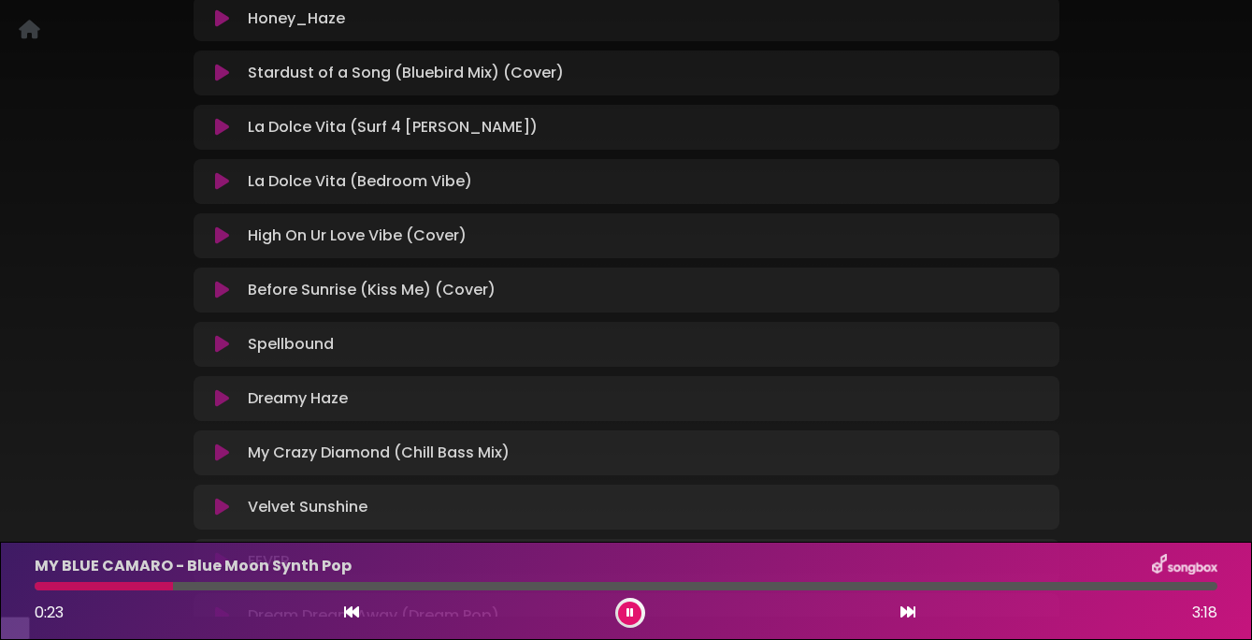
scroll to position [626, 0]
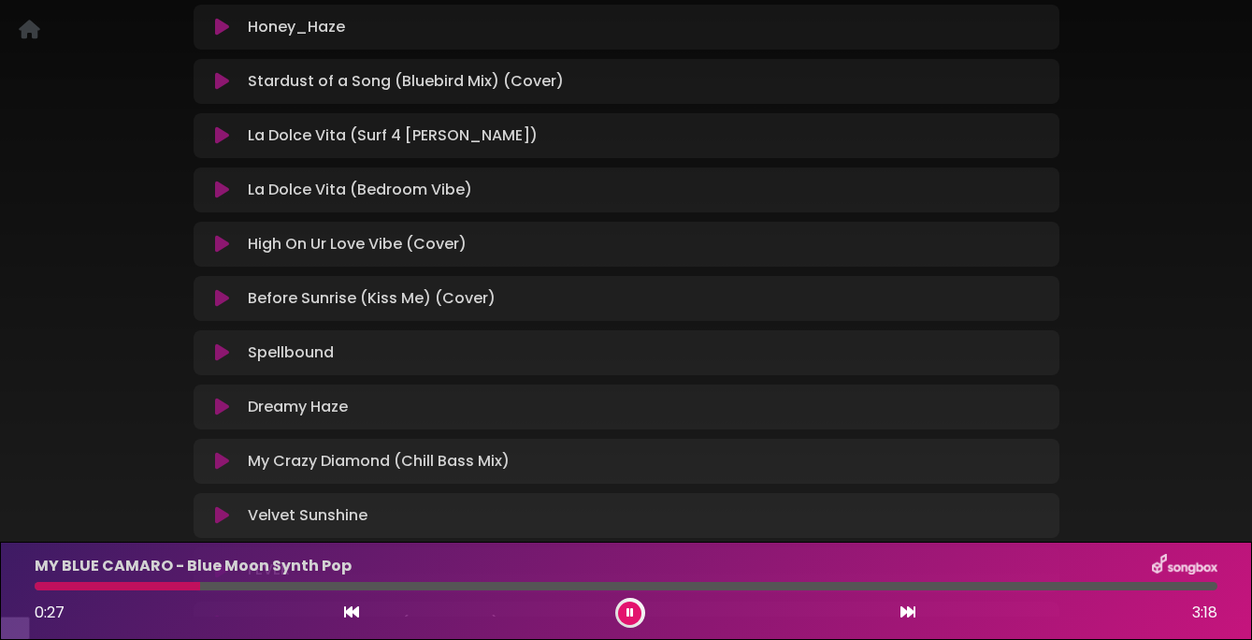
click at [216, 308] on icon at bounding box center [222, 298] width 14 height 19
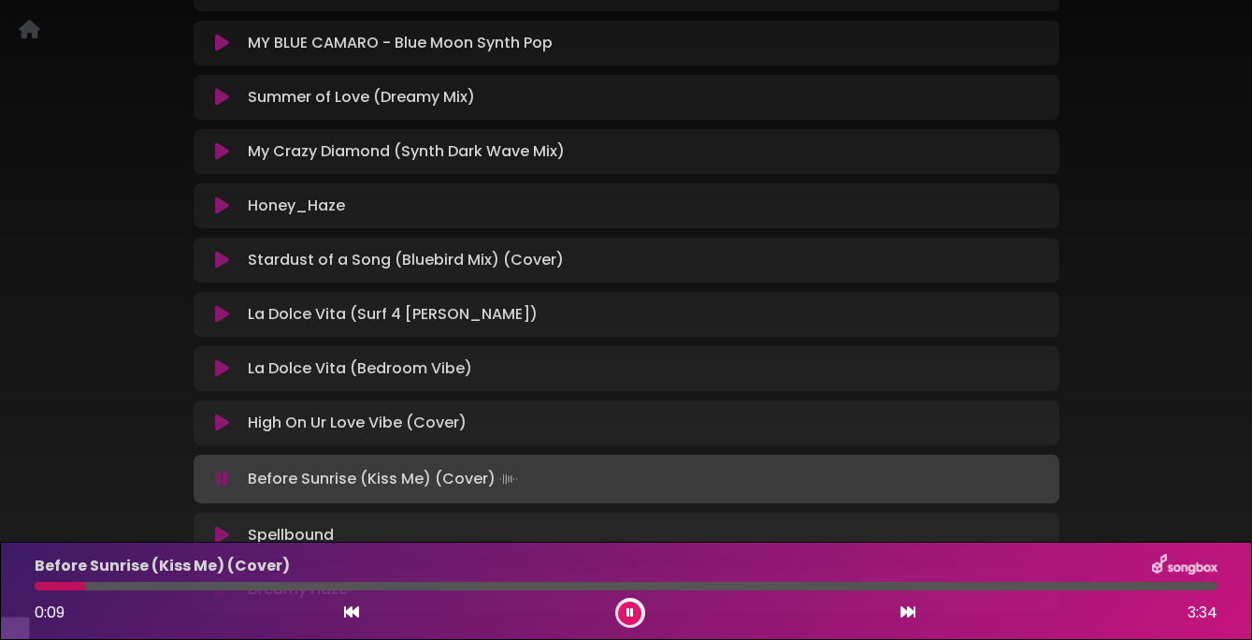
scroll to position [453, 0]
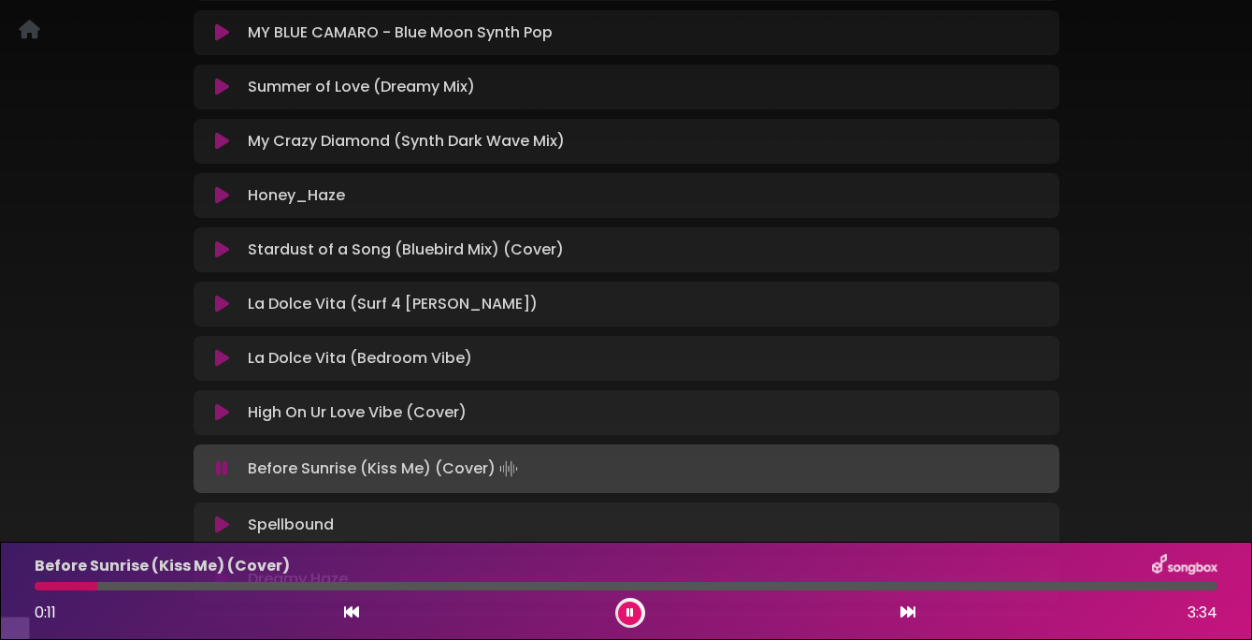
click at [223, 313] on icon at bounding box center [222, 304] width 14 height 19
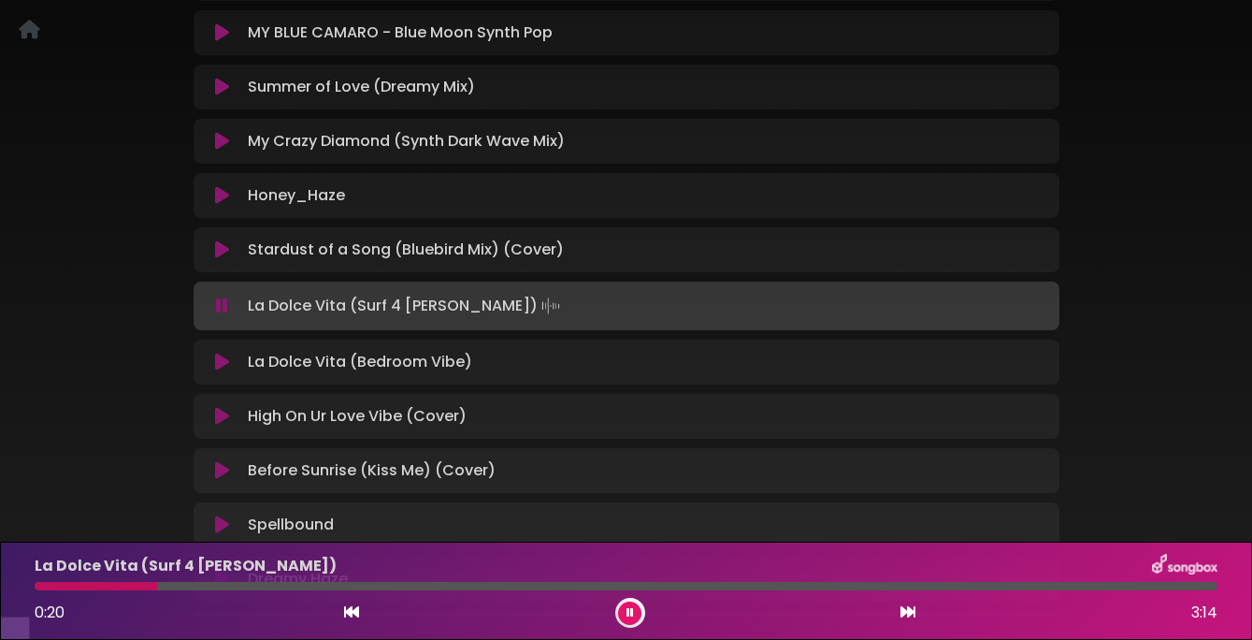
click at [226, 315] on icon at bounding box center [222, 305] width 12 height 19
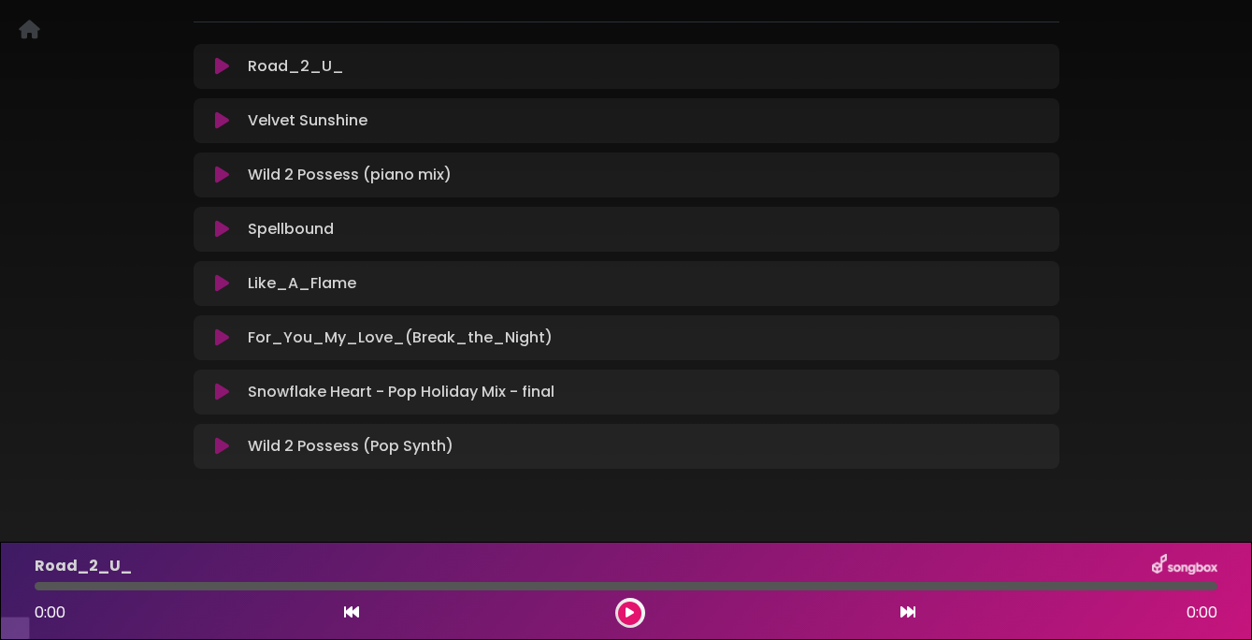
scroll to position [255, 0]
click at [220, 78] on icon at bounding box center [222, 68] width 14 height 19
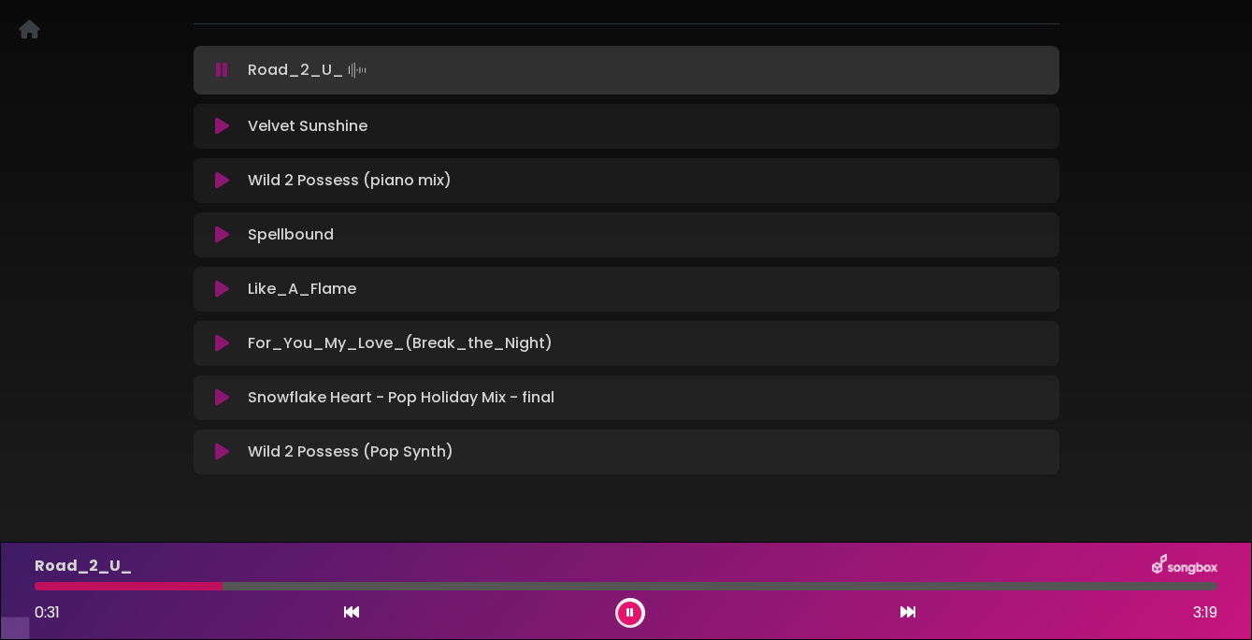
click at [224, 79] on icon at bounding box center [222, 70] width 12 height 19
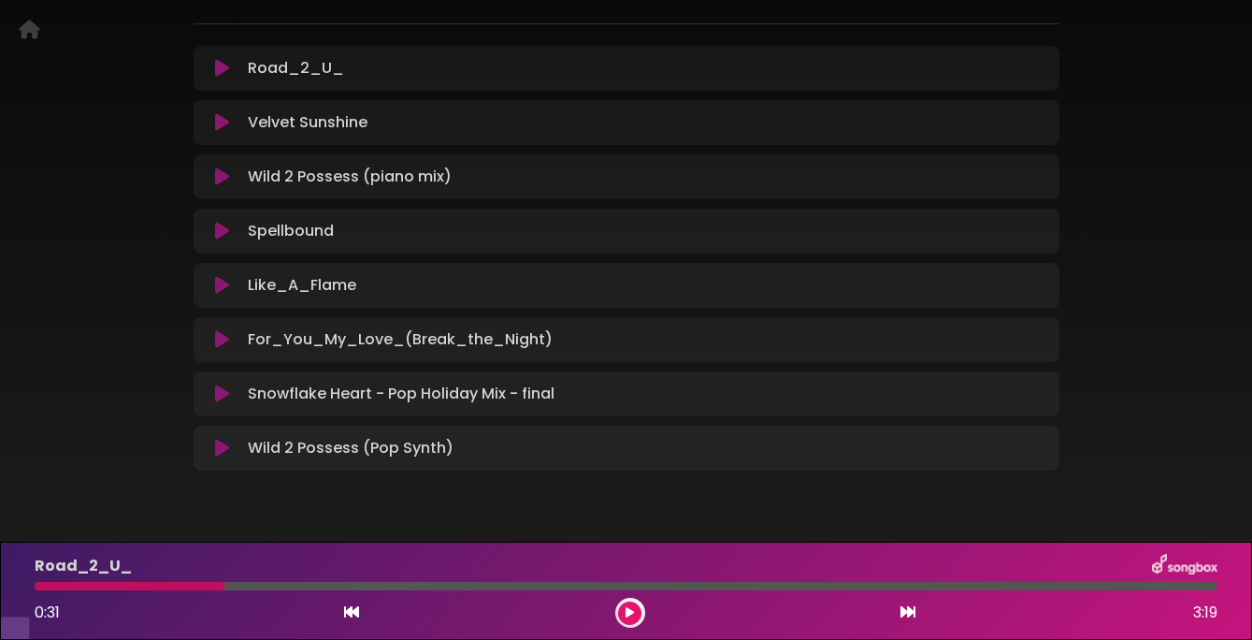
click at [224, 132] on icon at bounding box center [222, 122] width 14 height 19
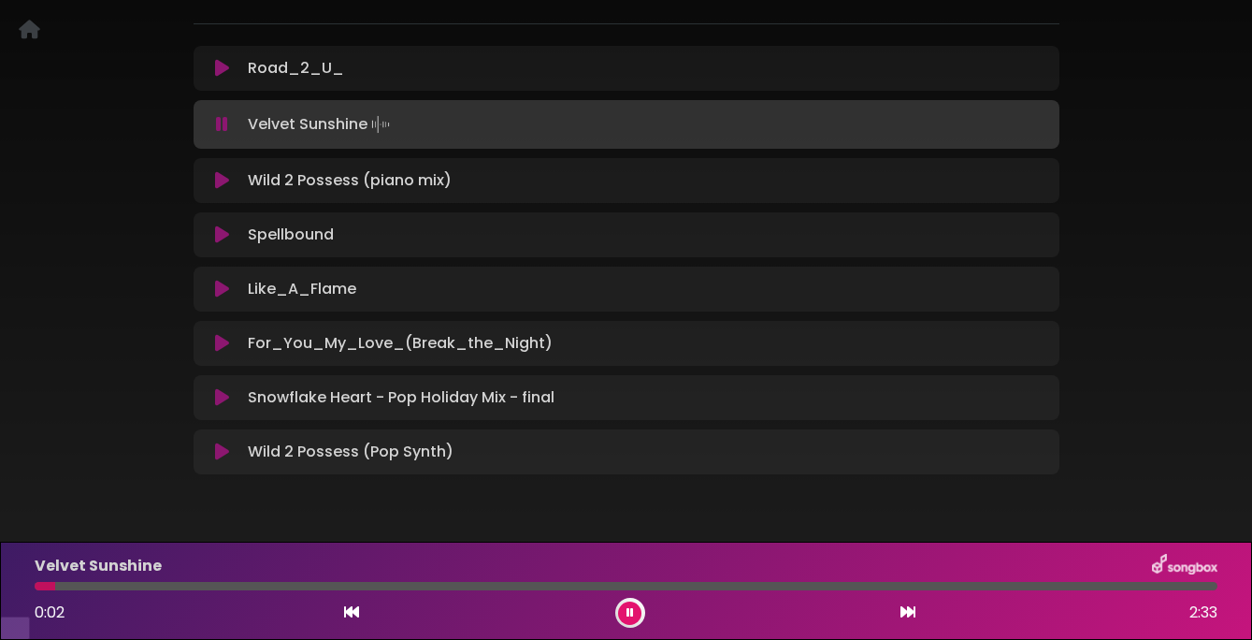
click at [143, 582] on div at bounding box center [626, 586] width 1183 height 8
click at [227, 134] on icon at bounding box center [222, 124] width 12 height 19
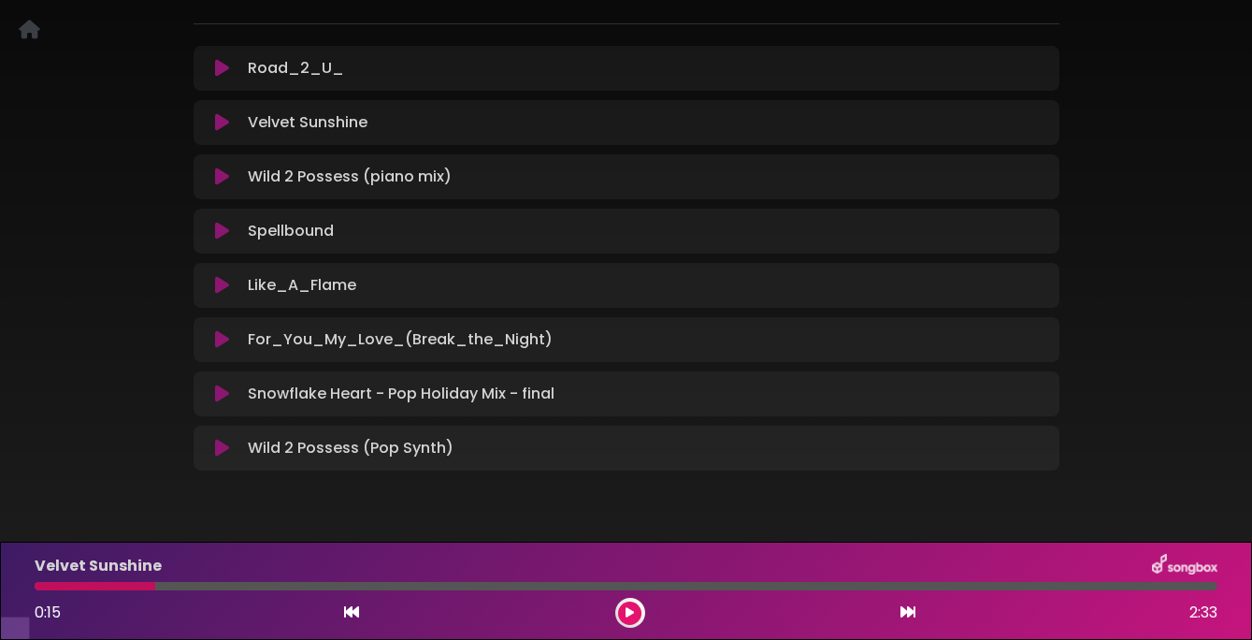
click at [221, 186] on icon at bounding box center [222, 176] width 14 height 19
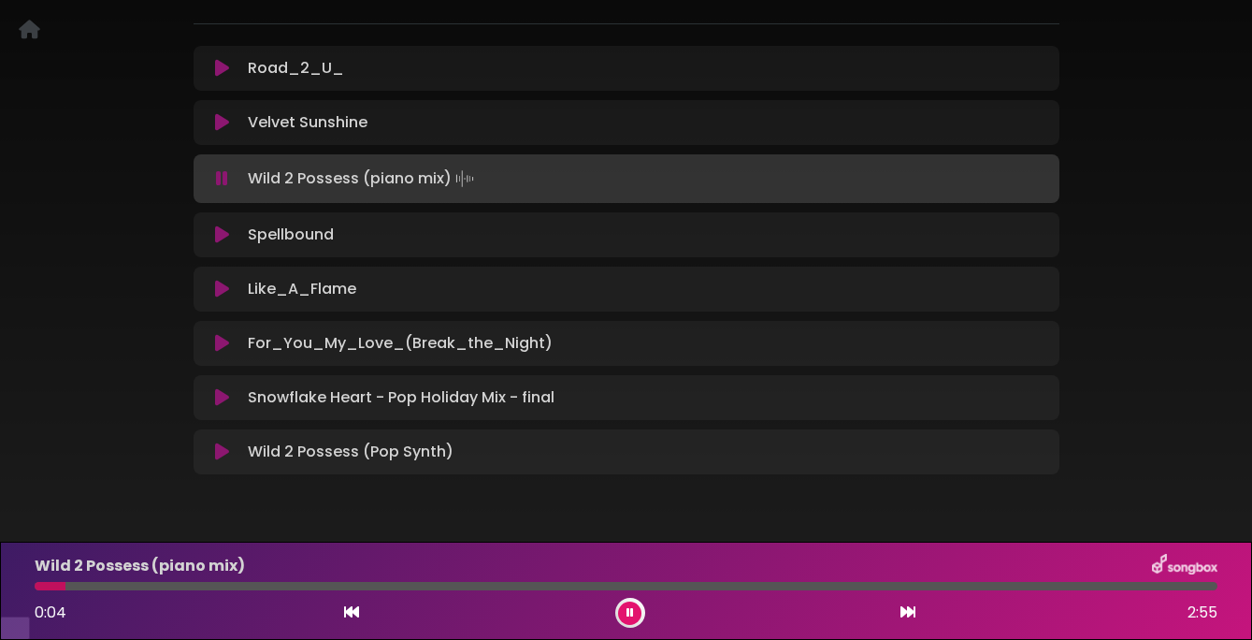
click at [221, 188] on icon at bounding box center [222, 178] width 12 height 19
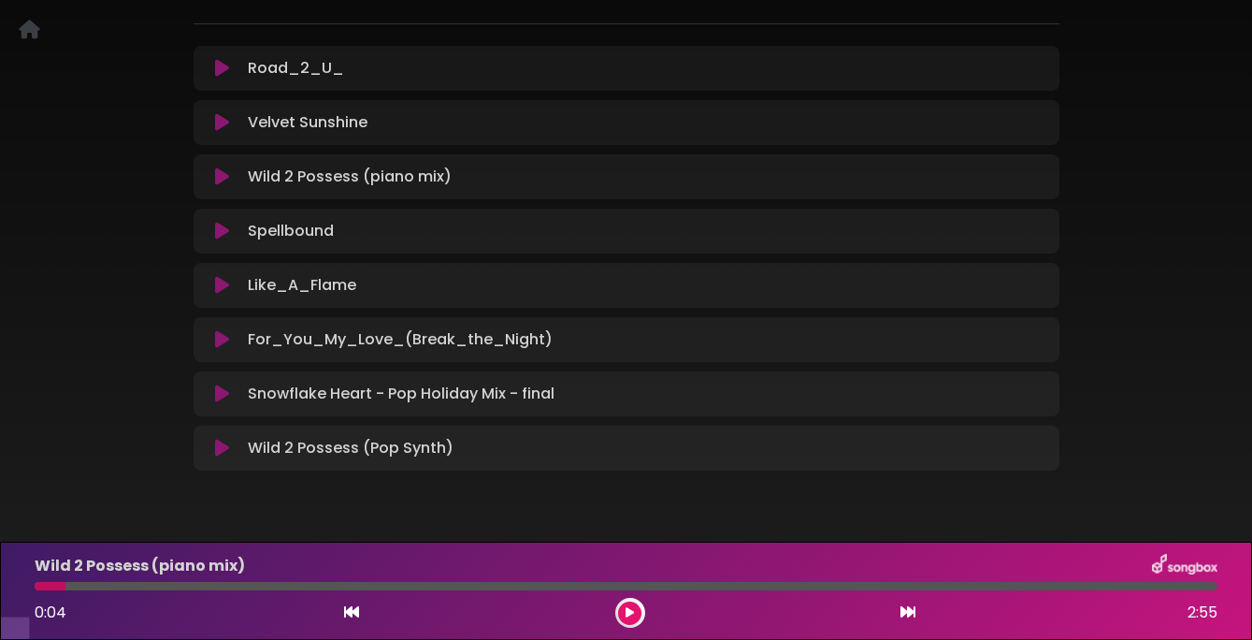
click at [217, 240] on icon at bounding box center [222, 231] width 14 height 19
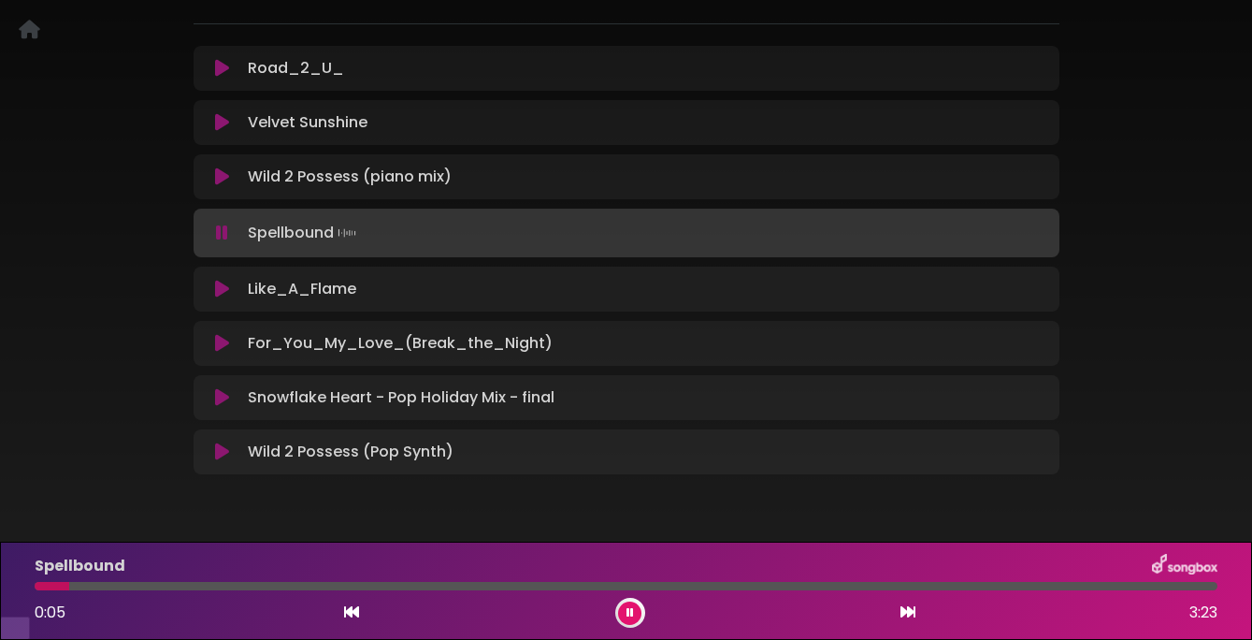
click at [222, 583] on div at bounding box center [626, 586] width 1183 height 8
click at [220, 242] on icon at bounding box center [222, 232] width 12 height 19
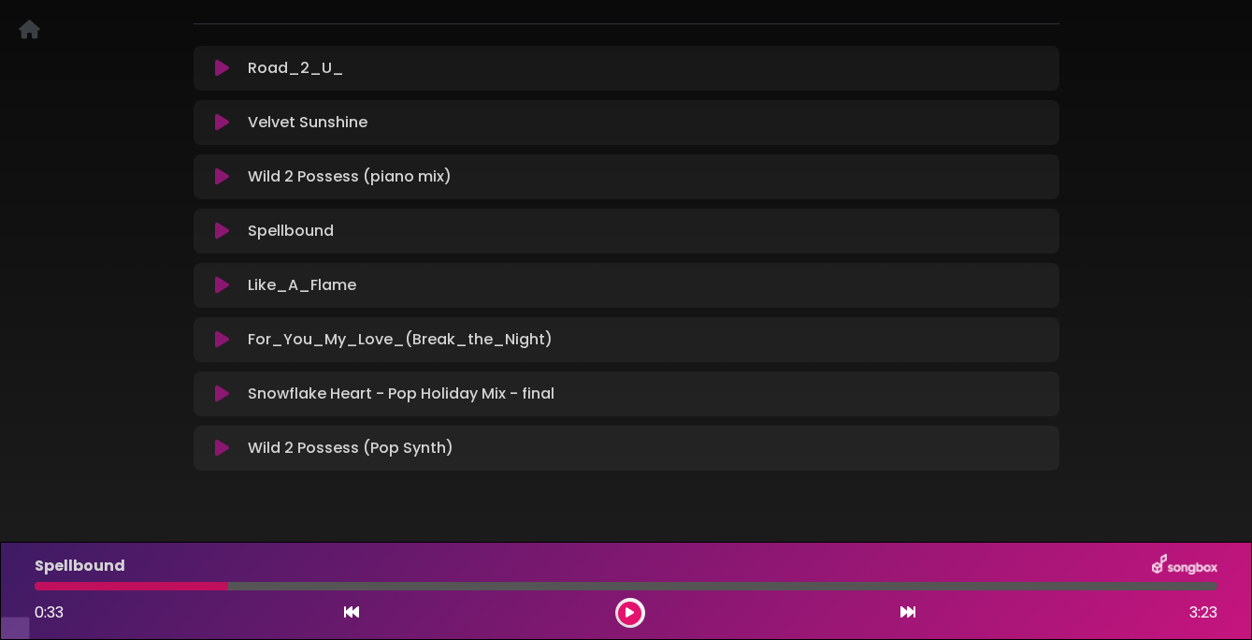
click at [220, 295] on icon at bounding box center [222, 285] width 14 height 19
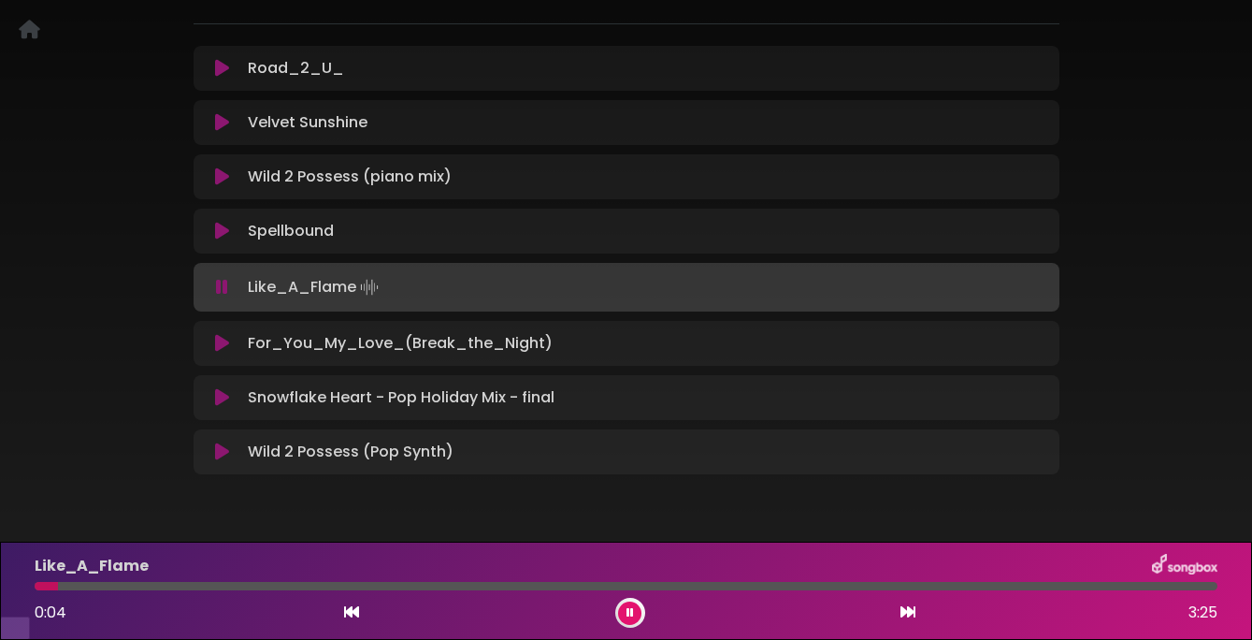
click at [136, 584] on div at bounding box center [626, 586] width 1183 height 8
click at [246, 590] on div "Like_A_Flame 0:18 3:25" at bounding box center [625, 591] width 1205 height 74
click at [249, 585] on div at bounding box center [626, 586] width 1183 height 8
click at [221, 296] on icon at bounding box center [222, 287] width 12 height 19
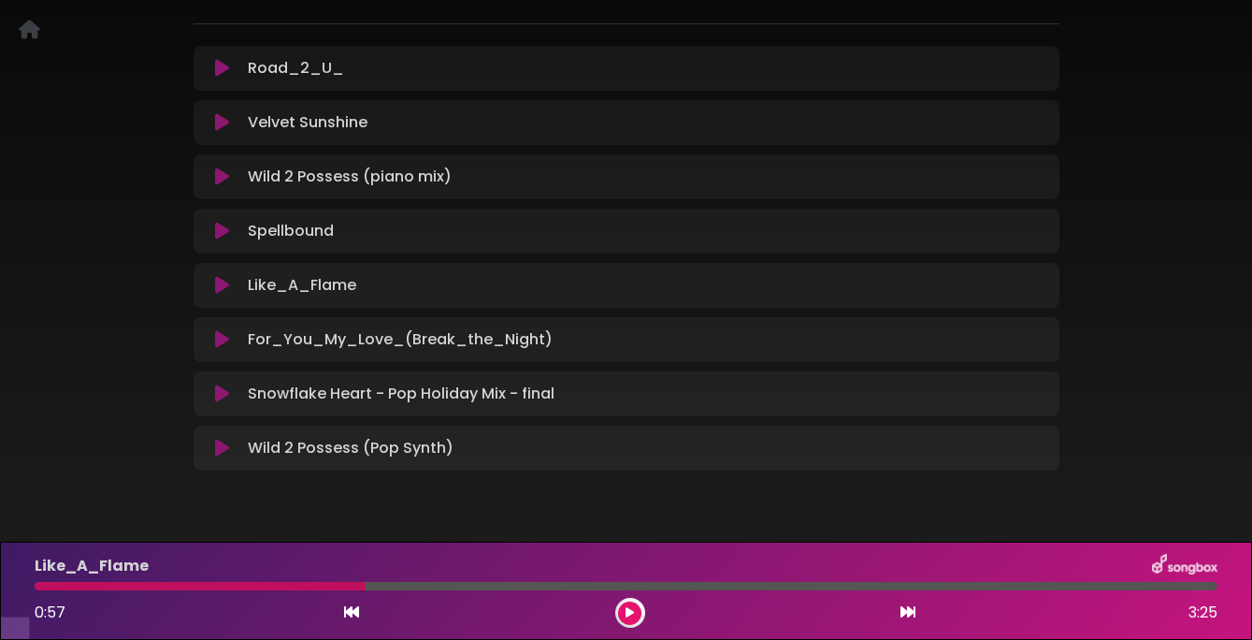
click at [219, 349] on icon at bounding box center [222, 339] width 14 height 19
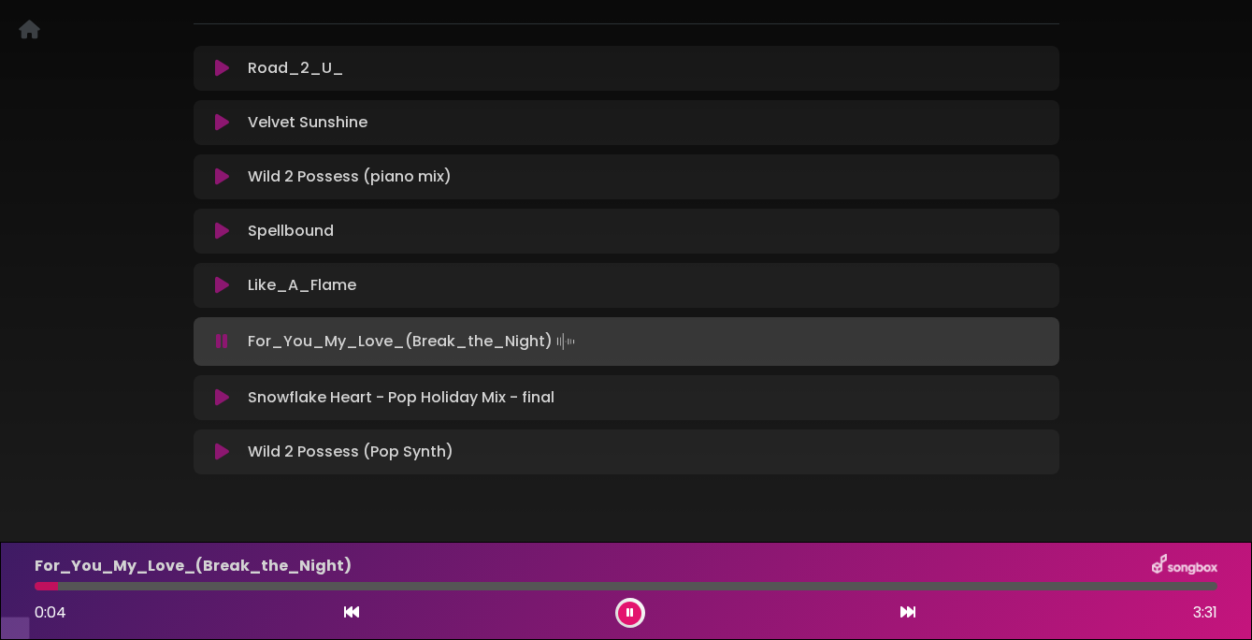
click at [219, 351] on icon at bounding box center [222, 341] width 12 height 19
